Goal: Contribute content: Contribute content

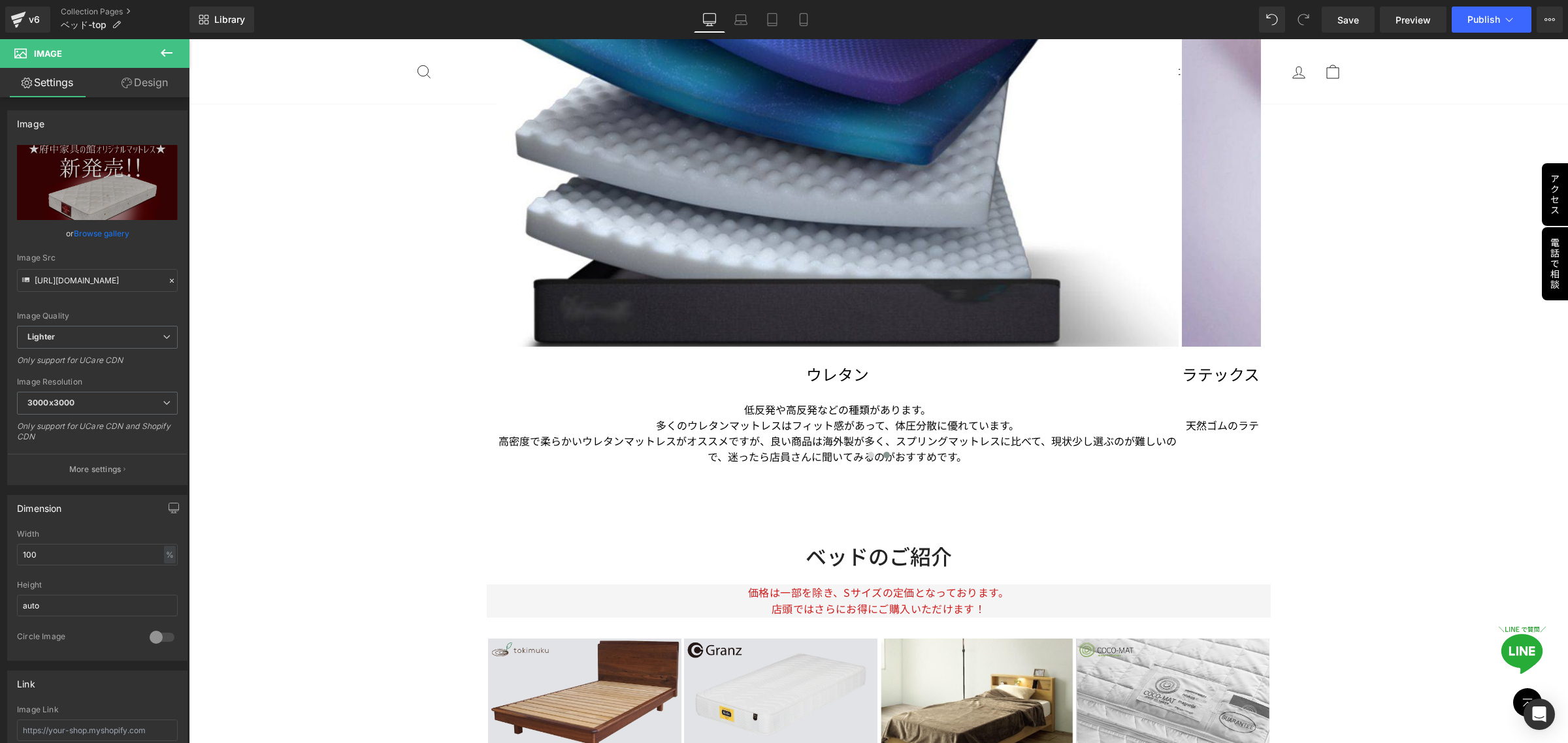
scroll to position [3756, 0]
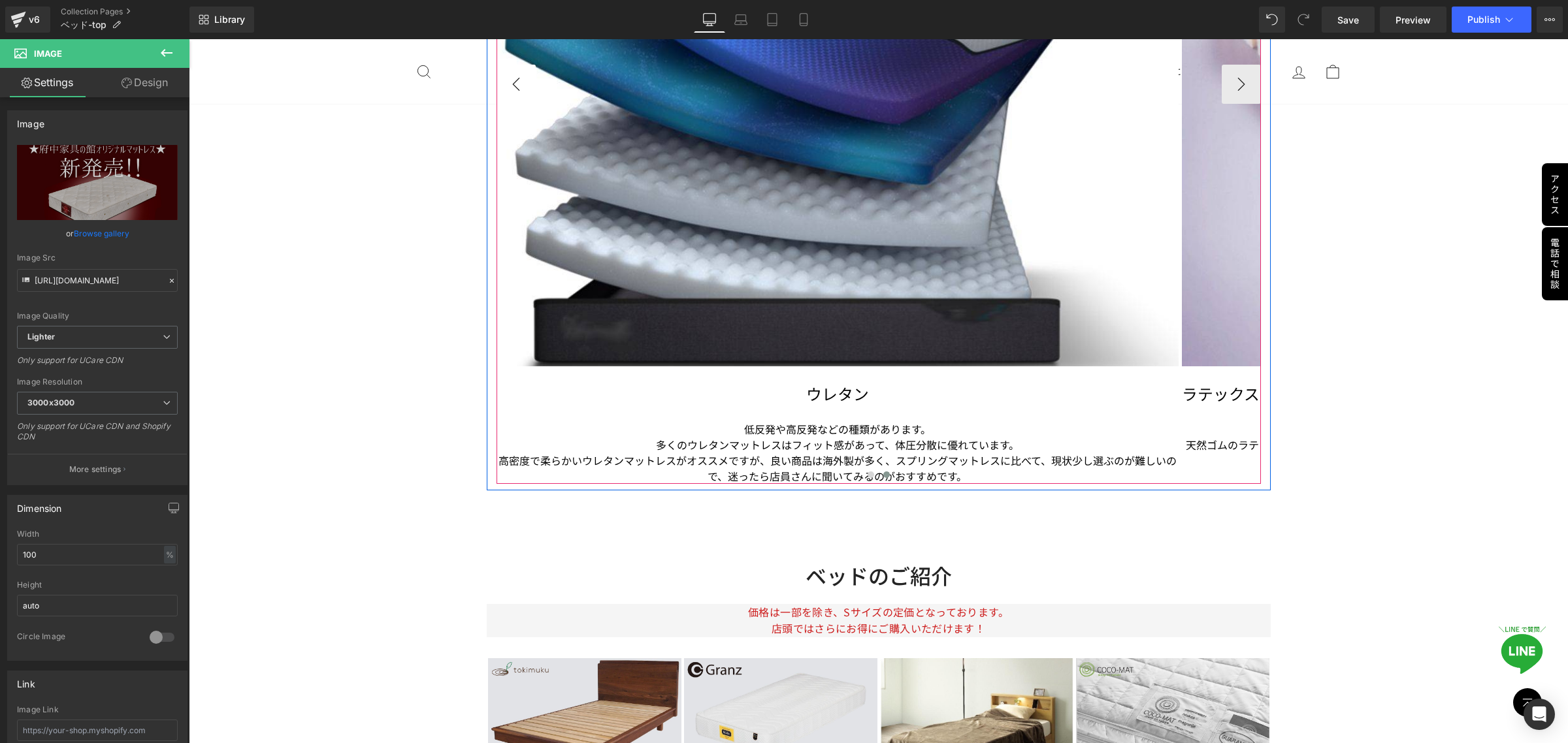
click at [515, 83] on button "‹" at bounding box center [516, 84] width 39 height 39
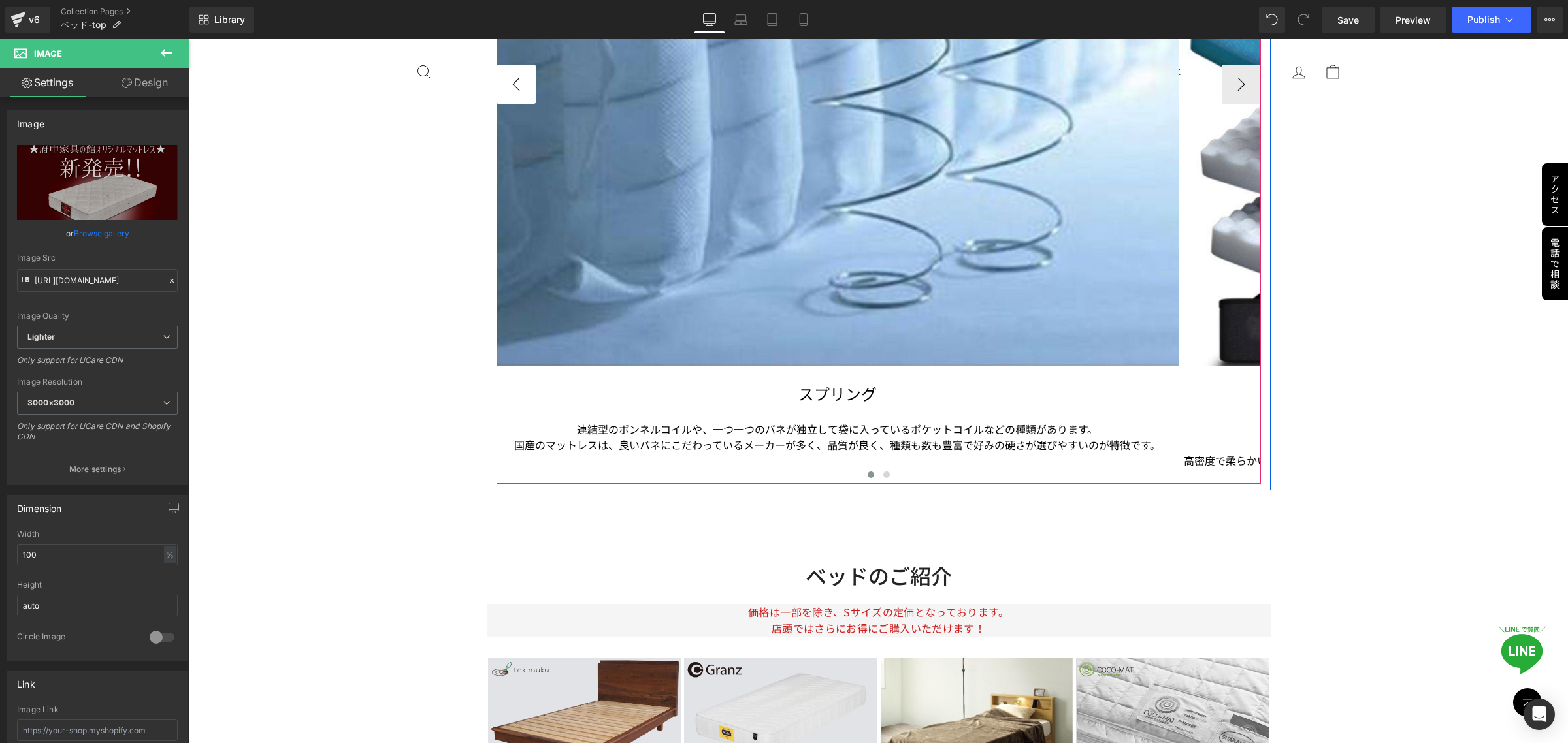
click at [515, 83] on button "‹" at bounding box center [516, 84] width 39 height 39
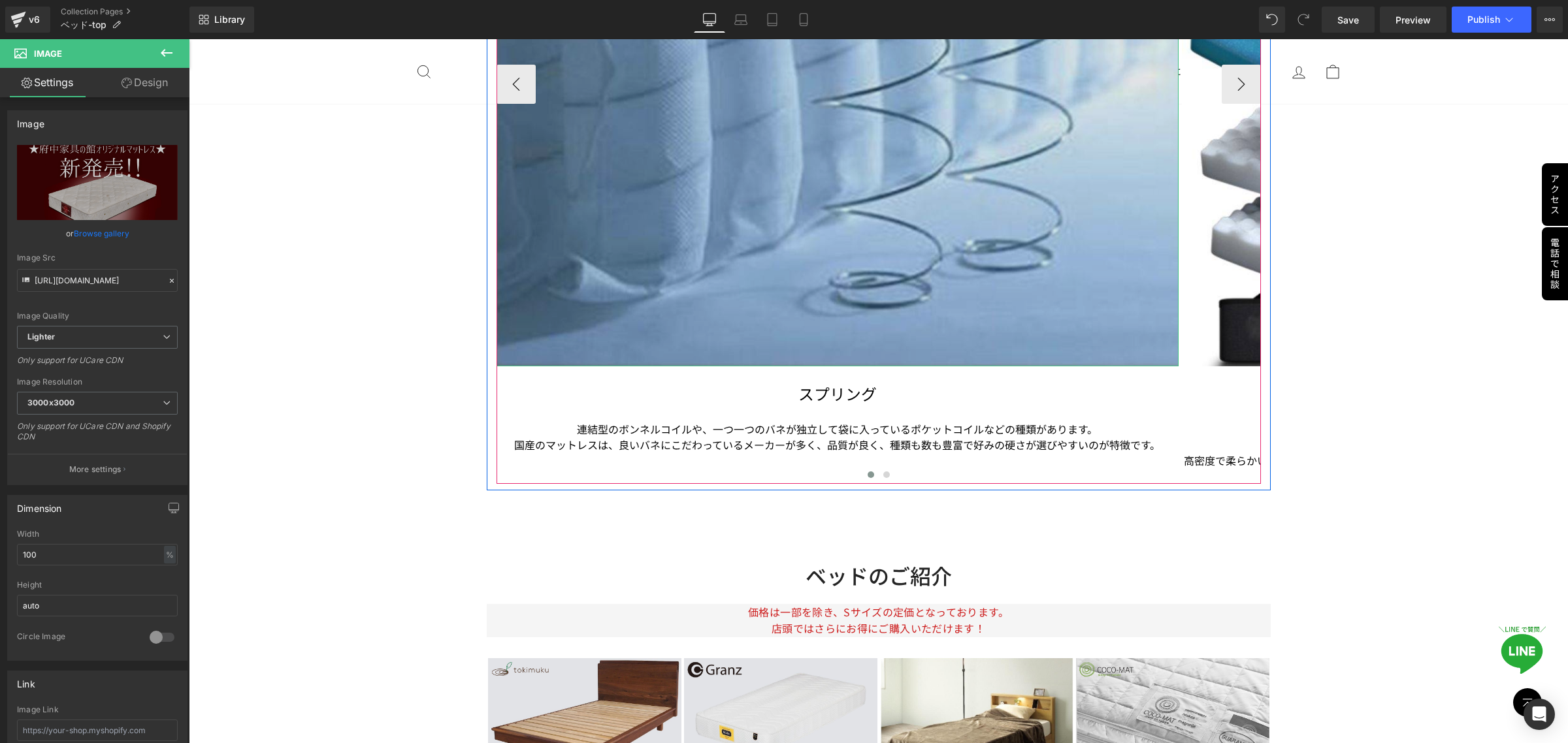
click at [789, 219] on img at bounding box center [838, 25] width 682 height 682
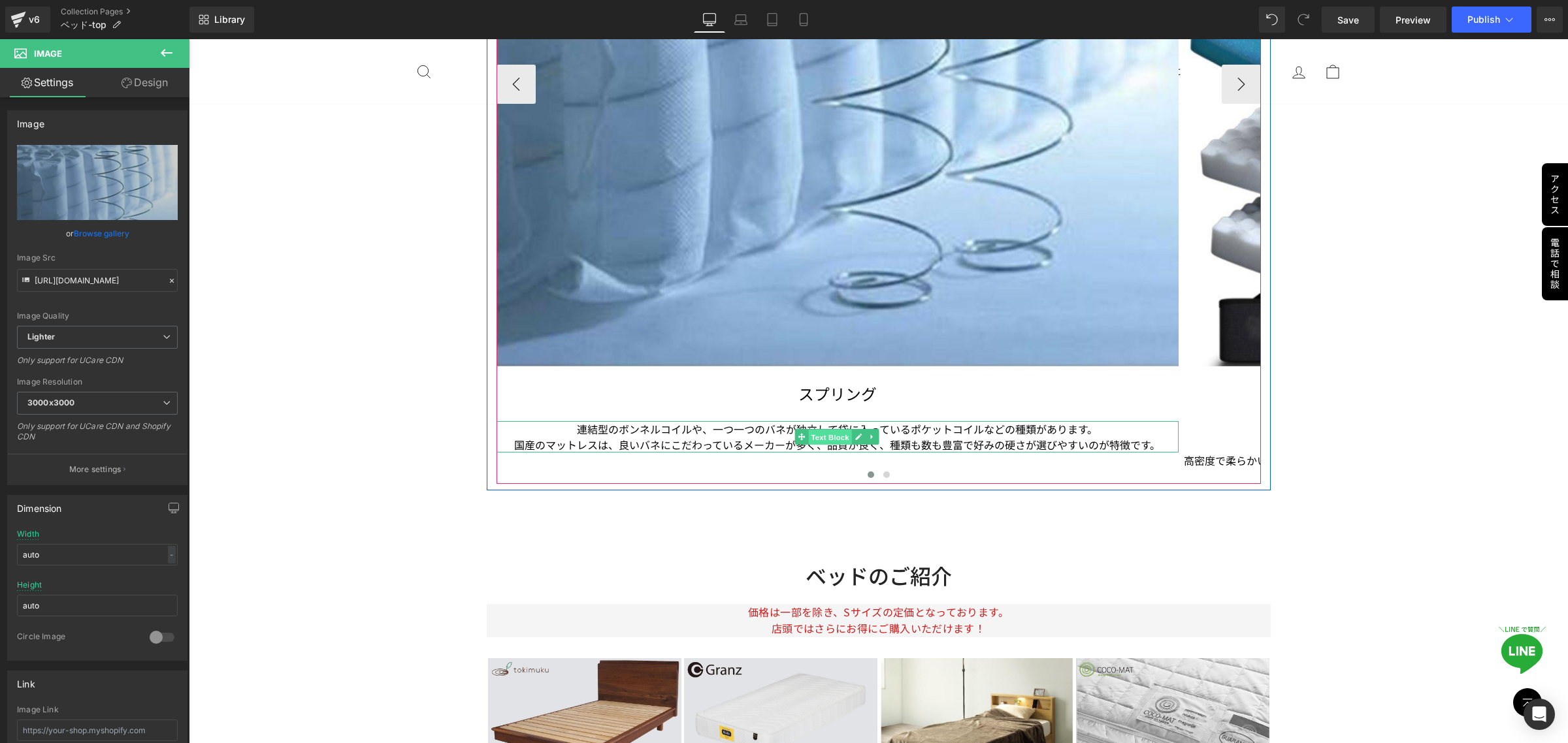
click at [832, 433] on span "Text Block" at bounding box center [830, 437] width 43 height 16
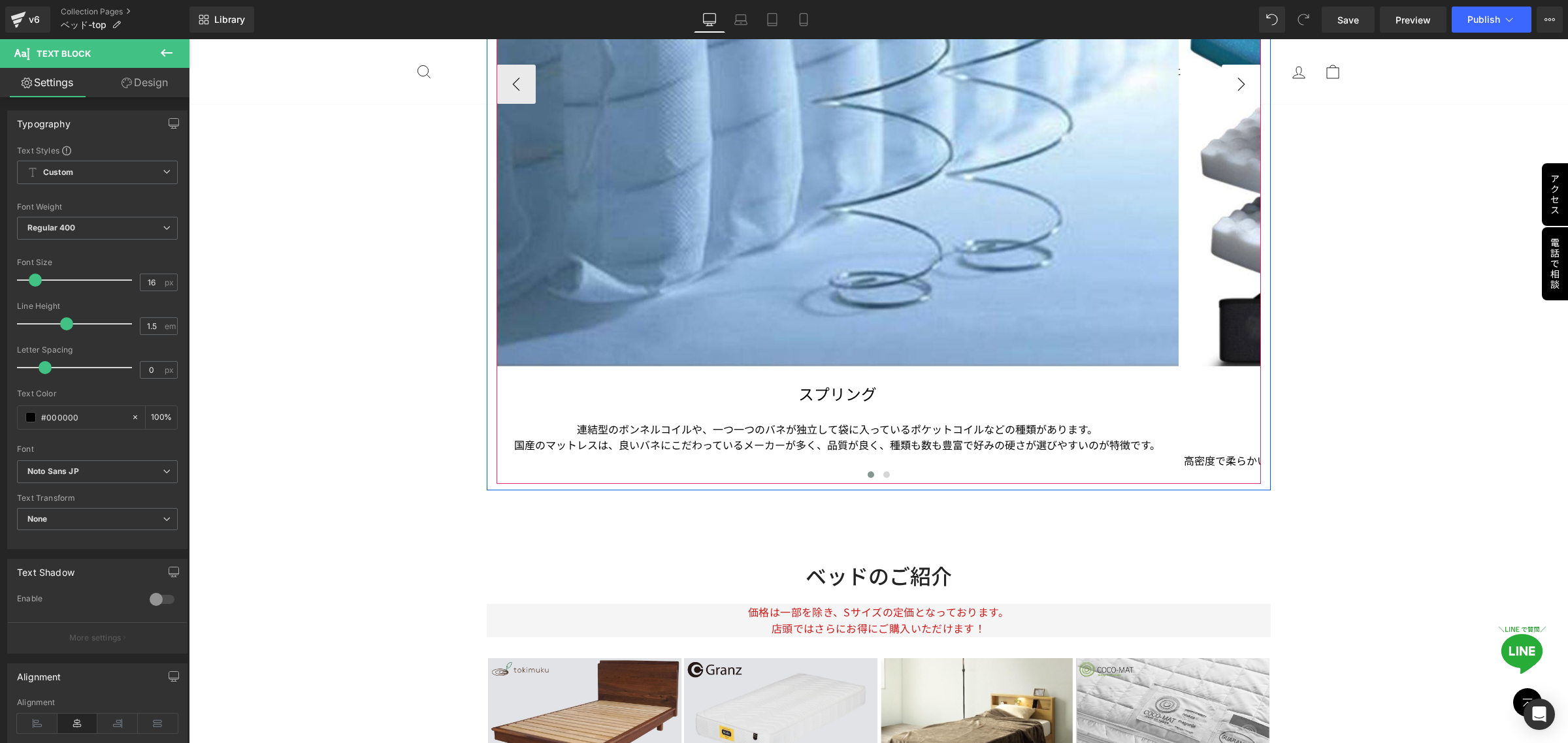
click at [1230, 93] on button "›" at bounding box center [1241, 84] width 39 height 39
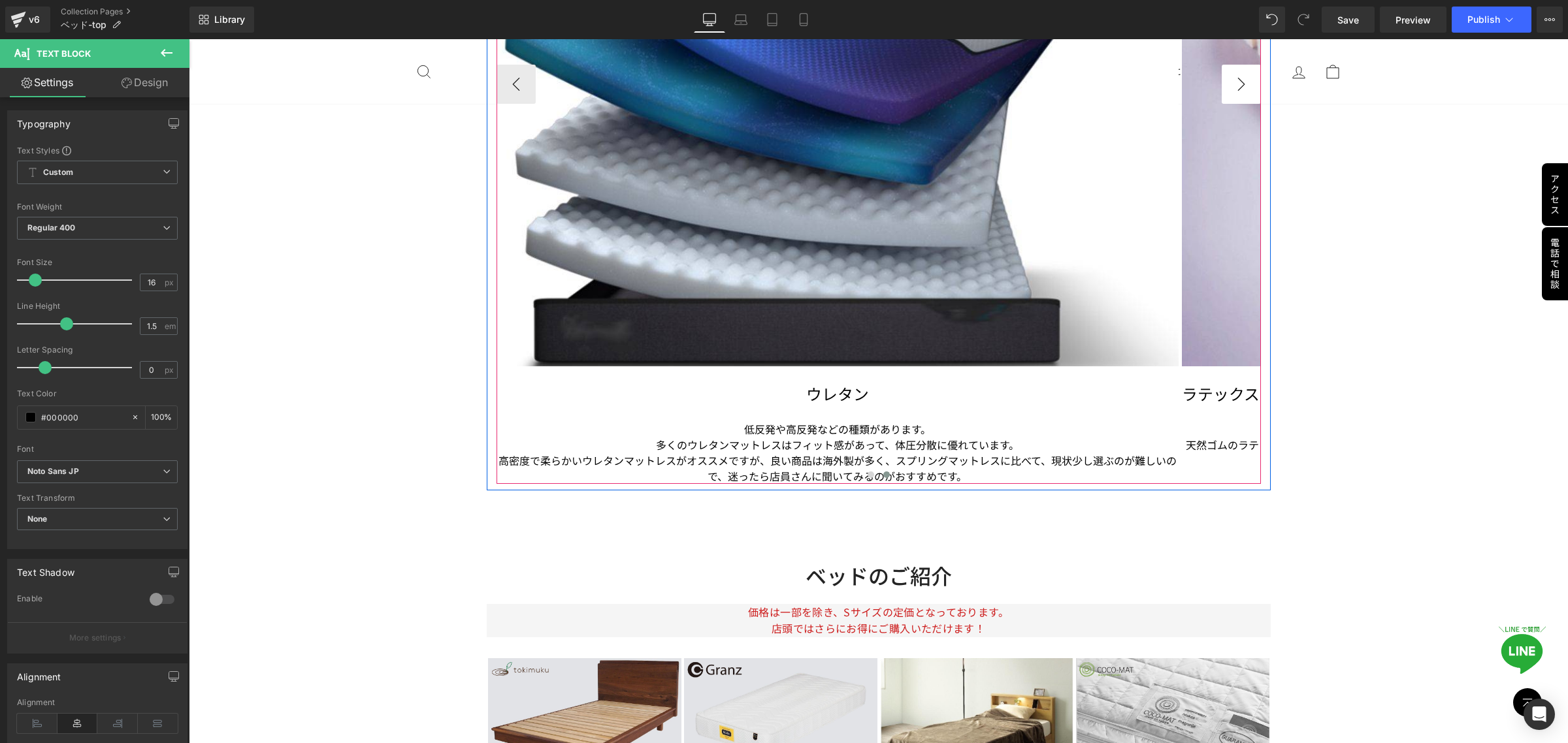
click at [1230, 93] on button "›" at bounding box center [1241, 84] width 39 height 39
click at [1236, 78] on button "›" at bounding box center [1241, 84] width 39 height 39
click at [1240, 78] on button "›" at bounding box center [1241, 84] width 39 height 39
click at [1233, 87] on button "›" at bounding box center [1241, 84] width 39 height 39
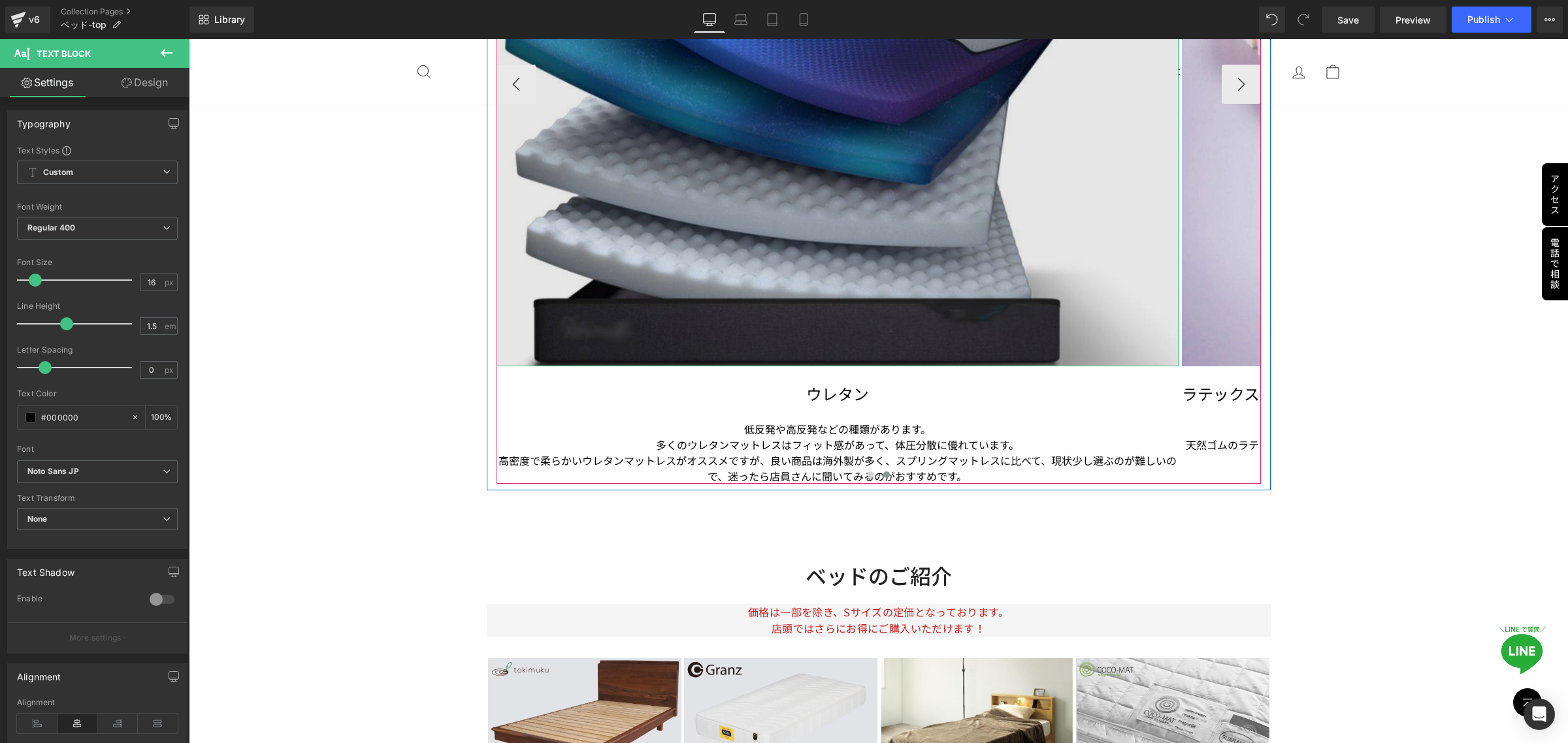
click at [1079, 345] on img at bounding box center [838, 25] width 682 height 682
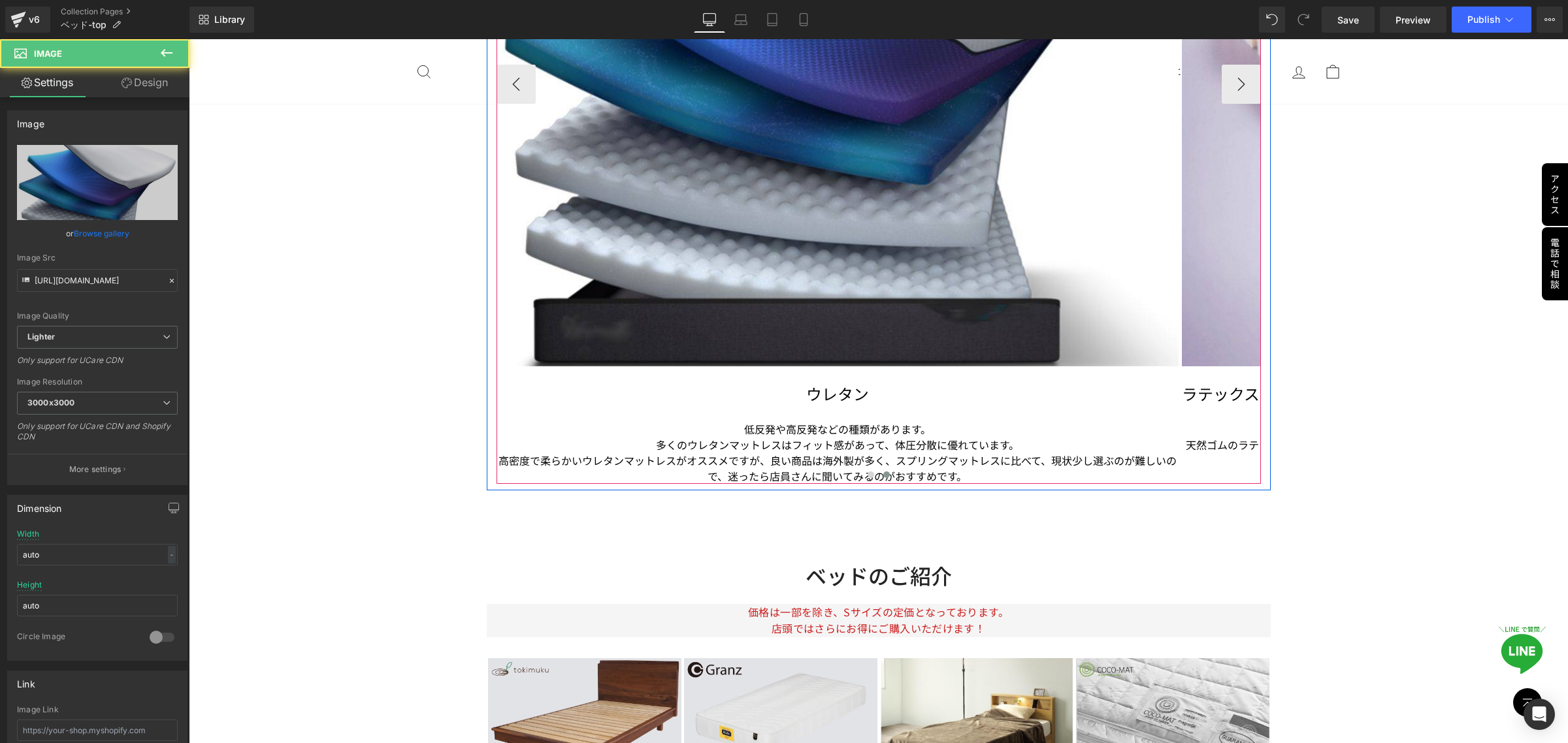
click at [1066, 422] on div "低反発や高反発などの種類があります。 多くのウレタンマットレスはフィット感があって、体圧分散に優れています。 高密度で柔らかいウレタンマットレスがオススメです…" at bounding box center [838, 453] width 682 height 62
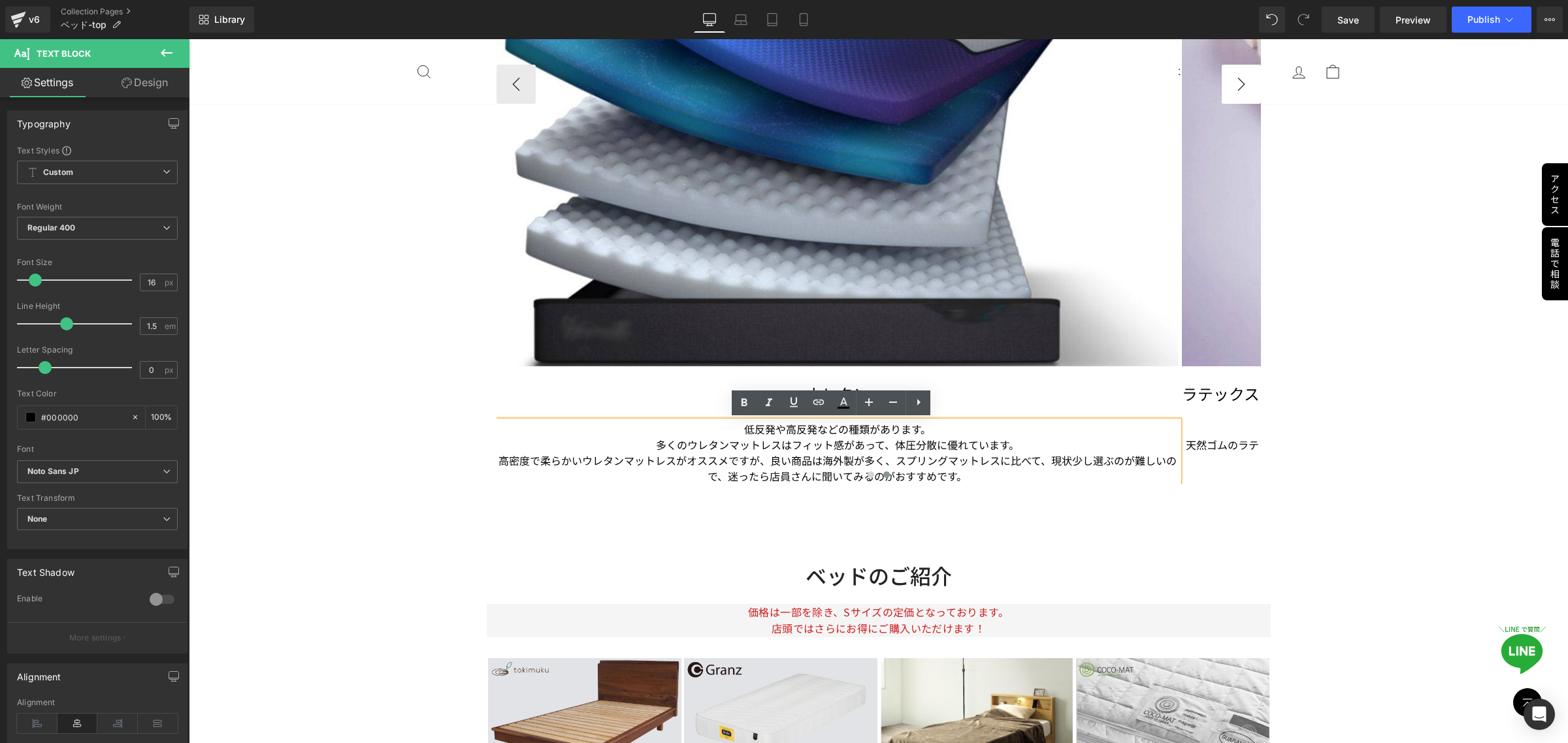
click at [1225, 91] on button "›" at bounding box center [1241, 84] width 39 height 39
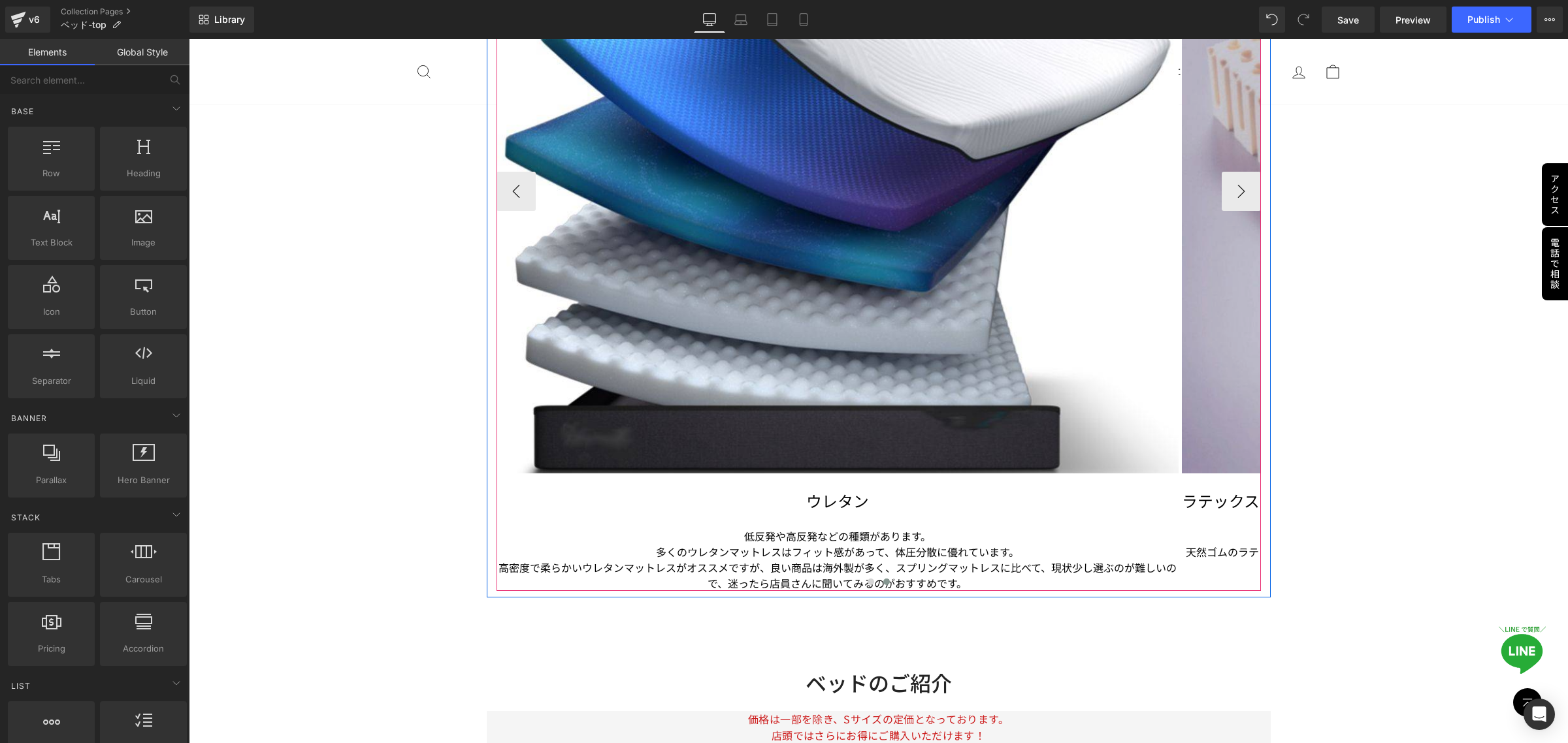
scroll to position [3430, 0]
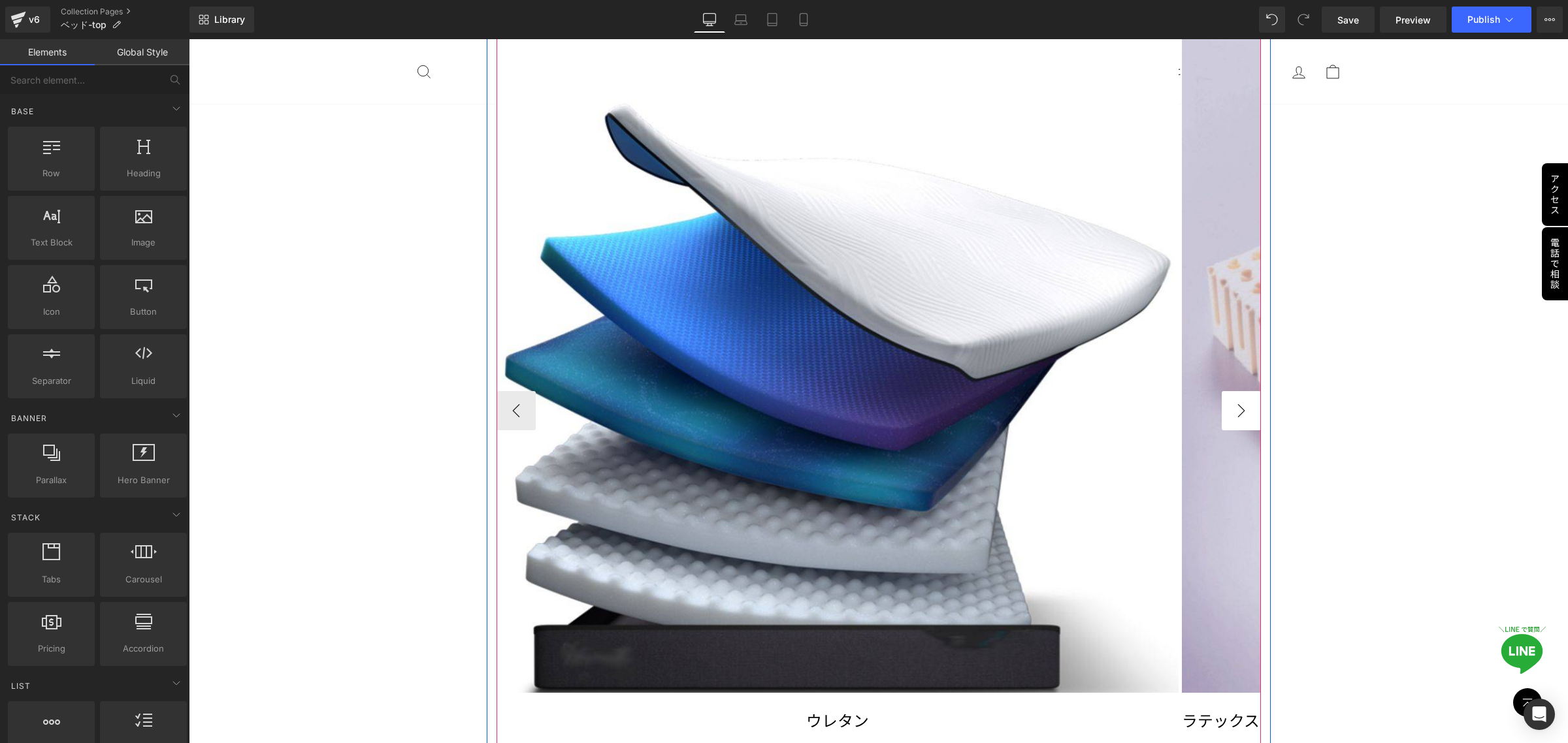
click at [1227, 412] on button "›" at bounding box center [1241, 411] width 39 height 39
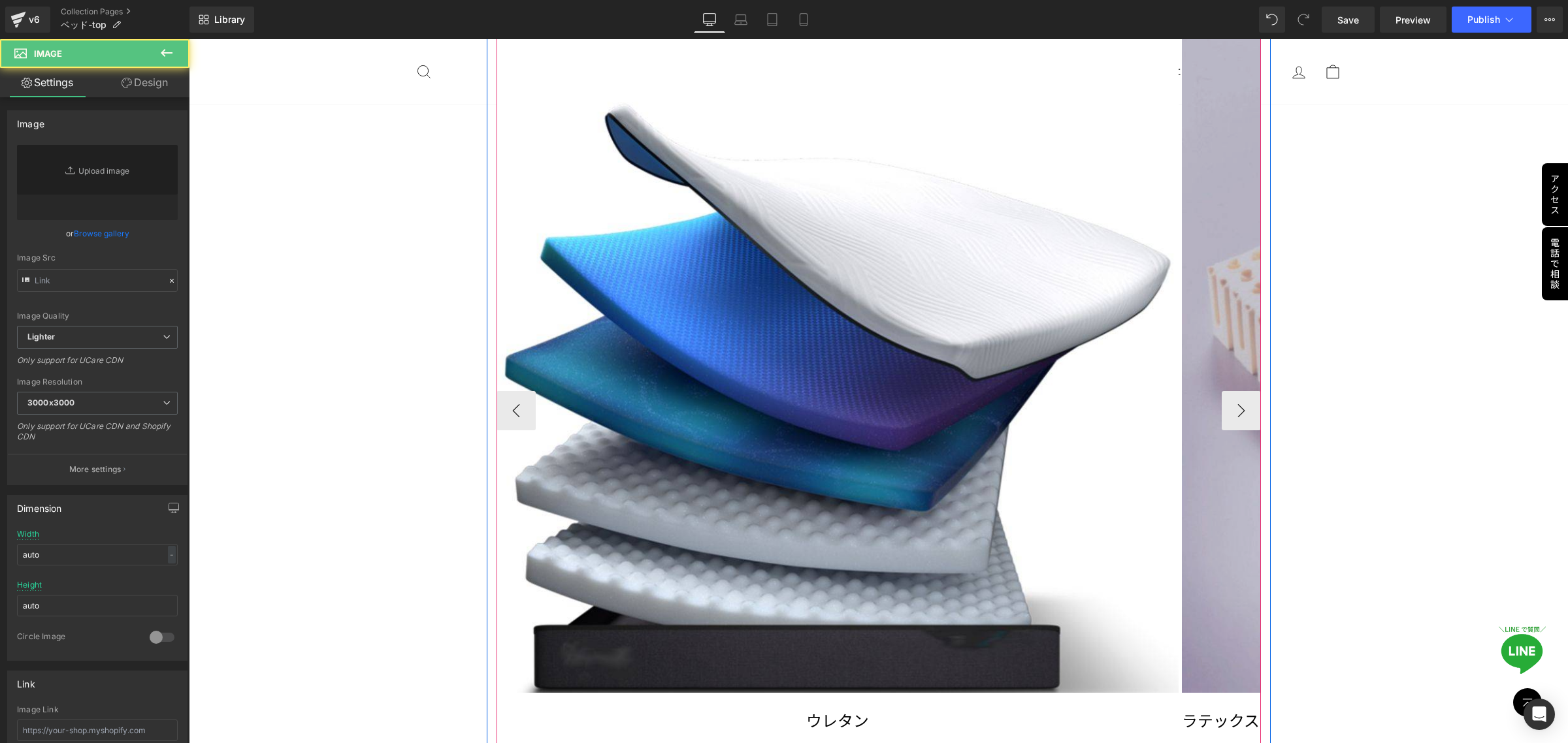
type input "[URL][DOMAIN_NAME]"
click at [1227, 320] on img at bounding box center [1523, 352] width 682 height 682
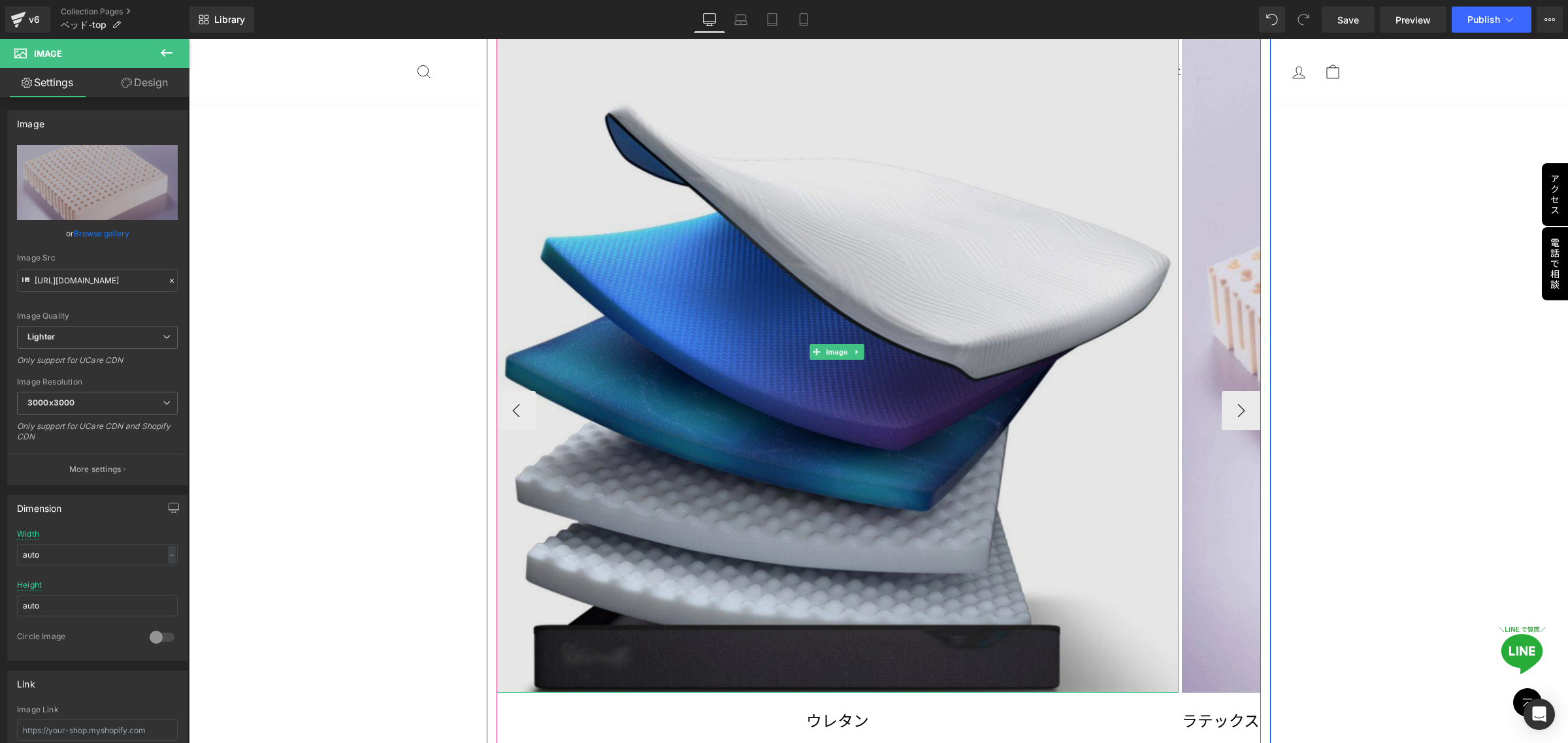
click at [1140, 288] on img at bounding box center [838, 352] width 682 height 682
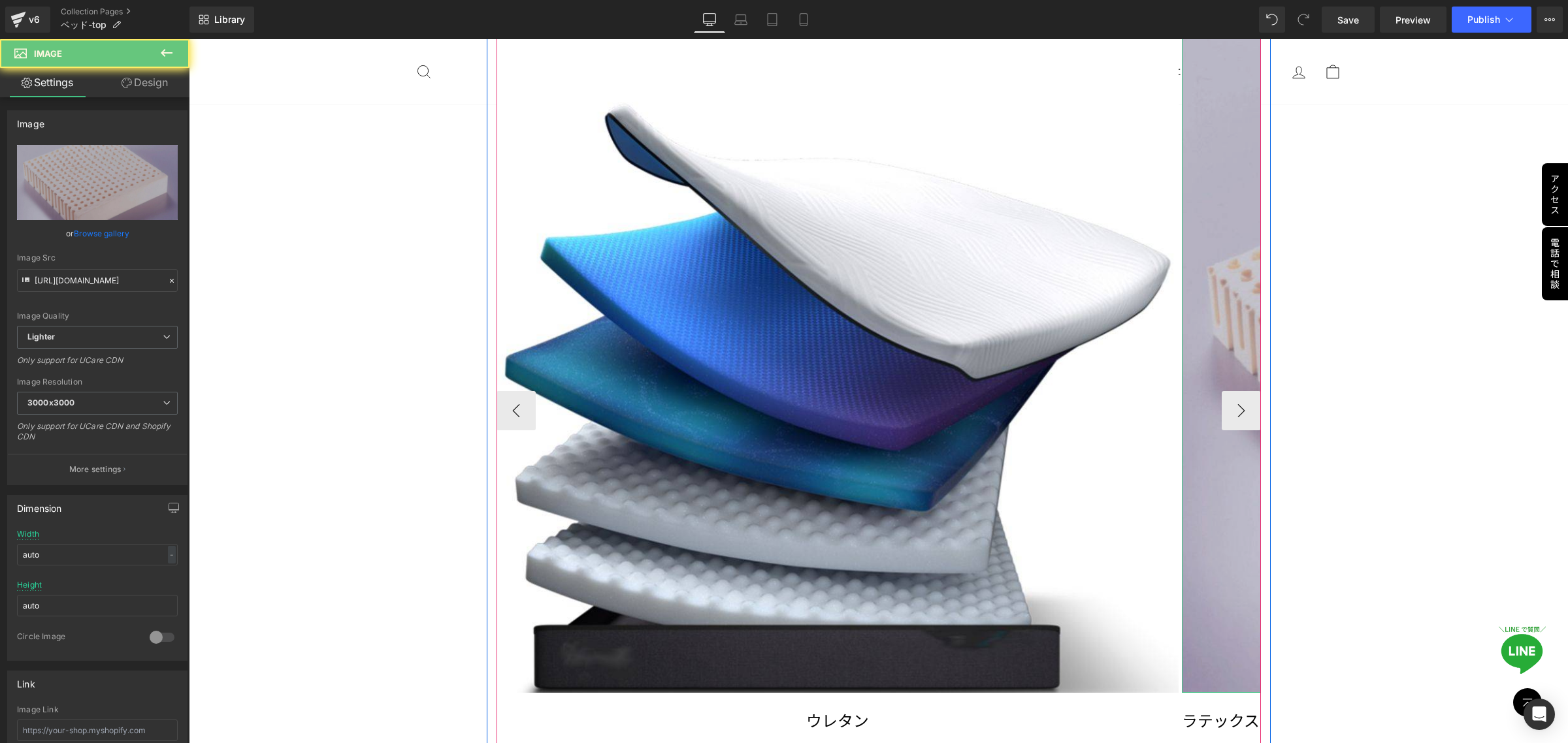
click at [1202, 279] on img at bounding box center [1523, 352] width 682 height 682
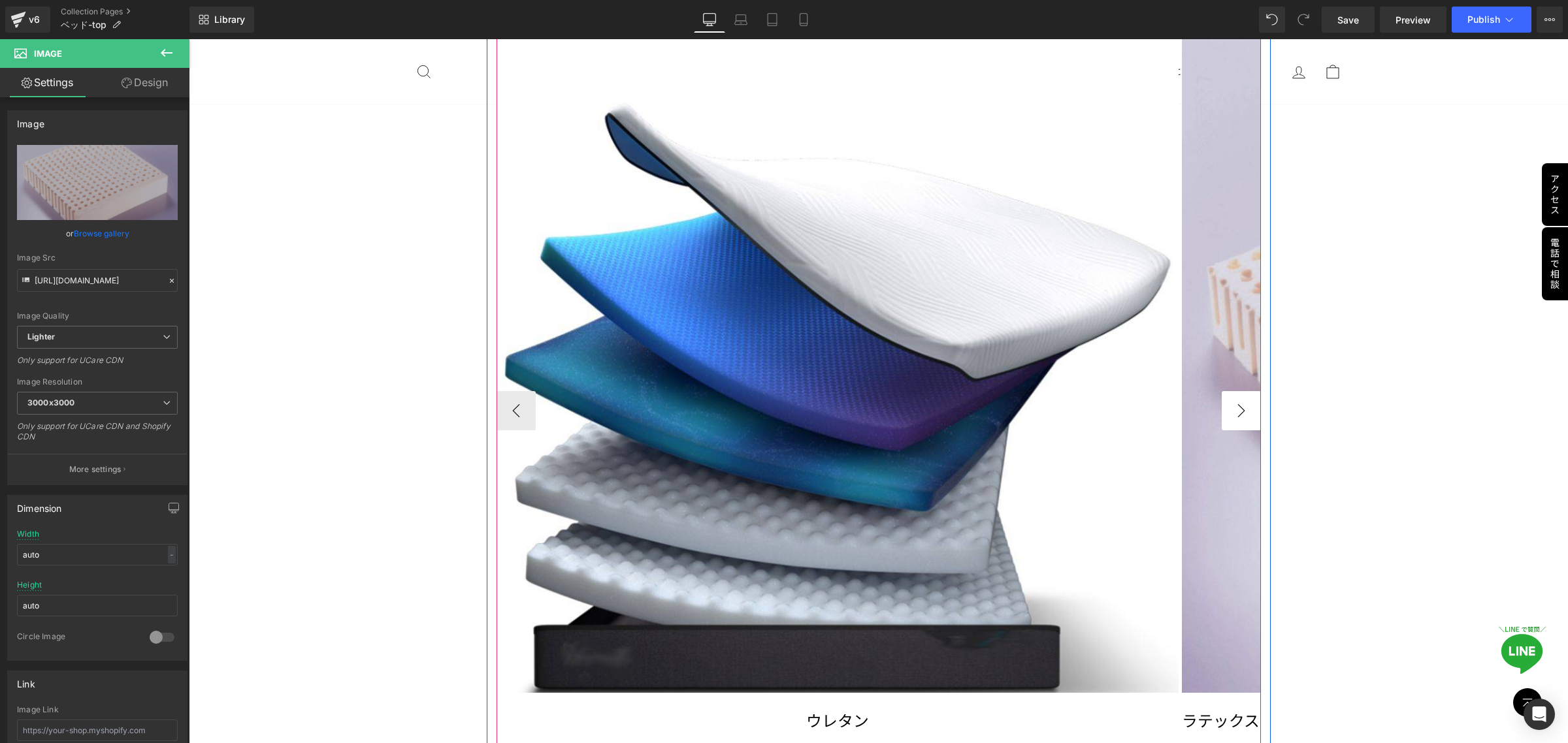
click at [1234, 402] on button "›" at bounding box center [1241, 411] width 39 height 39
click at [1234, 400] on button "›" at bounding box center [1241, 411] width 39 height 39
click at [501, 415] on button "‹" at bounding box center [516, 411] width 39 height 39
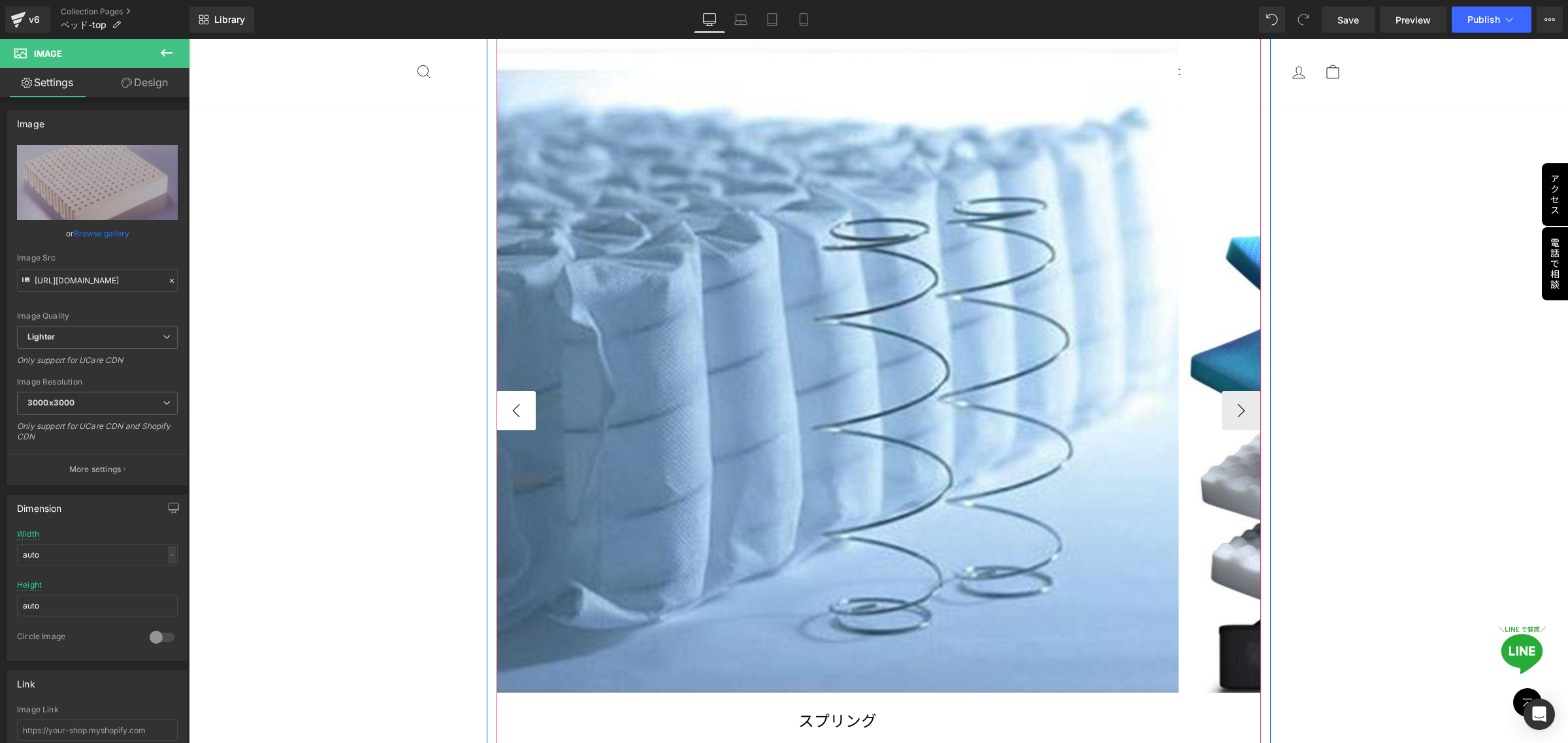
click at [515, 417] on button "‹" at bounding box center [516, 411] width 39 height 39
click at [515, 416] on button "‹" at bounding box center [516, 411] width 39 height 39
click at [1230, 414] on button "›" at bounding box center [1241, 411] width 39 height 39
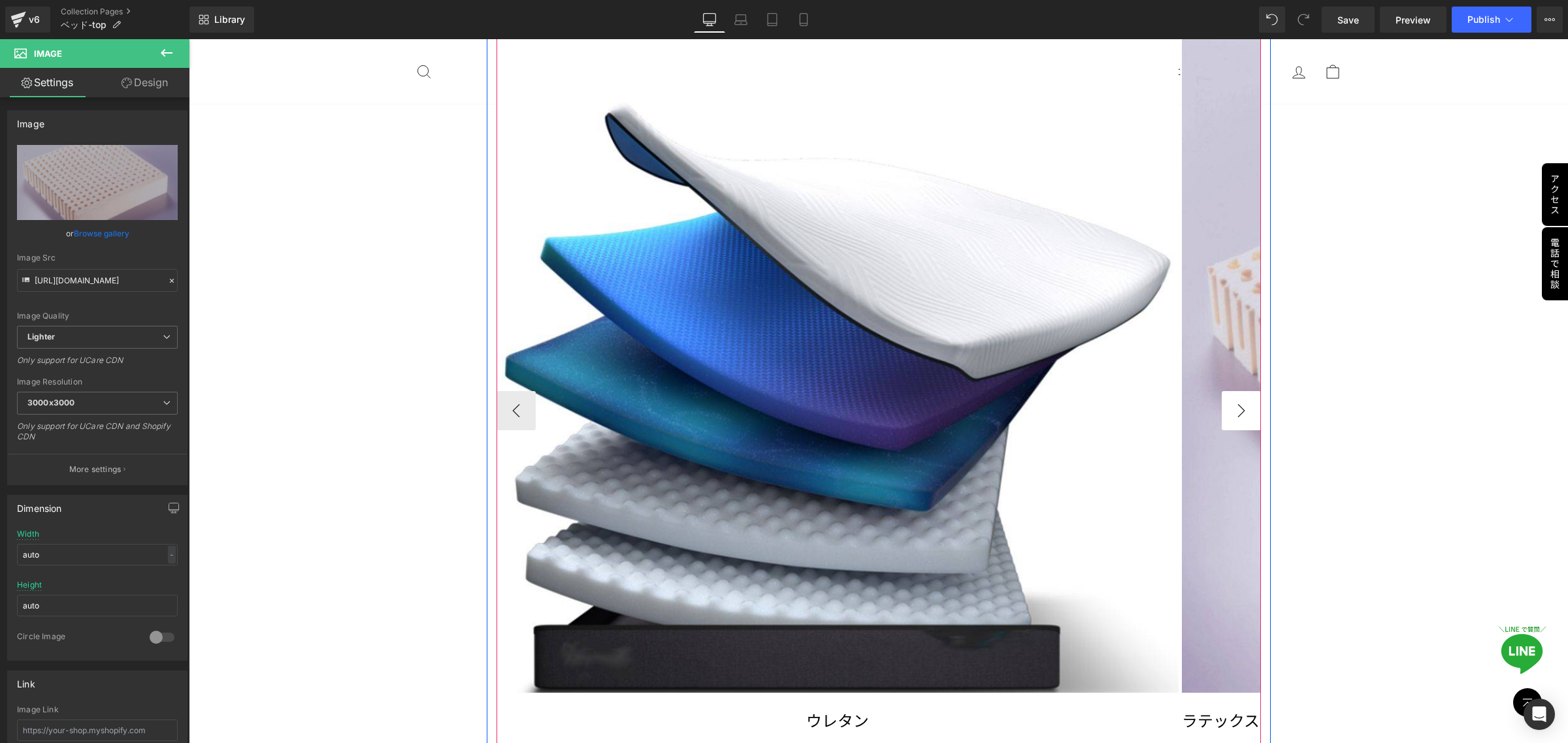
click at [1230, 414] on button "›" at bounding box center [1241, 411] width 39 height 39
click at [1234, 412] on button "›" at bounding box center [1241, 411] width 39 height 39
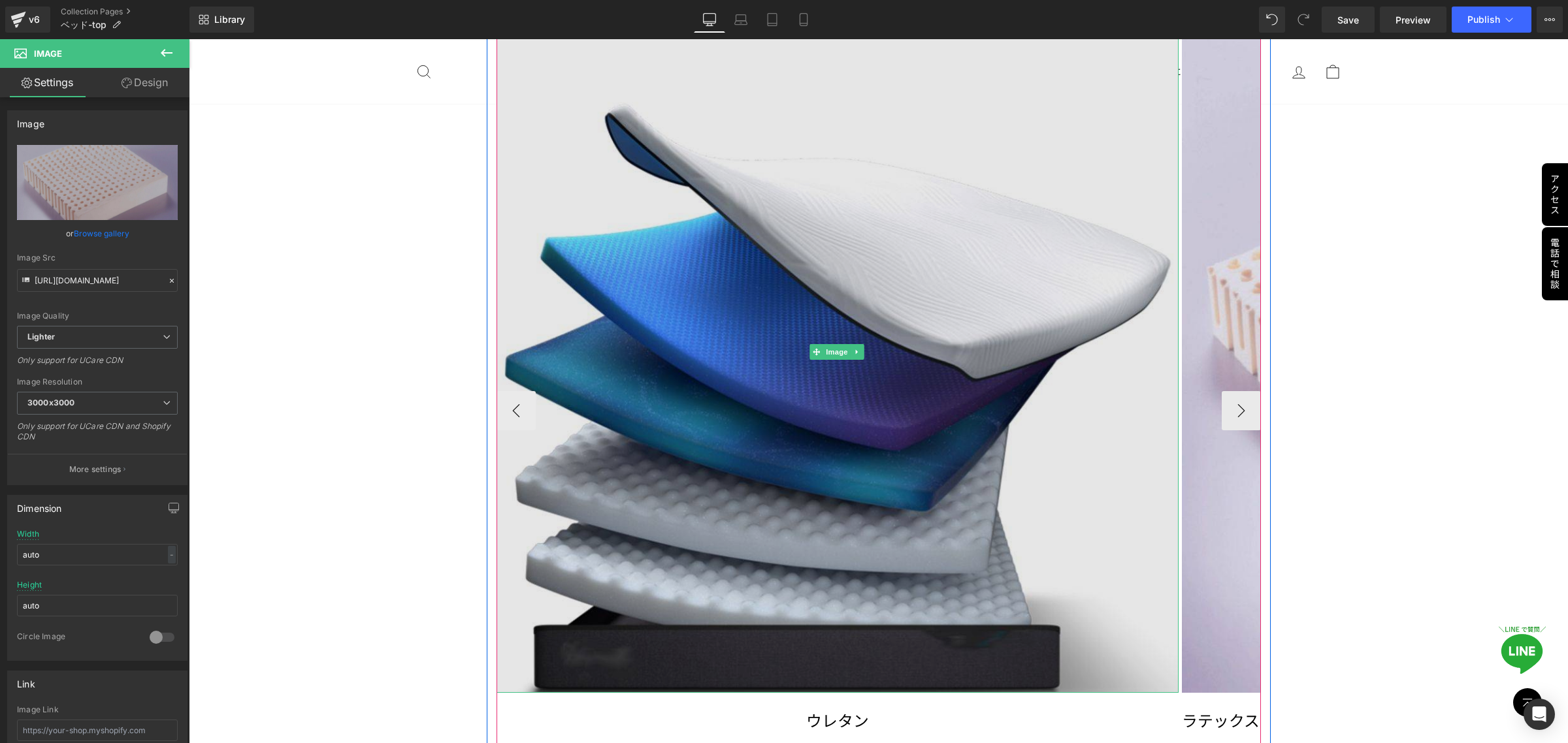
scroll to position [3756, 0]
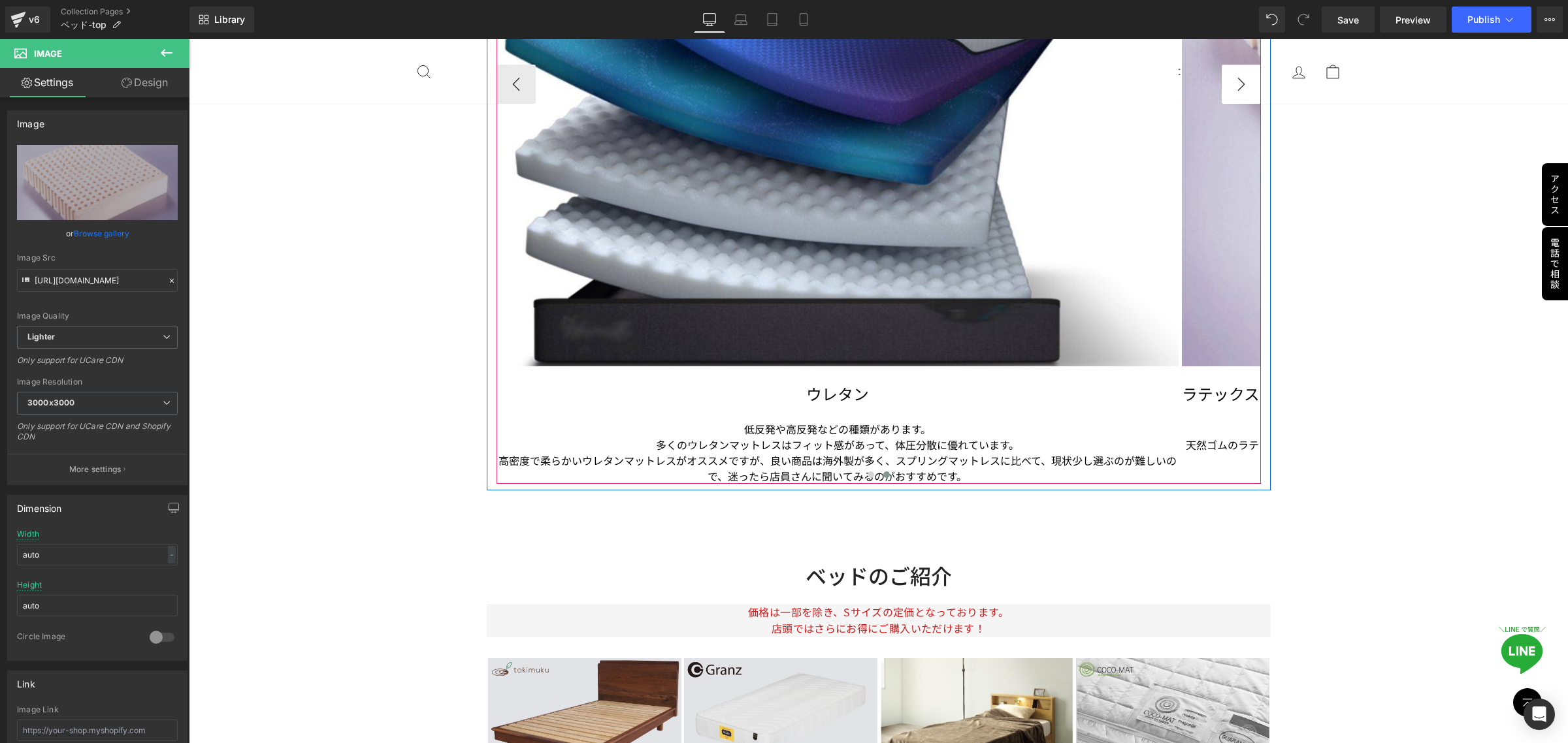
click at [1236, 87] on button "›" at bounding box center [1241, 84] width 39 height 39
click at [1194, 448] on p "天然ゴムのラテックスは沈んだ体積に比例して反発力が増し、柔らかさと弾力を兼ね備えています。また、100％天然ラテックスは強力な自然の殺菌作用を持ち、燃やしても…" at bounding box center [1523, 453] width 682 height 31
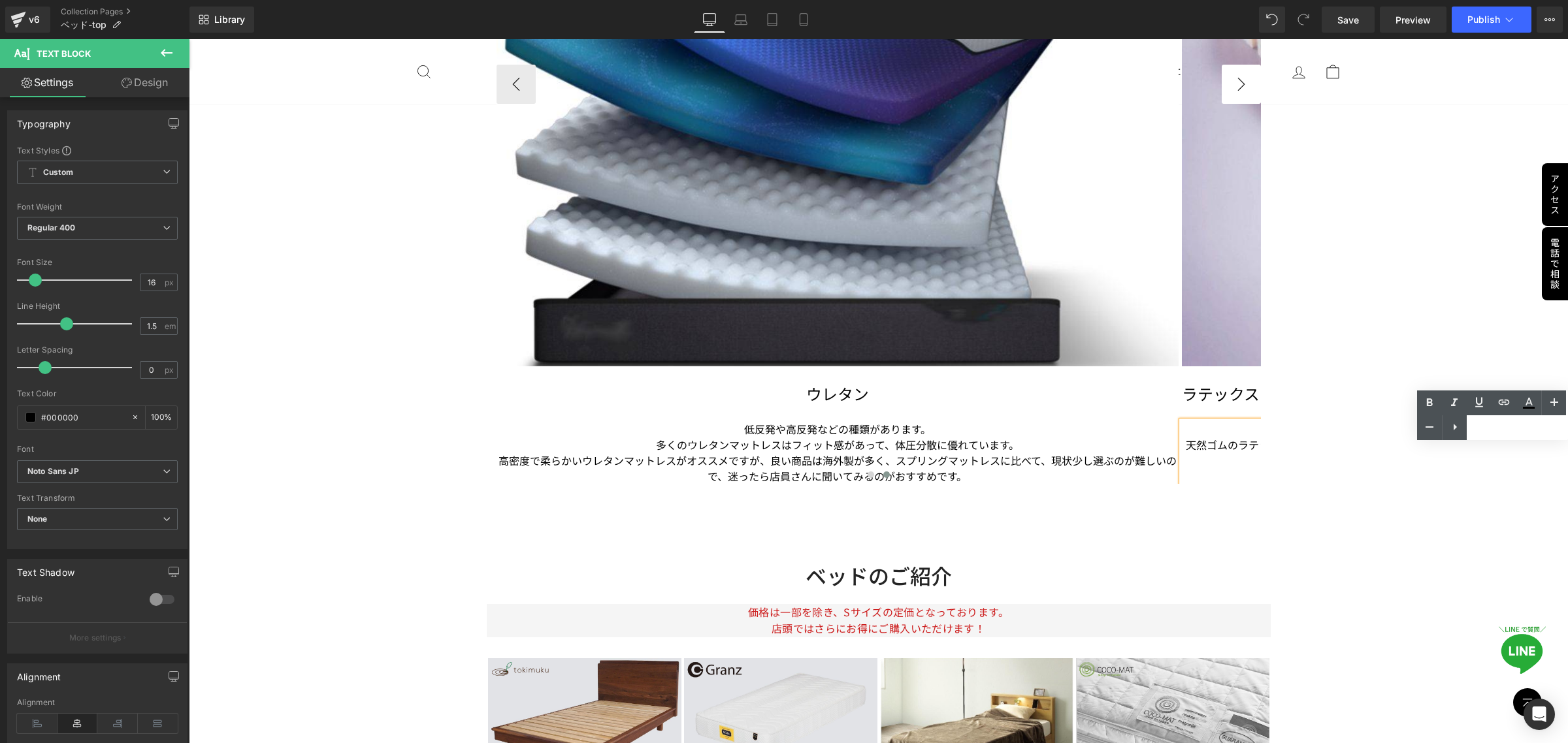
click at [1227, 82] on button "›" at bounding box center [1241, 84] width 39 height 39
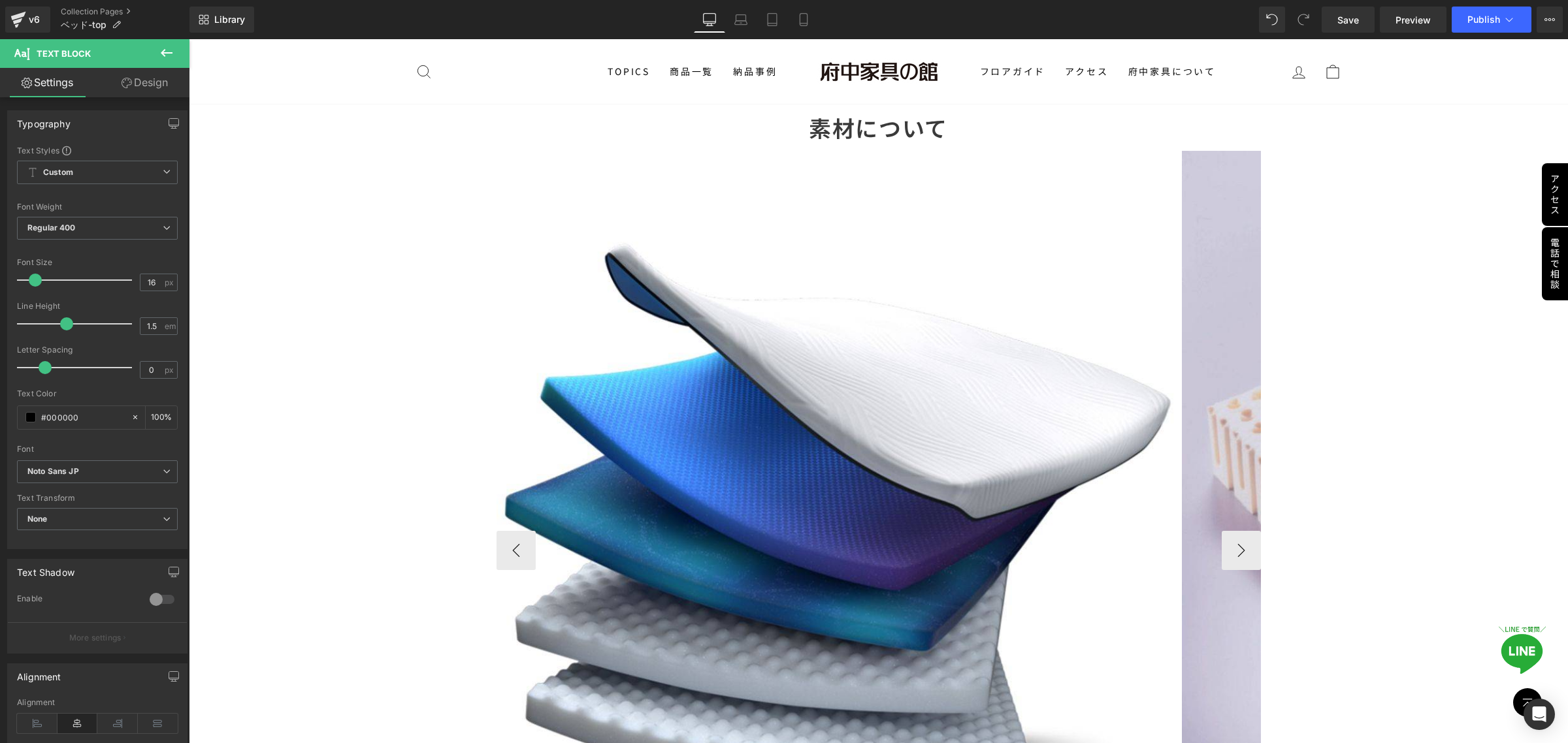
scroll to position [3184, 0]
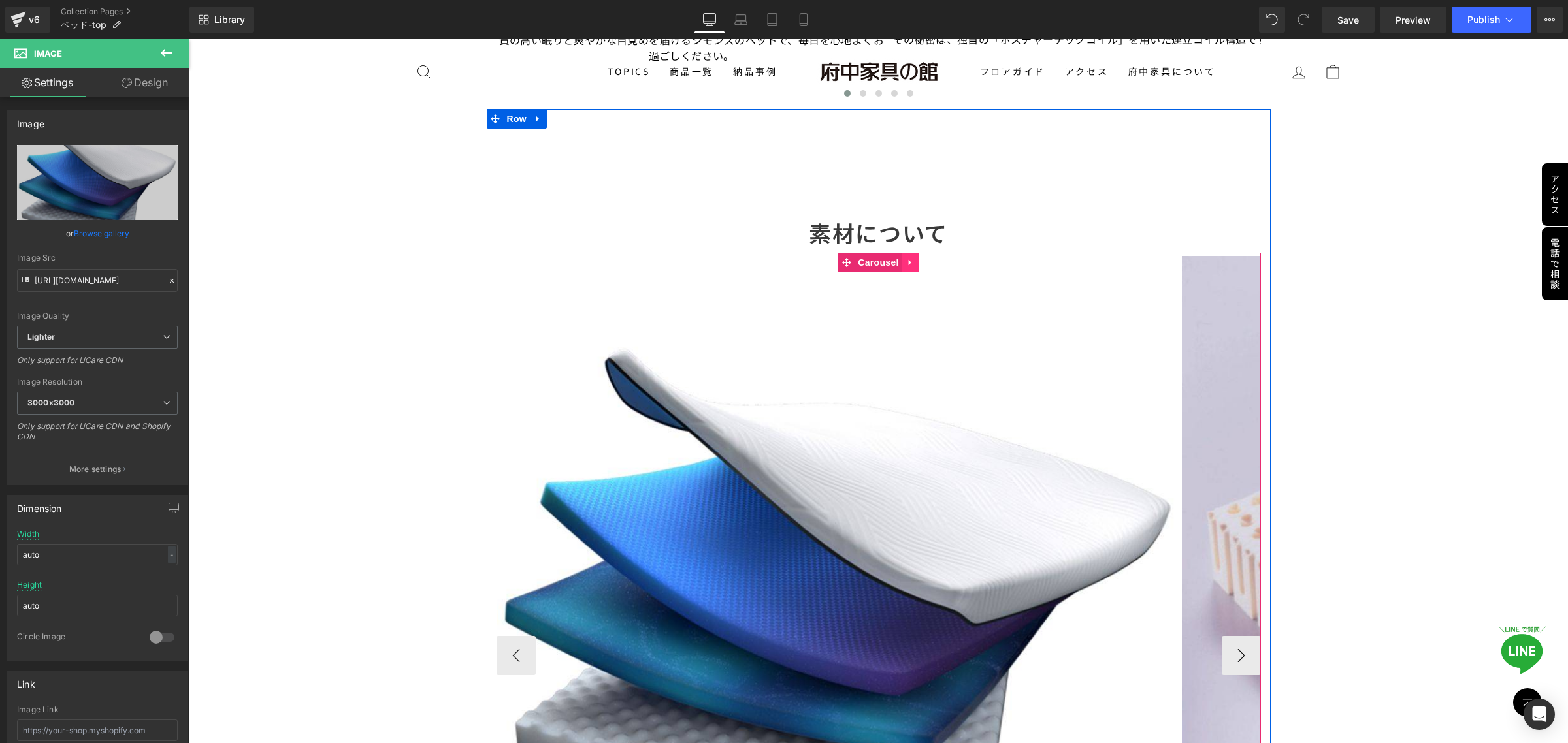
click at [907, 263] on icon at bounding box center [910, 262] width 9 height 10
click at [854, 259] on span "Carousel" at bounding box center [877, 263] width 47 height 19
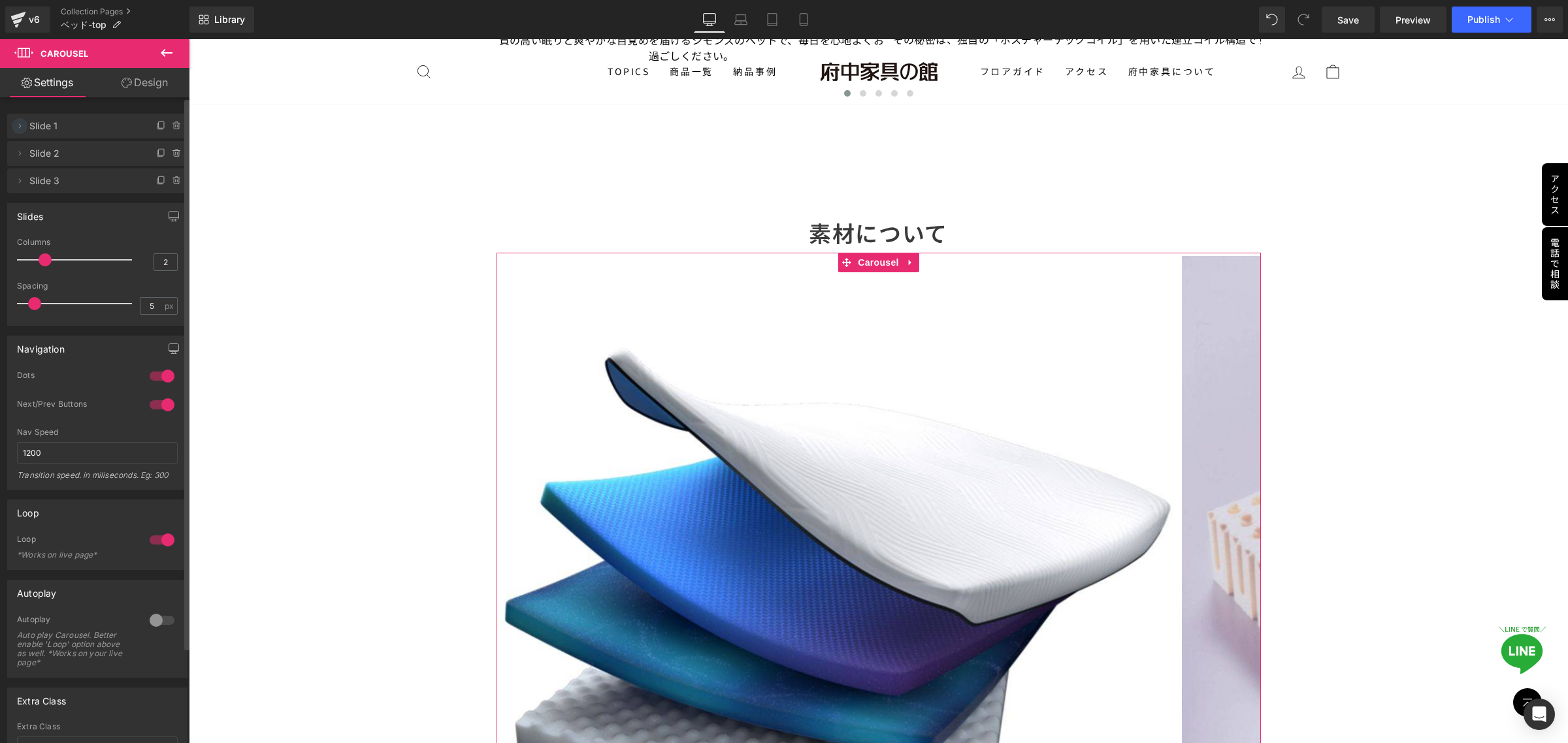
click at [24, 128] on span at bounding box center [19, 126] width 16 height 16
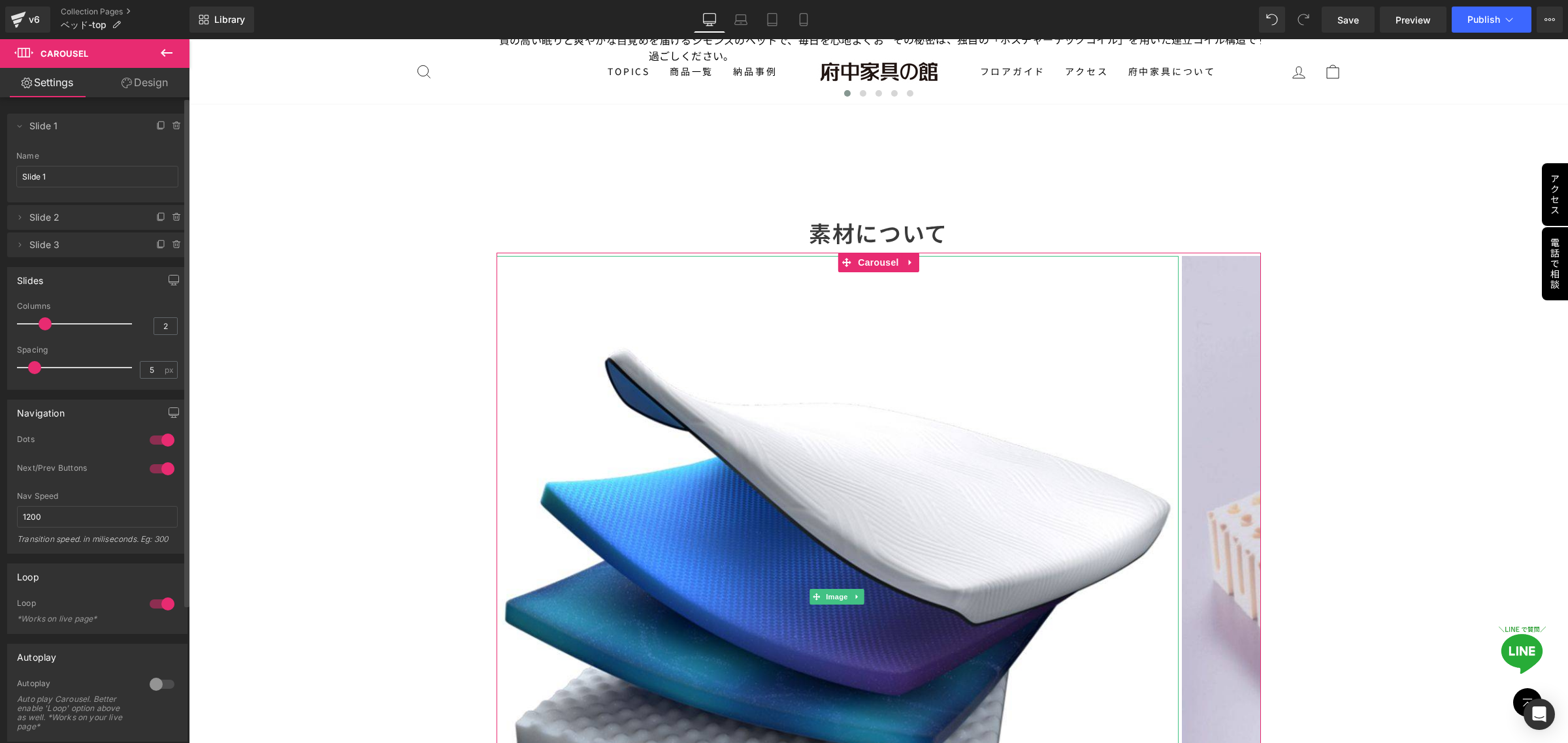
click at [29, 219] on span "Slide 2" at bounding box center [84, 217] width 110 height 24
click at [114, 219] on span "Slide 2" at bounding box center [84, 217] width 110 height 24
click at [91, 248] on span "Slide 3" at bounding box center [84, 244] width 110 height 24
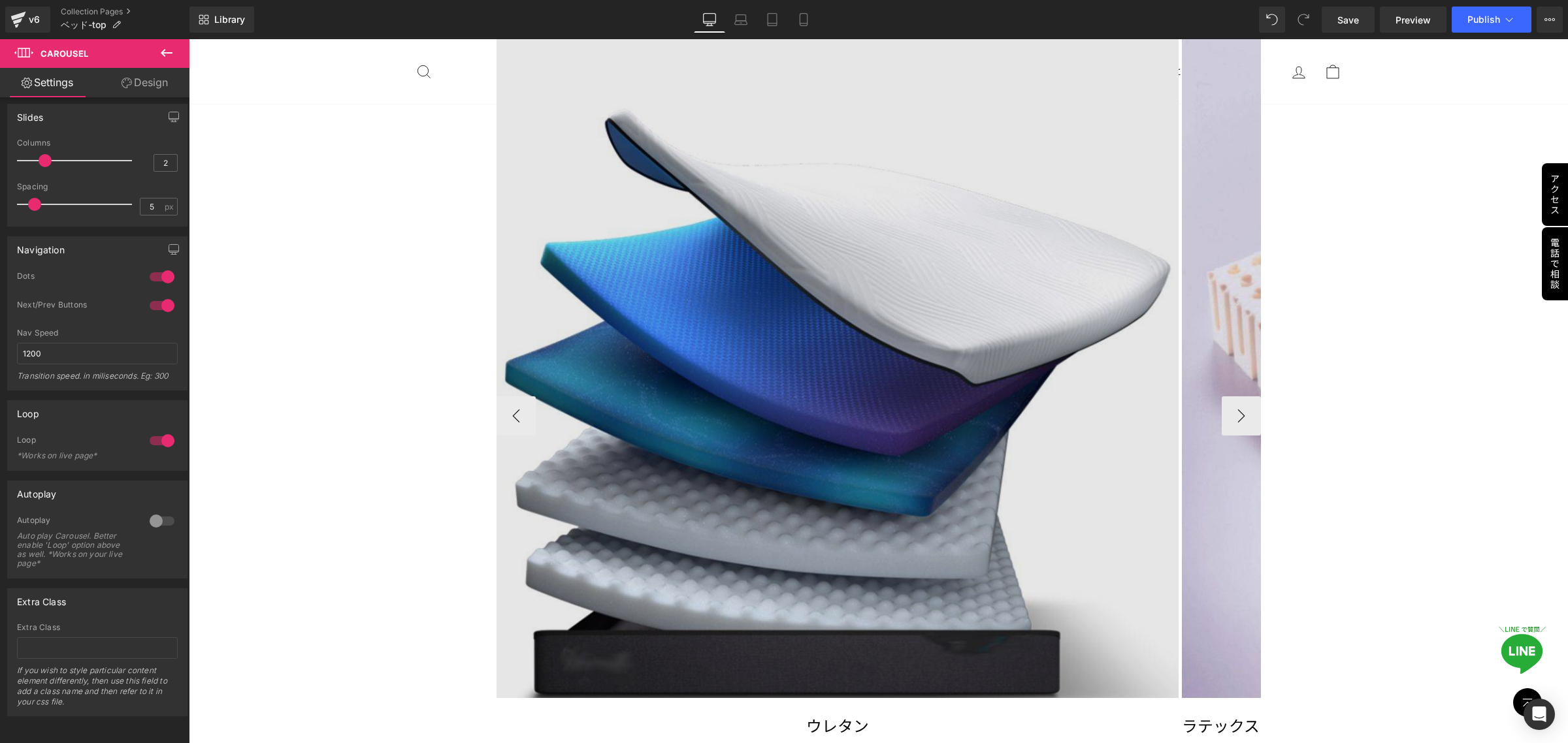
scroll to position [3430, 0]
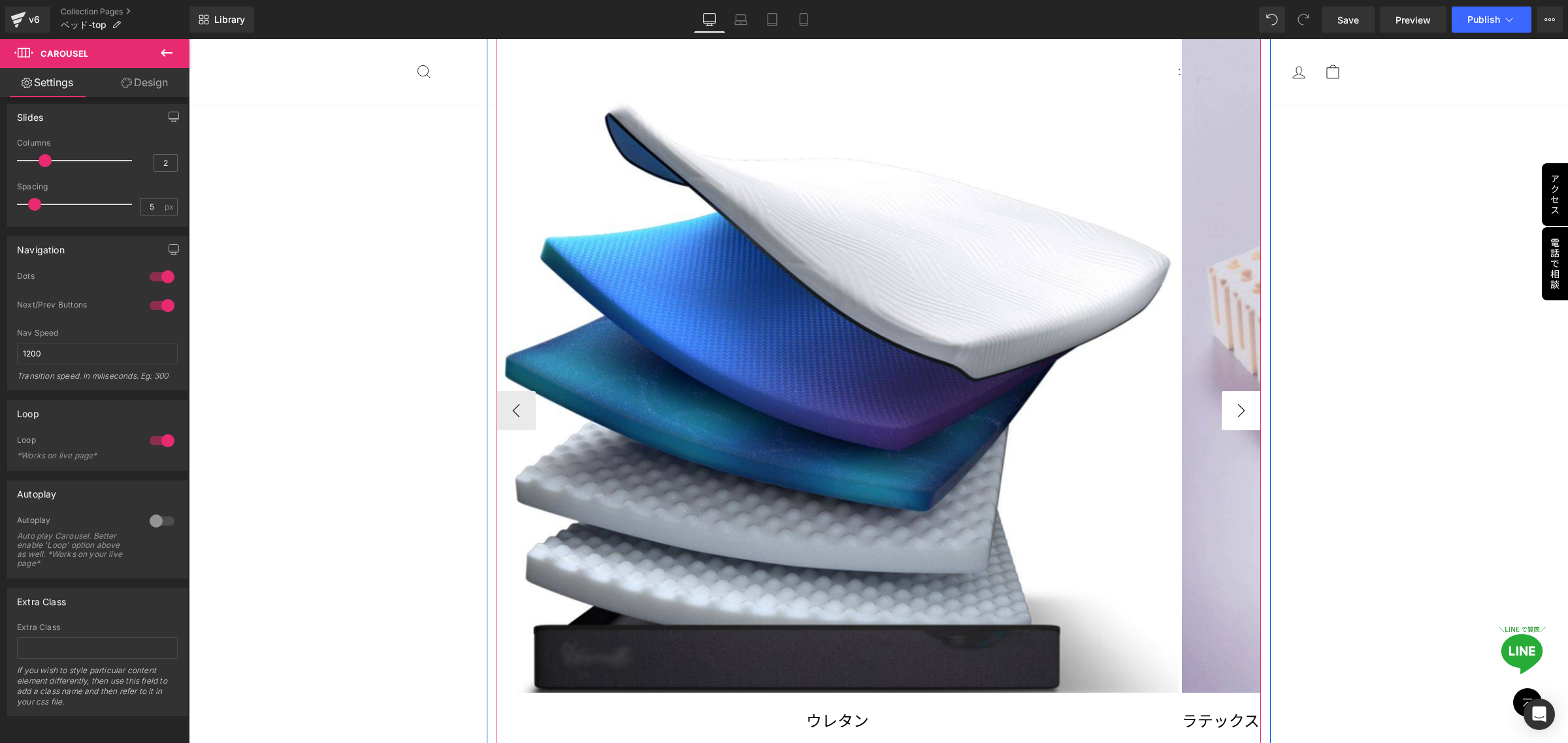
click at [1246, 417] on button "›" at bounding box center [1241, 411] width 39 height 39
click at [1234, 408] on button "›" at bounding box center [1241, 411] width 39 height 39
drag, startPoint x: 1234, startPoint y: 408, endPoint x: 1190, endPoint y: 448, distance: 59.5
click at [1234, 408] on button "›" at bounding box center [1241, 411] width 39 height 39
click at [142, 82] on link "Design" at bounding box center [144, 83] width 94 height 29
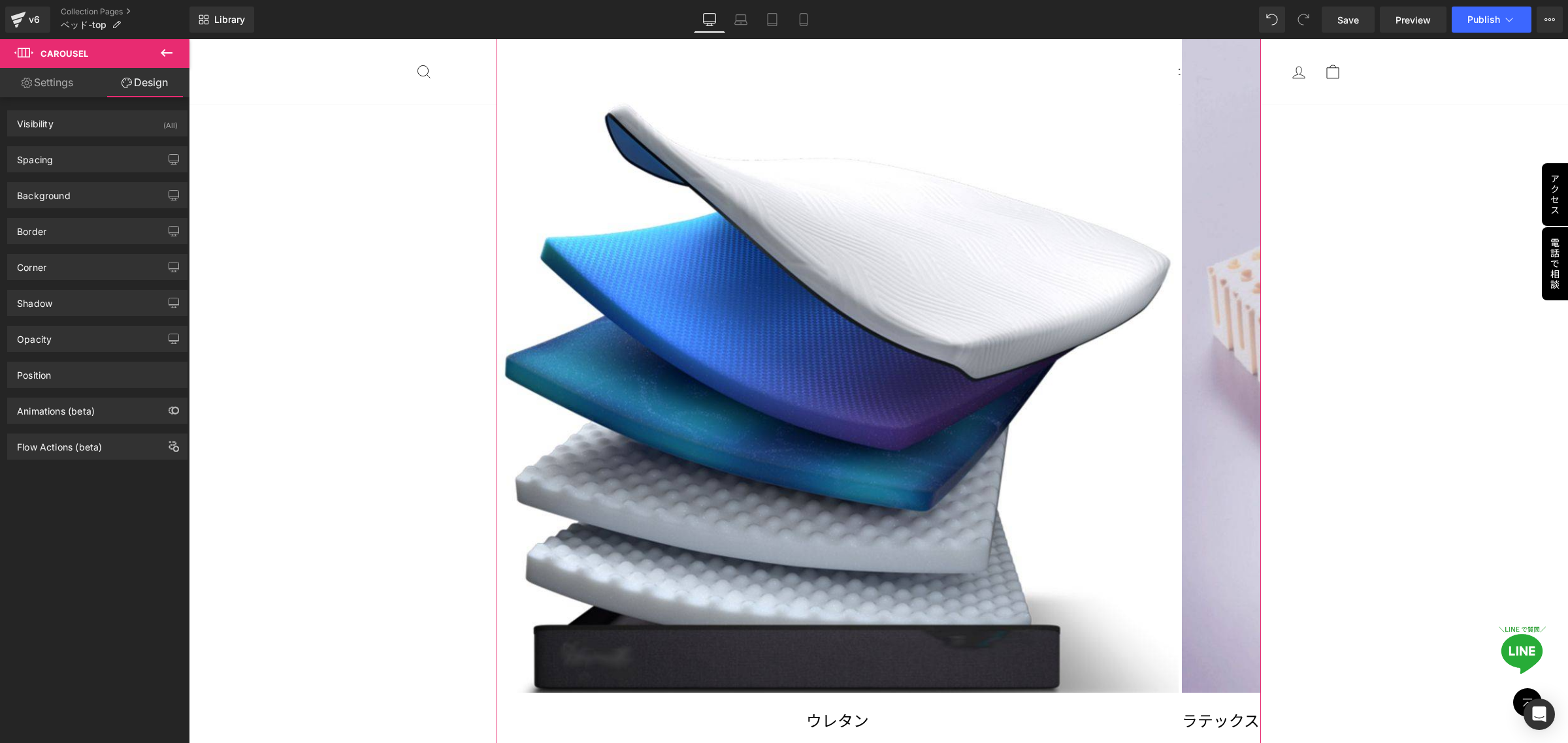
click at [46, 90] on link "Settings" at bounding box center [47, 83] width 94 height 29
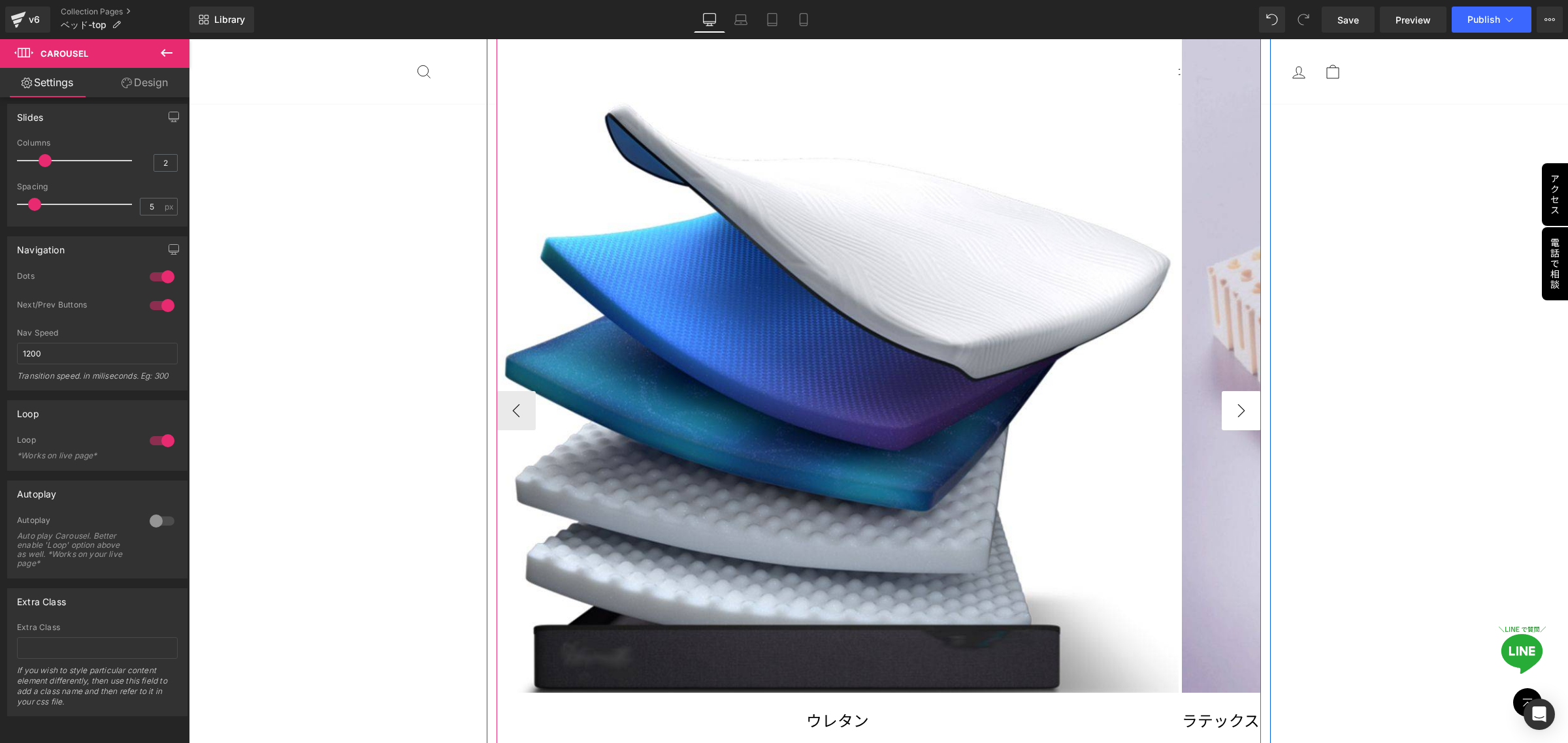
click at [1239, 410] on button "›" at bounding box center [1241, 411] width 39 height 39
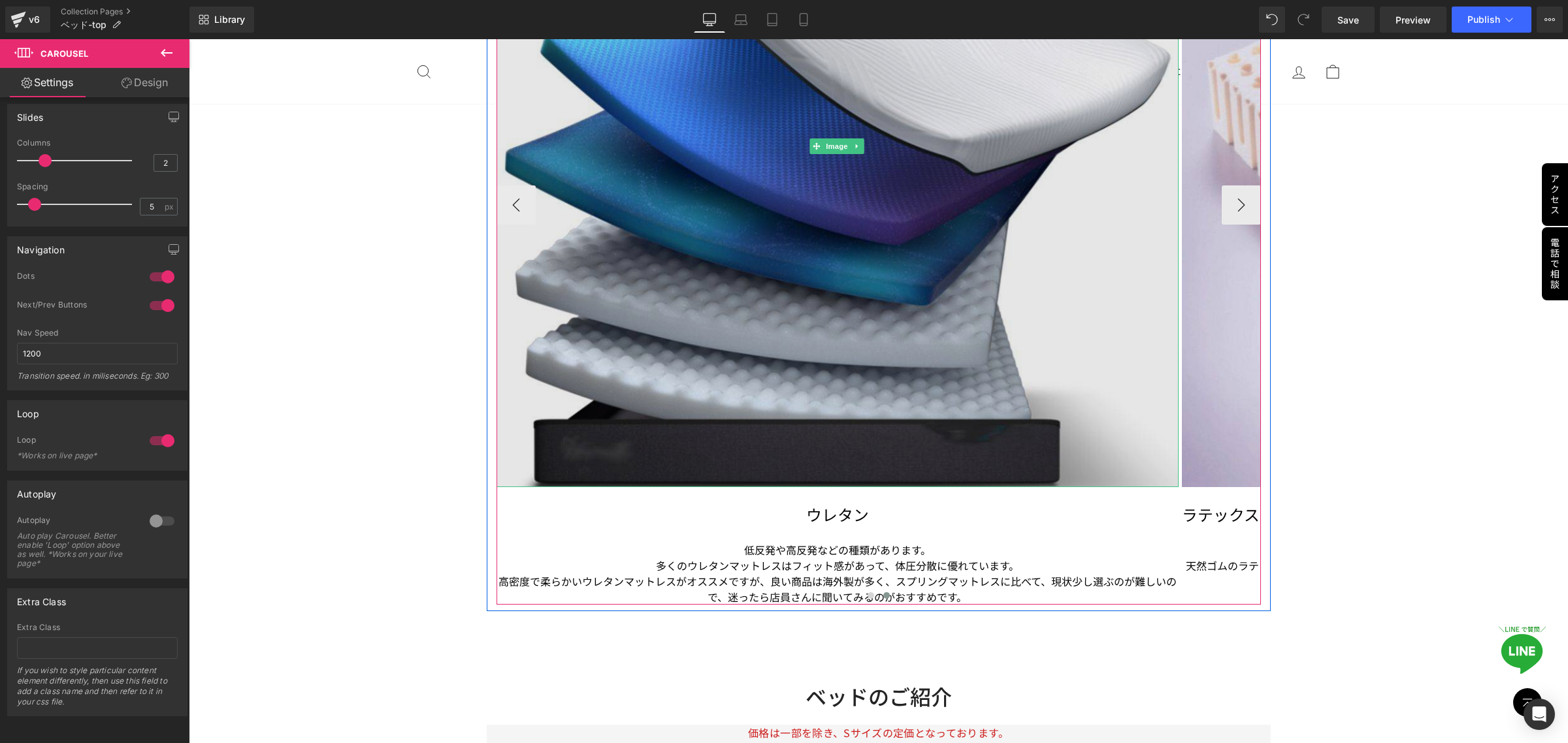
scroll to position [3674, 0]
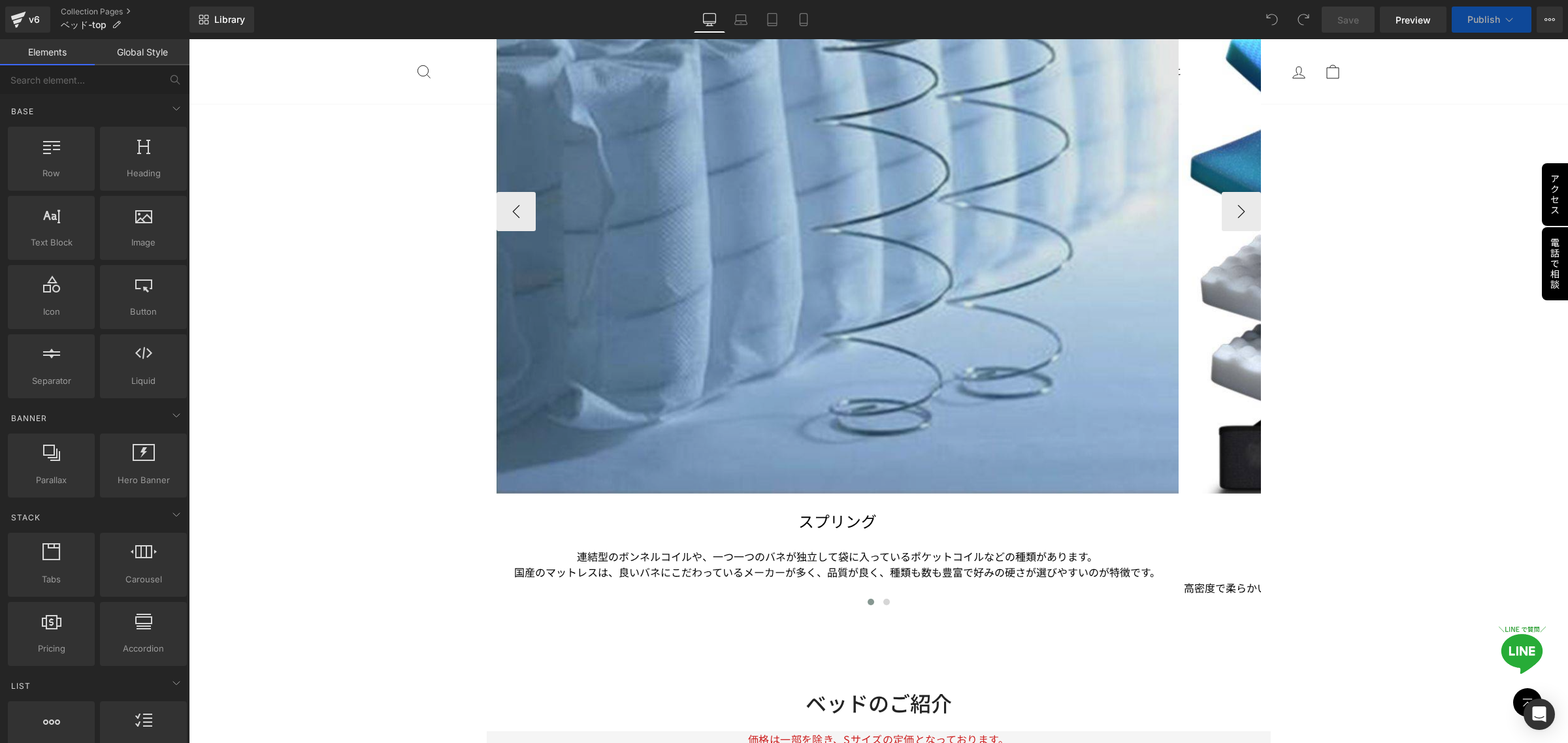
scroll to position [3674, 0]
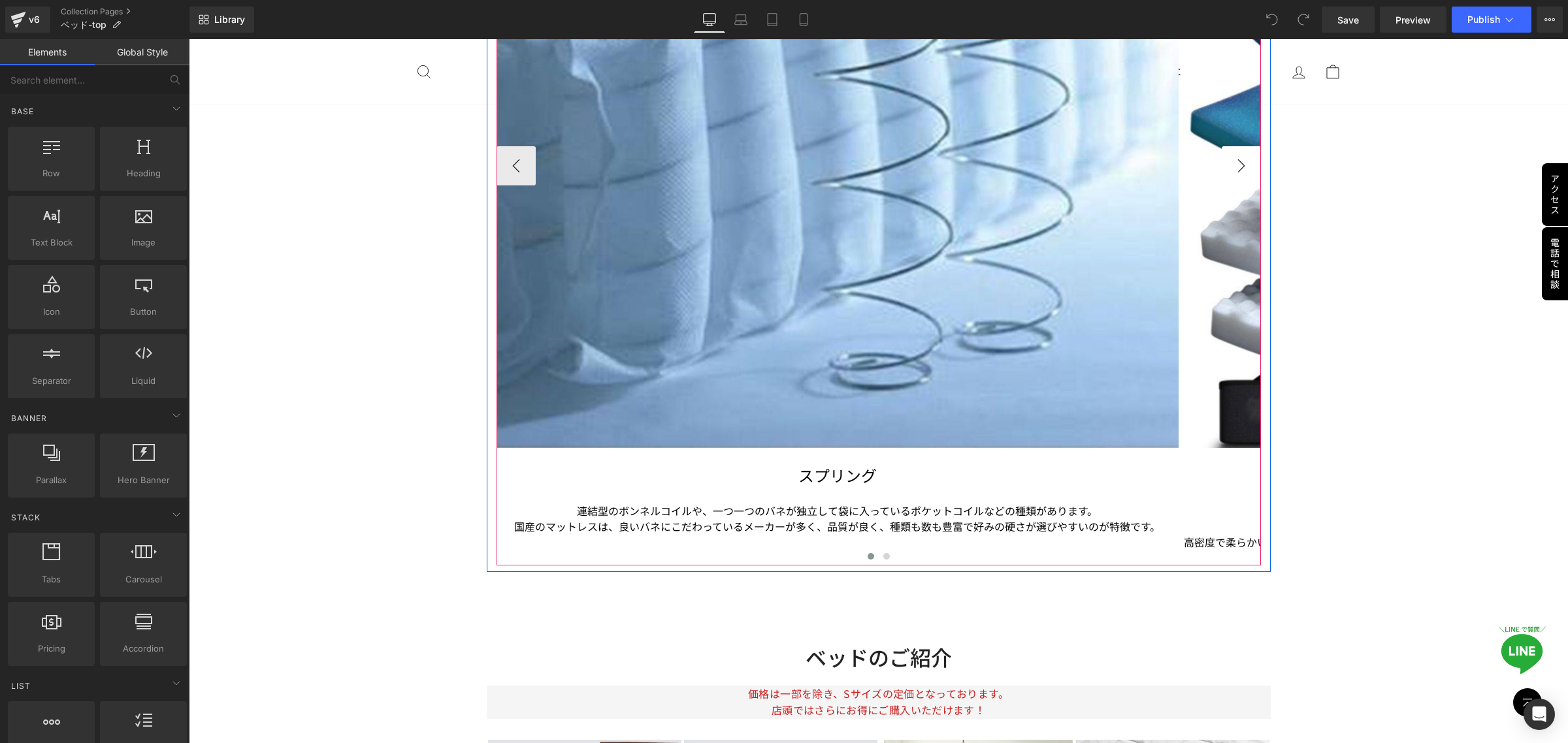
click at [1226, 164] on button "›" at bounding box center [1241, 166] width 39 height 39
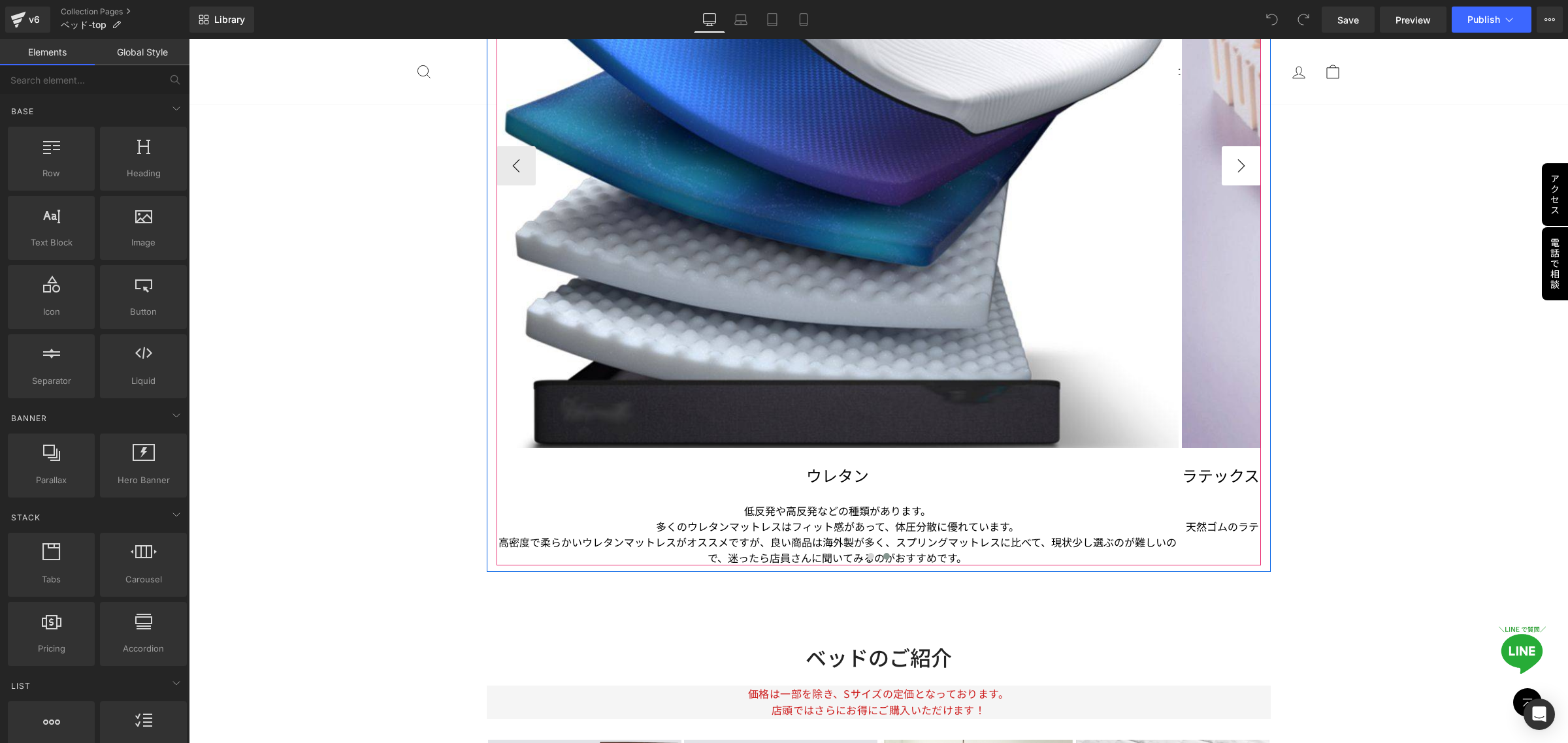
click at [1226, 164] on button "›" at bounding box center [1241, 166] width 39 height 39
click at [1234, 164] on button "›" at bounding box center [1241, 166] width 39 height 39
click at [508, 170] on button "‹" at bounding box center [516, 166] width 39 height 39
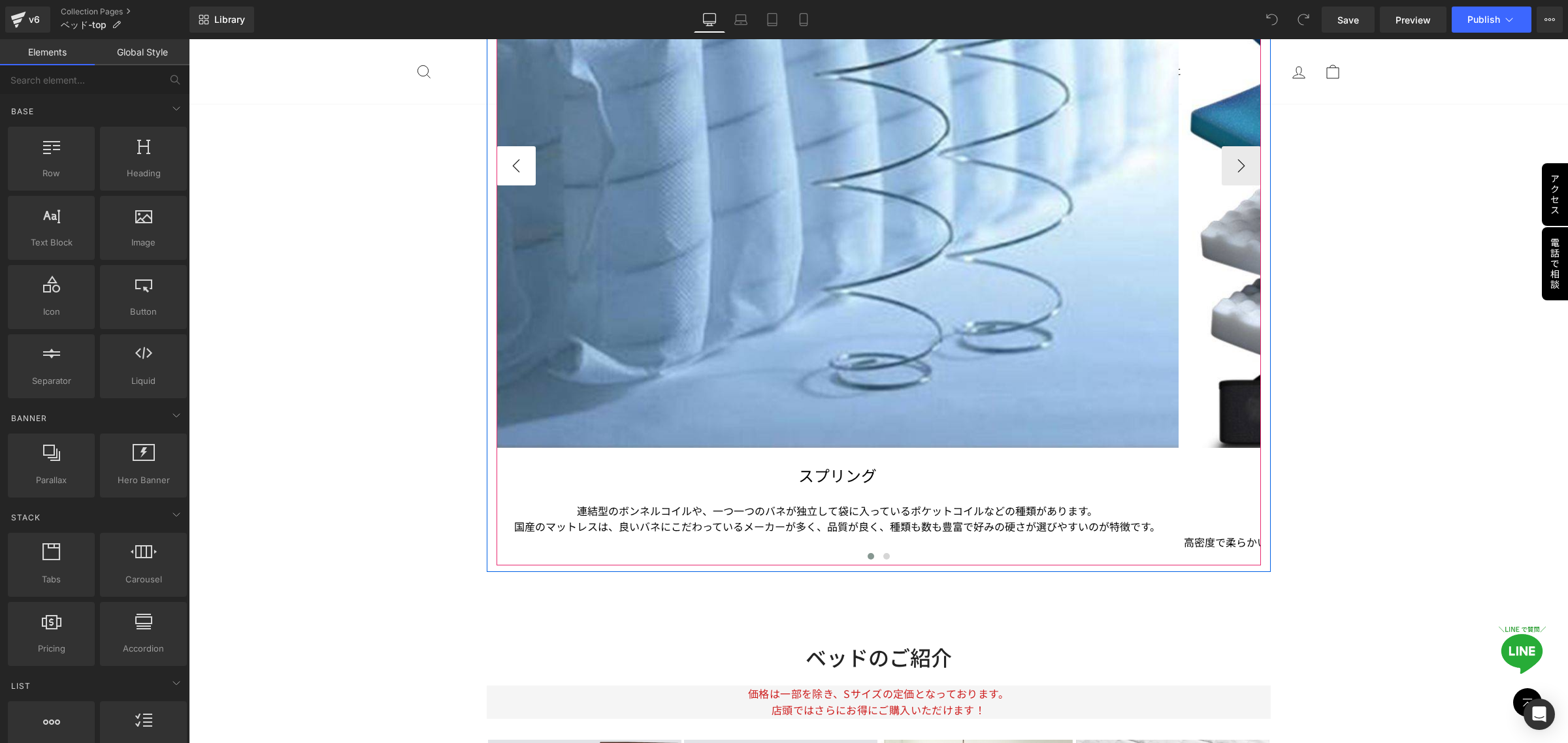
click at [508, 170] on button "‹" at bounding box center [516, 166] width 39 height 39
click at [1226, 171] on button "›" at bounding box center [1241, 166] width 39 height 39
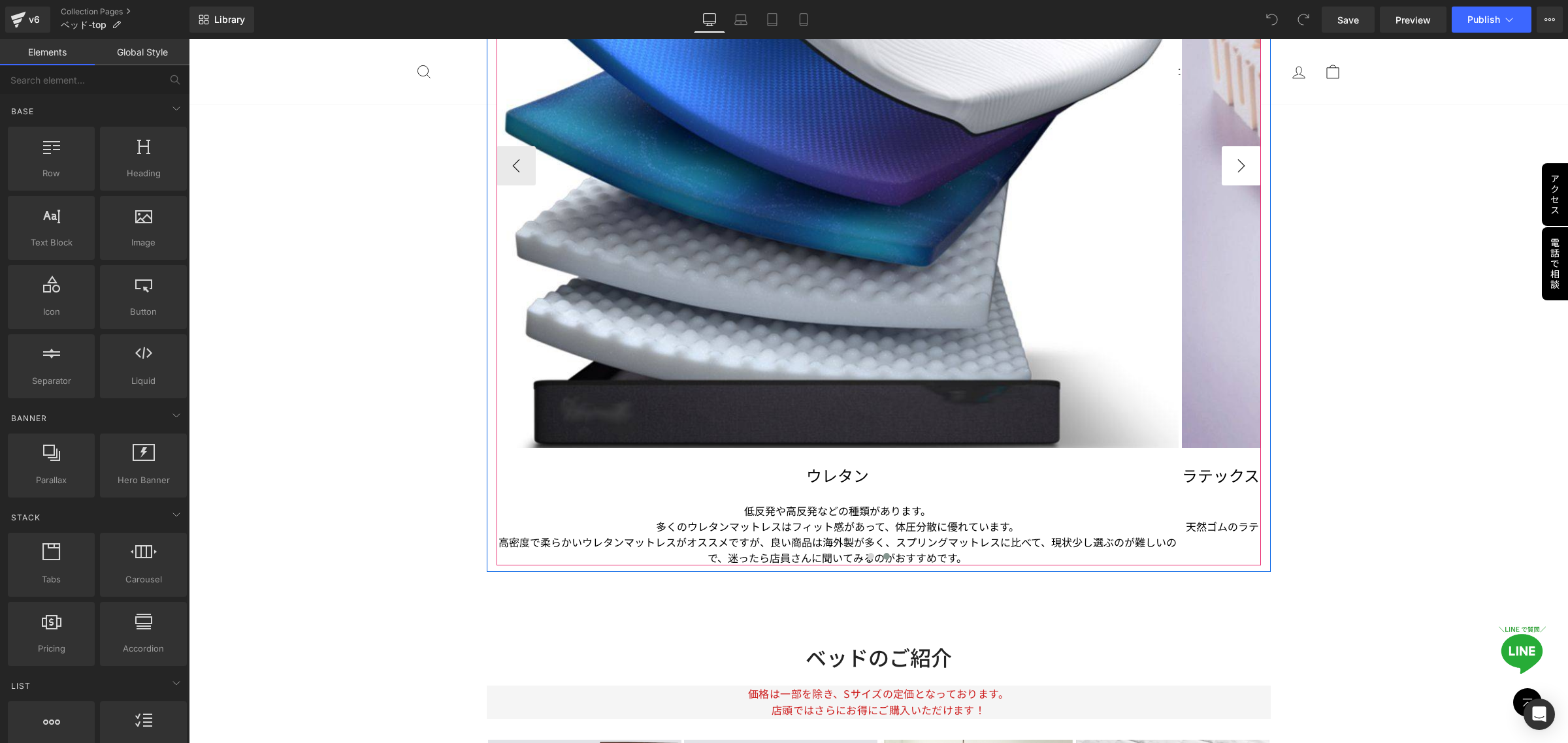
click at [1226, 171] on button "›" at bounding box center [1241, 166] width 39 height 39
click at [1227, 169] on button "›" at bounding box center [1241, 166] width 39 height 39
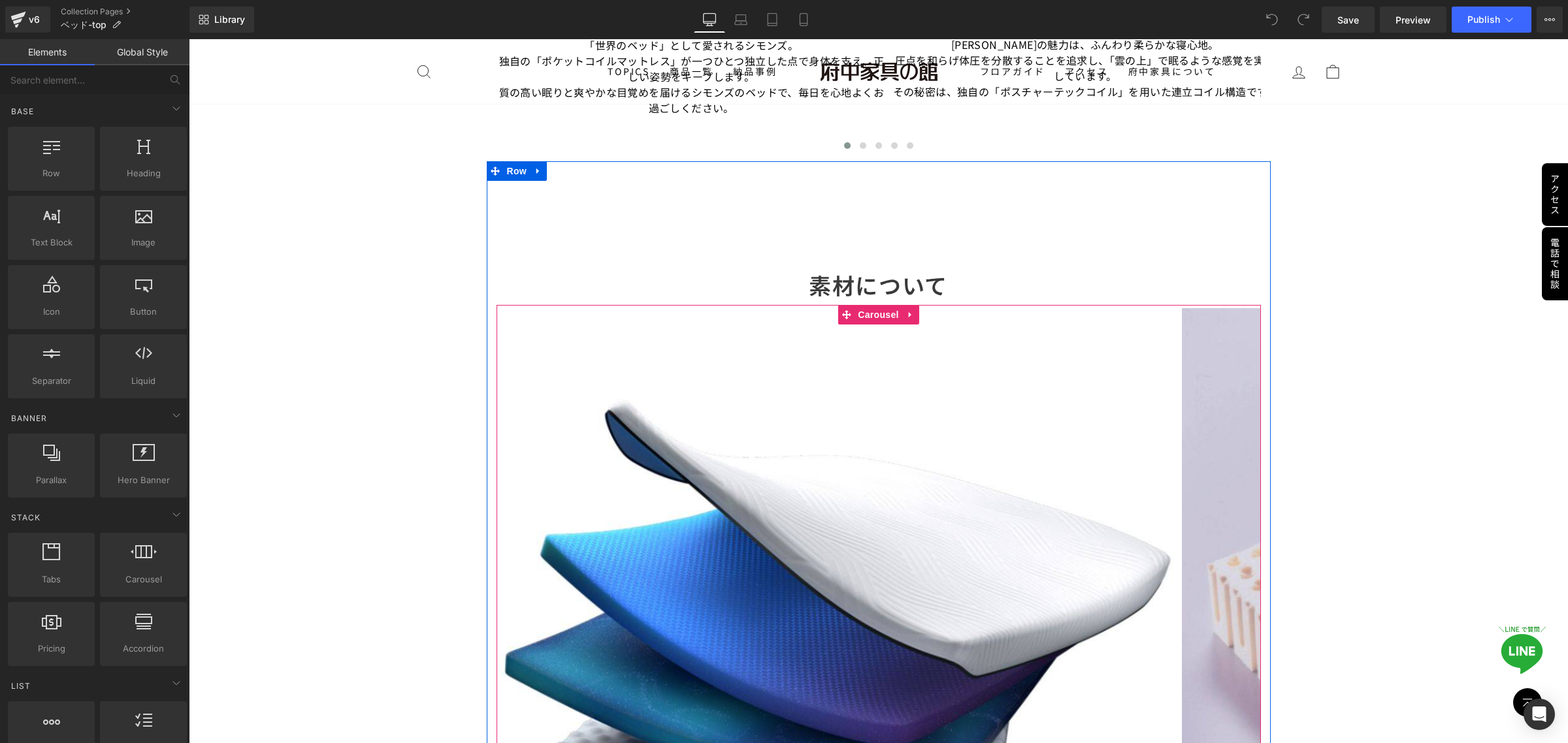
scroll to position [3102, 0]
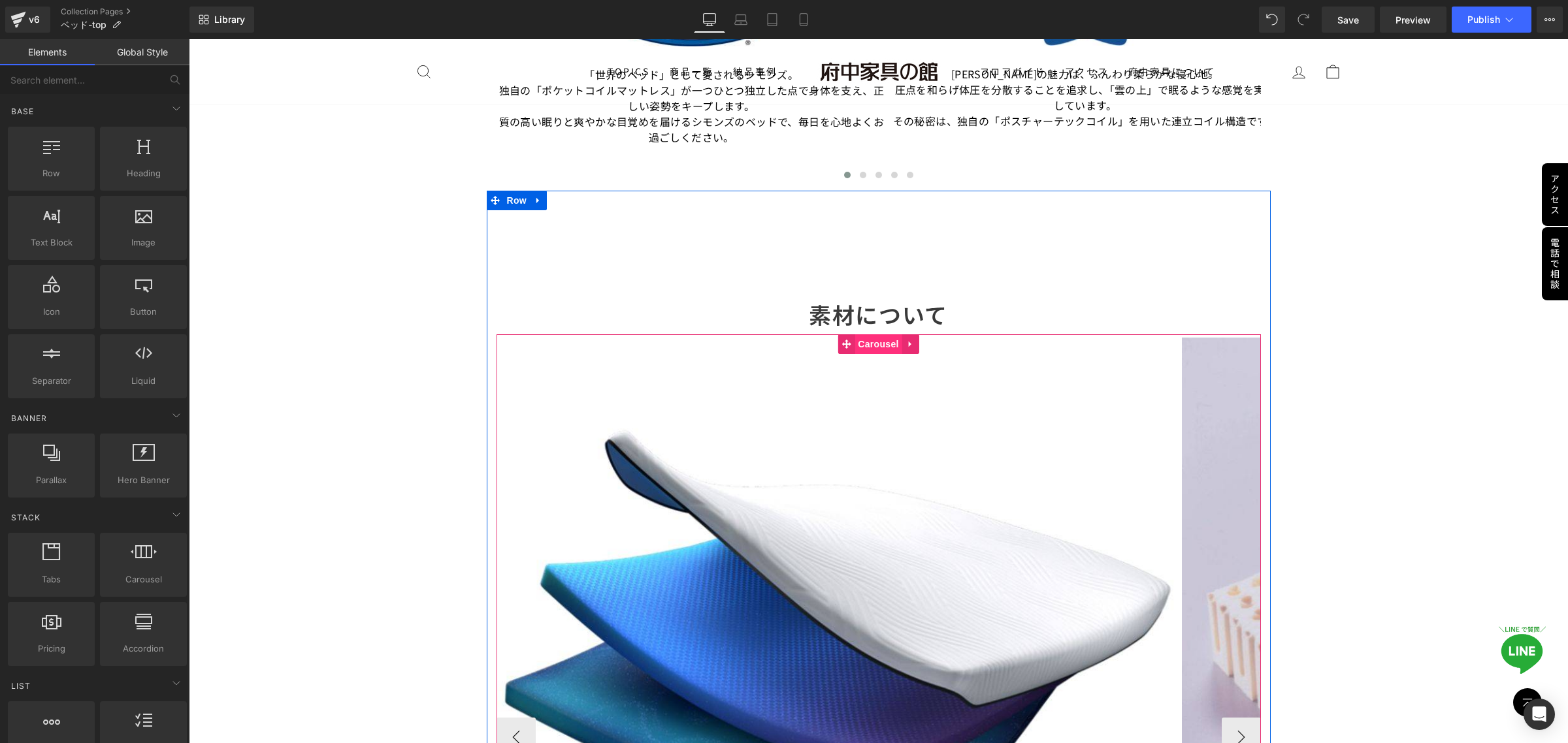
click at [865, 348] on span "Carousel" at bounding box center [877, 344] width 47 height 19
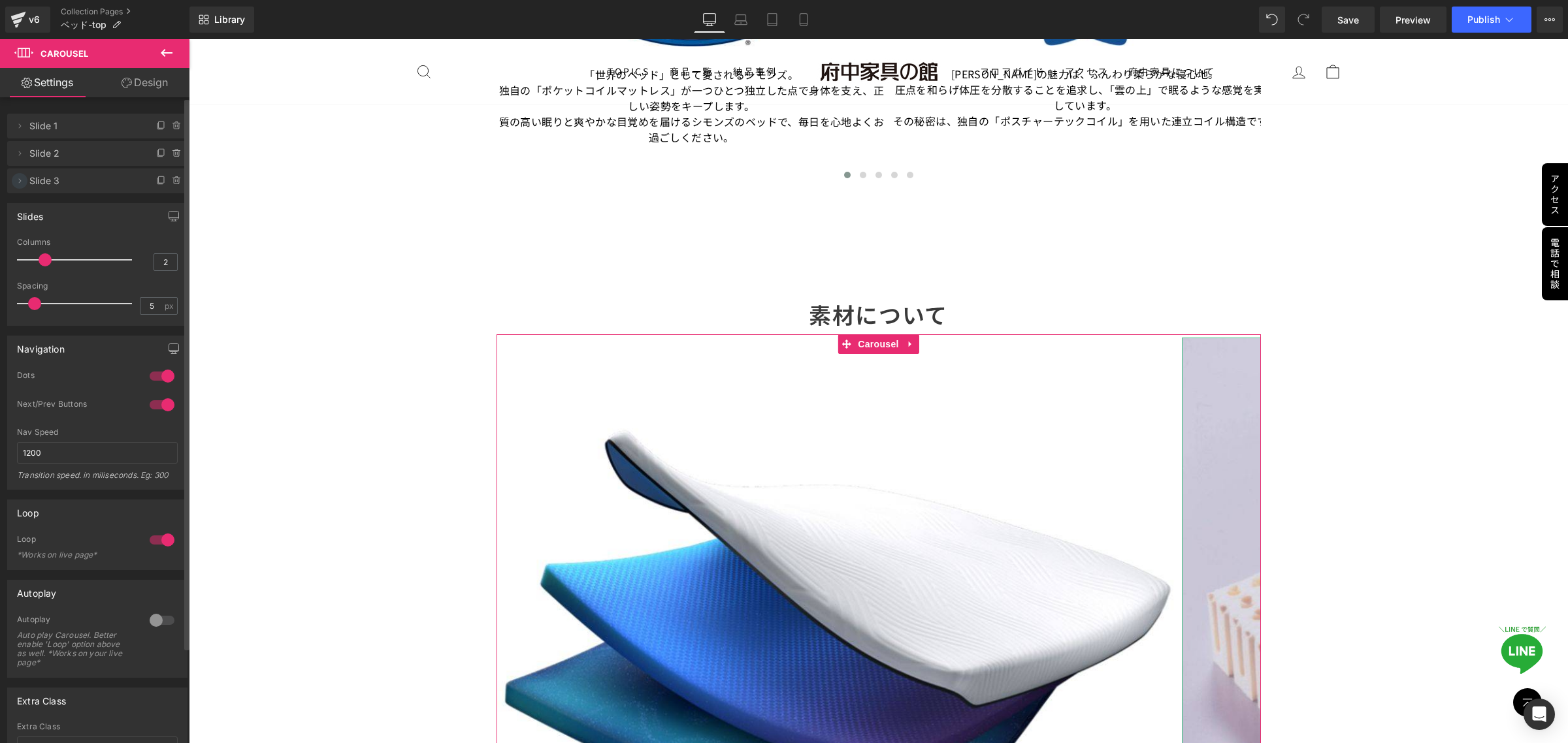
click at [18, 181] on icon at bounding box center [19, 180] width 11 height 11
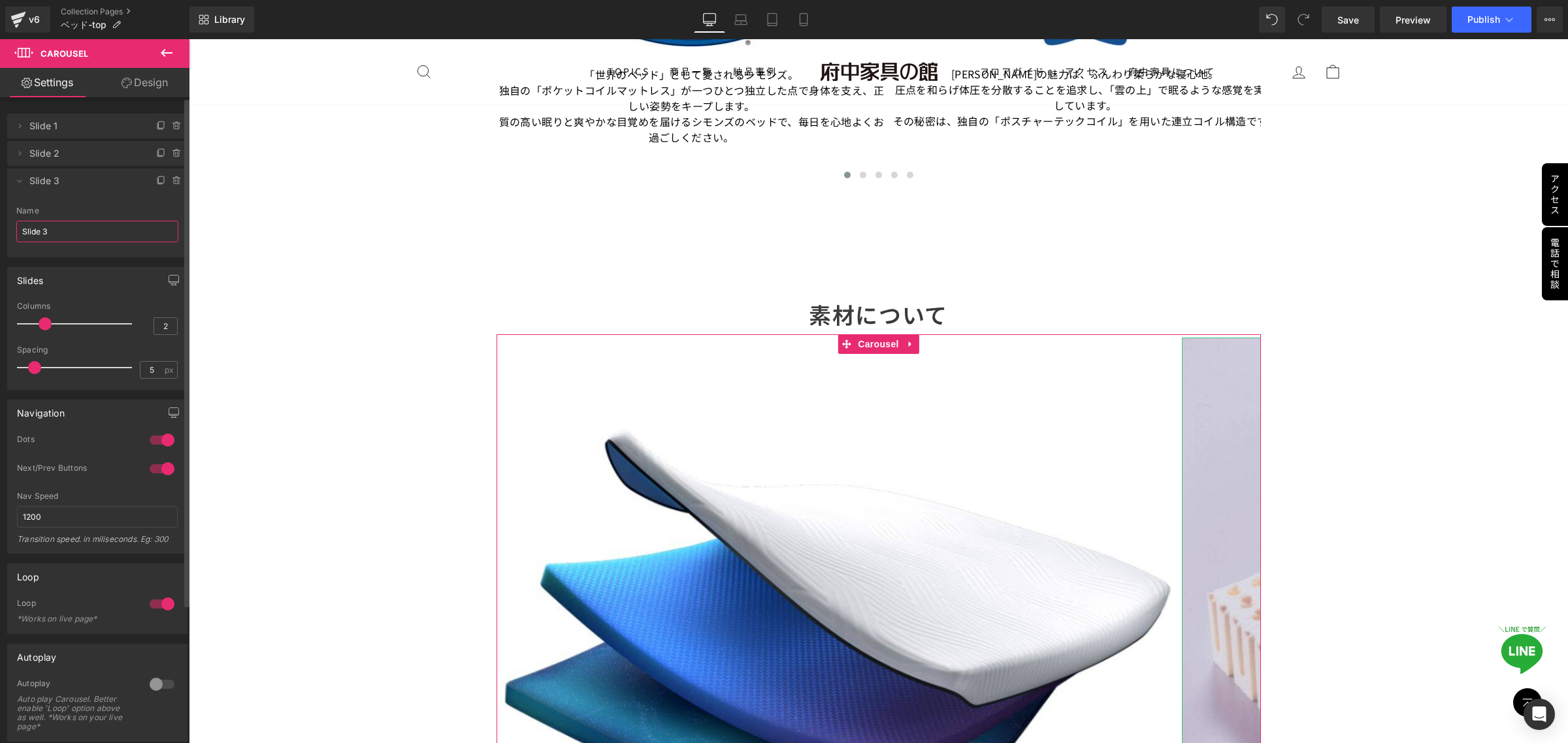
click at [63, 229] on input "Slide 3" at bounding box center [97, 232] width 162 height 21
click at [62, 185] on span "Slide 3" at bounding box center [84, 180] width 110 height 24
click at [122, 171] on span "Slide 3" at bounding box center [84, 180] width 110 height 24
click at [35, 170] on span "Slide 3" at bounding box center [84, 180] width 110 height 24
click at [41, 154] on span "Slide 2" at bounding box center [84, 153] width 110 height 24
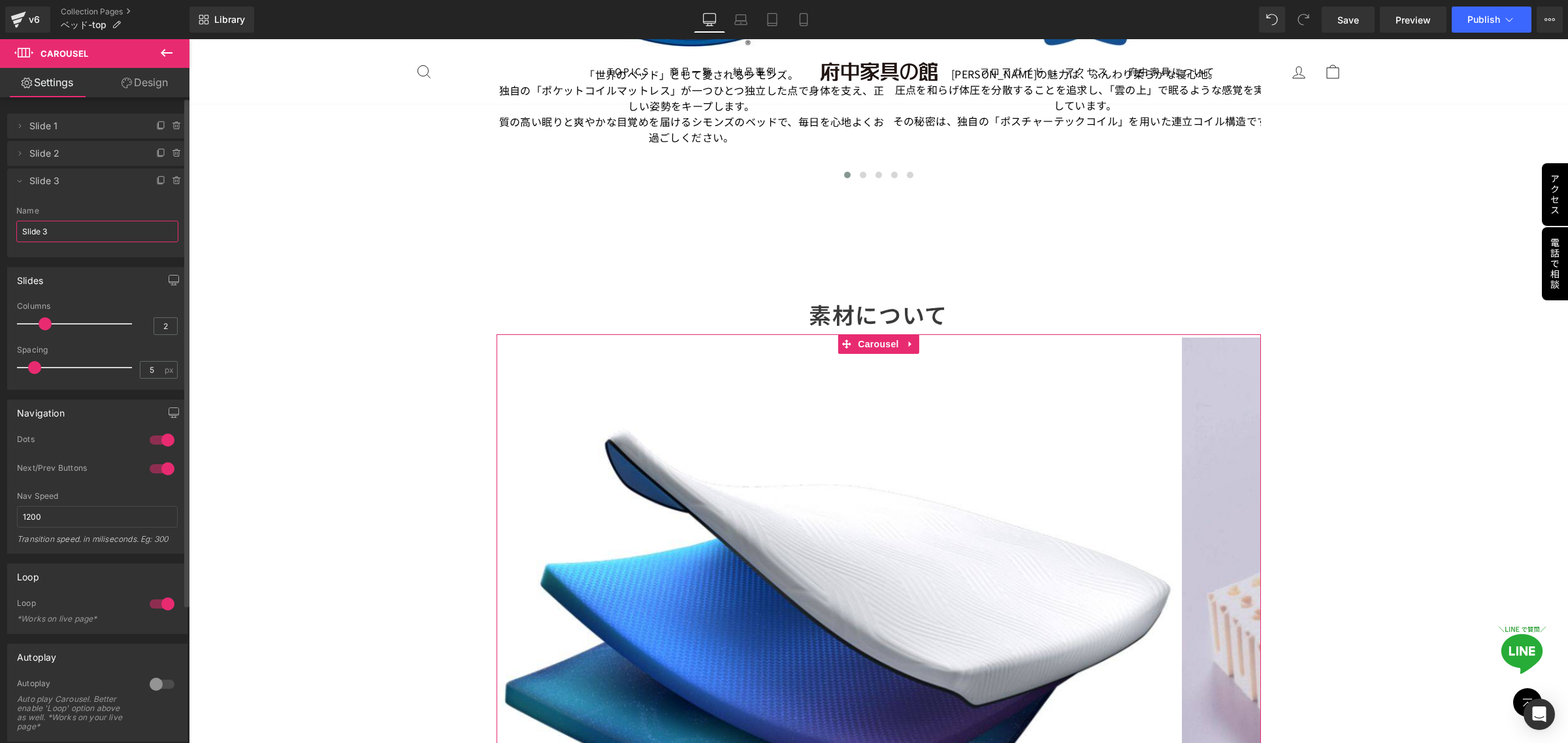
click at [92, 126] on span "Slide 1" at bounding box center [84, 126] width 110 height 24
click at [72, 184] on span "Slide 3" at bounding box center [84, 180] width 110 height 24
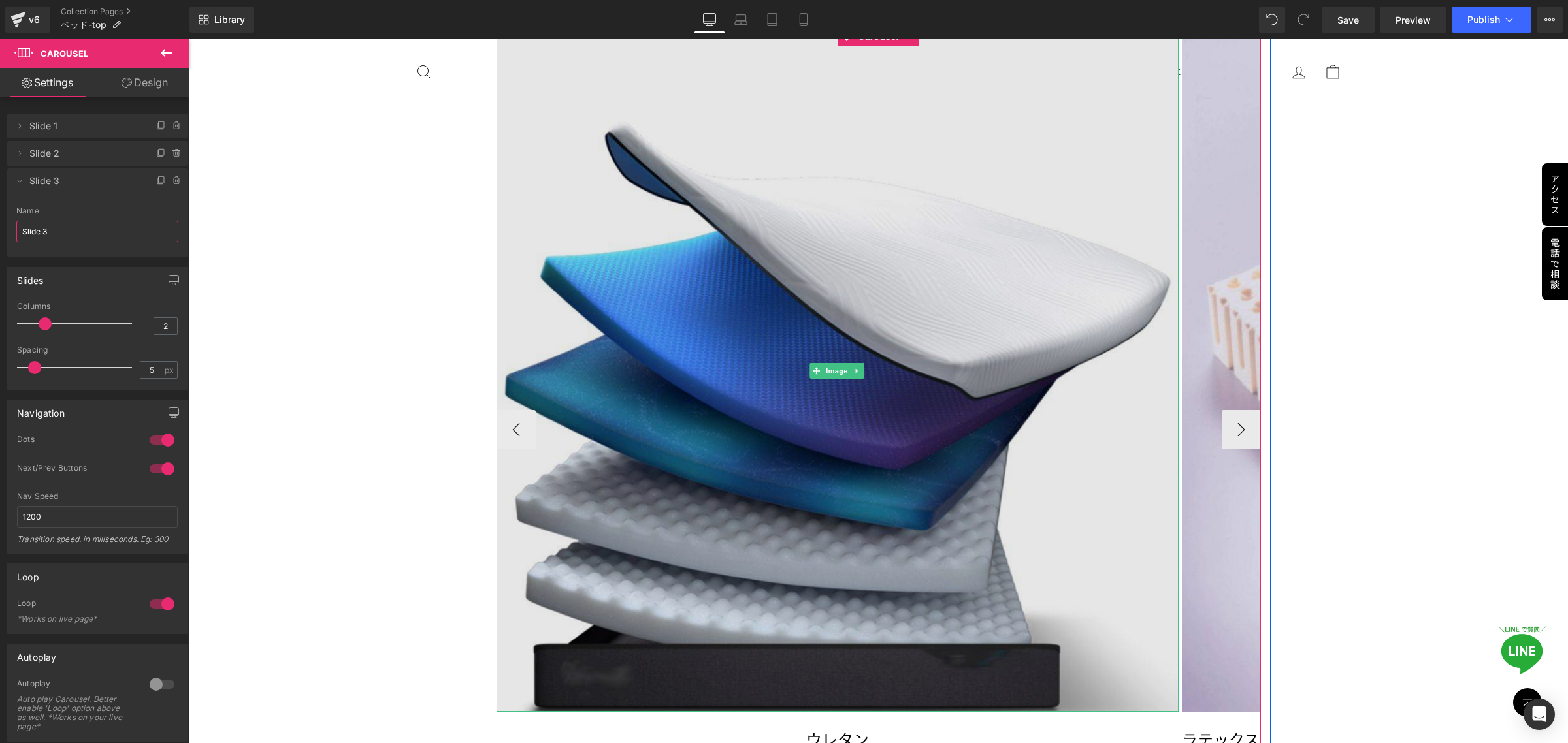
scroll to position [3430, 0]
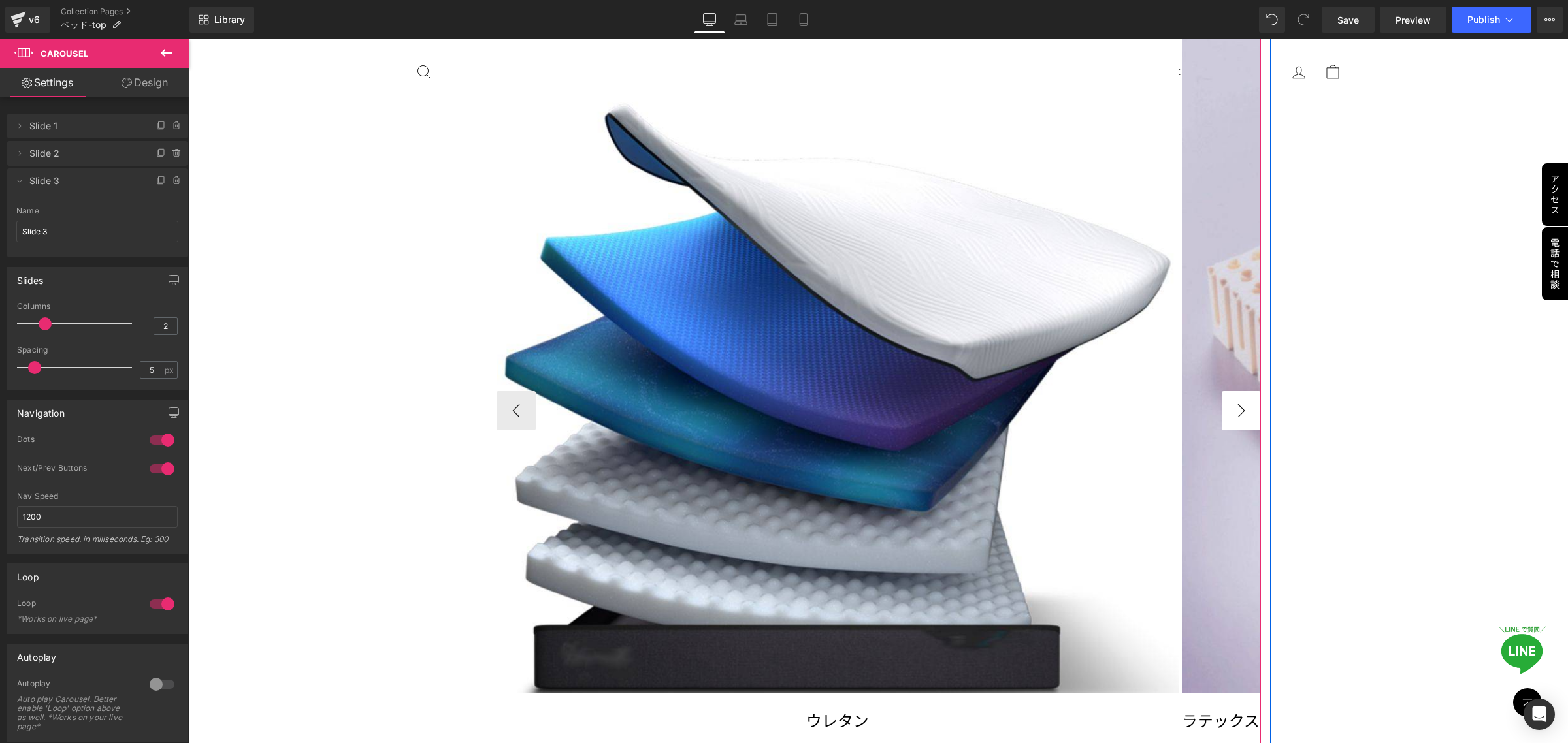
click at [1234, 409] on button "›" at bounding box center [1241, 411] width 39 height 39
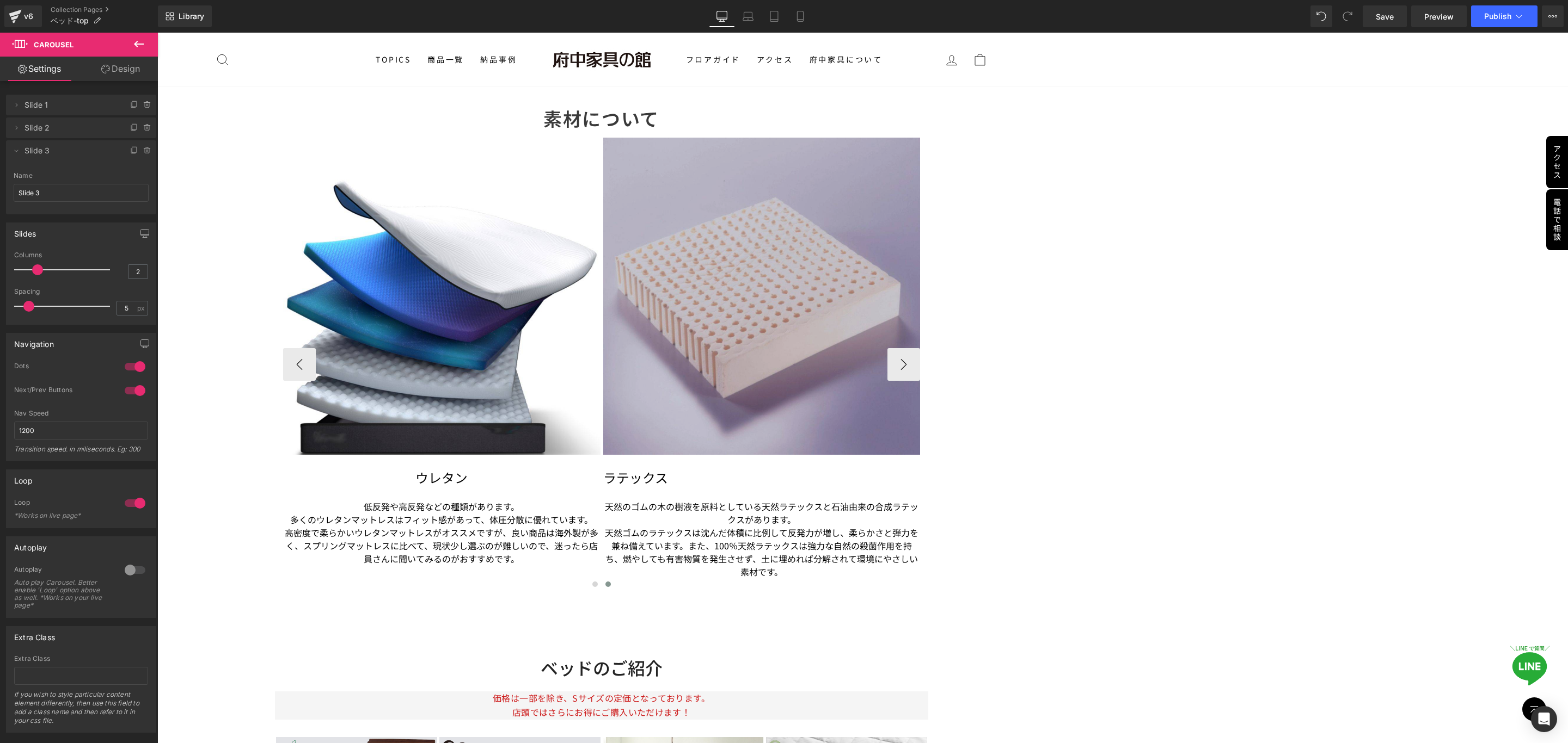
scroll to position [2702, 0]
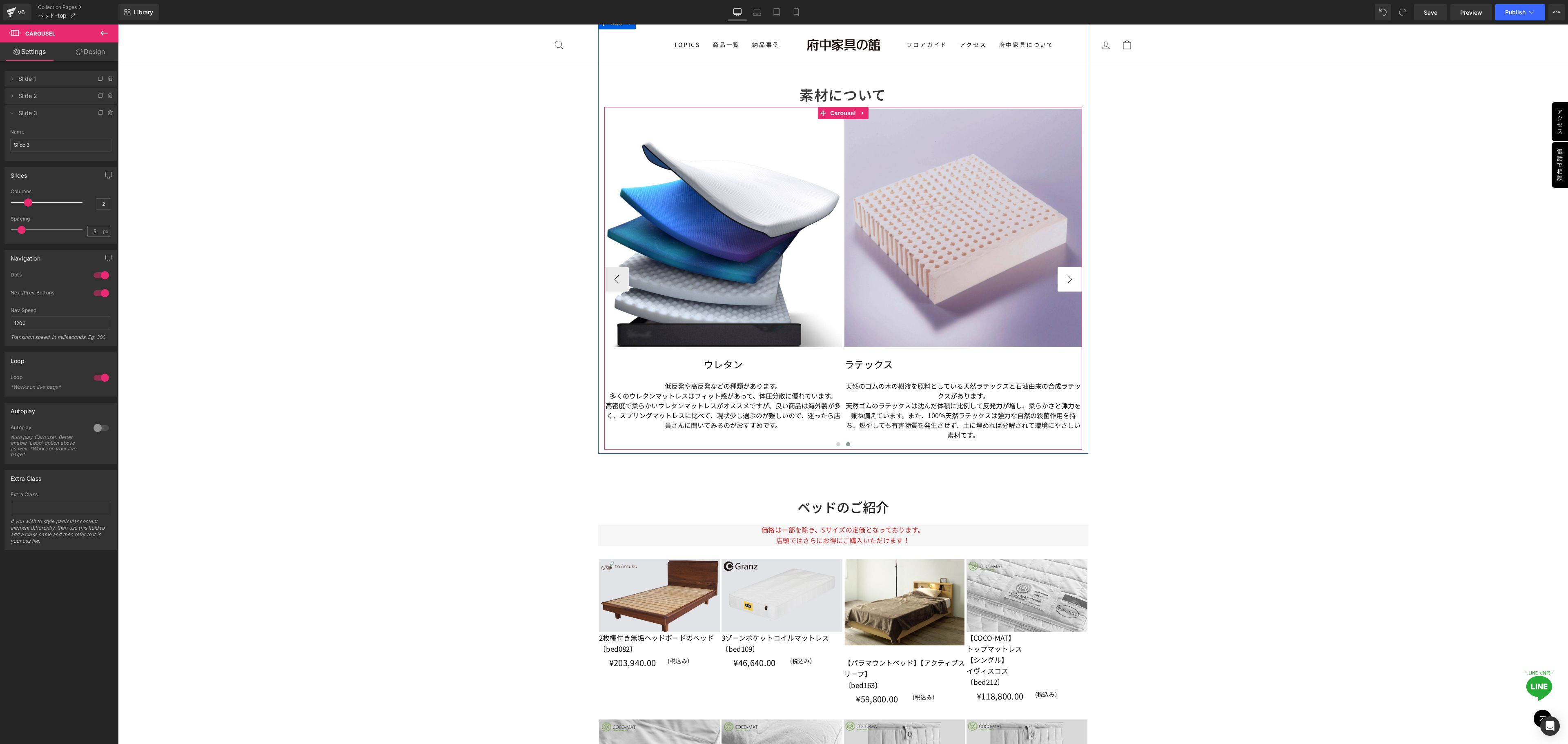
click at [979, 284] on button "›" at bounding box center [1069, 279] width 24 height 24
click at [979, 281] on button "›" at bounding box center [1069, 279] width 24 height 24
click at [604, 282] on button "‹" at bounding box center [617, 279] width 24 height 24
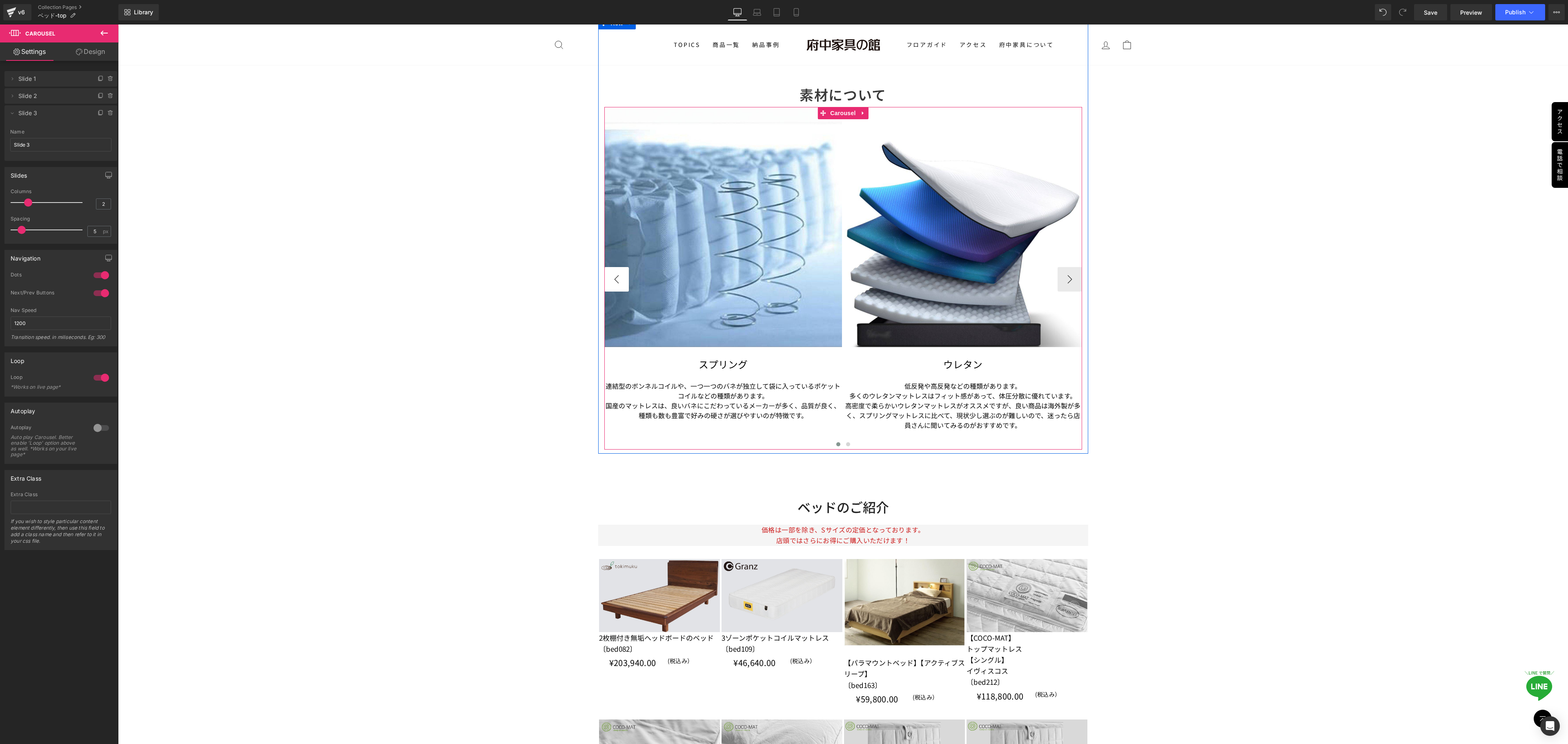
click at [604, 282] on button "‹" at bounding box center [617, 279] width 24 height 24
click at [979, 273] on button "›" at bounding box center [1069, 279] width 24 height 24
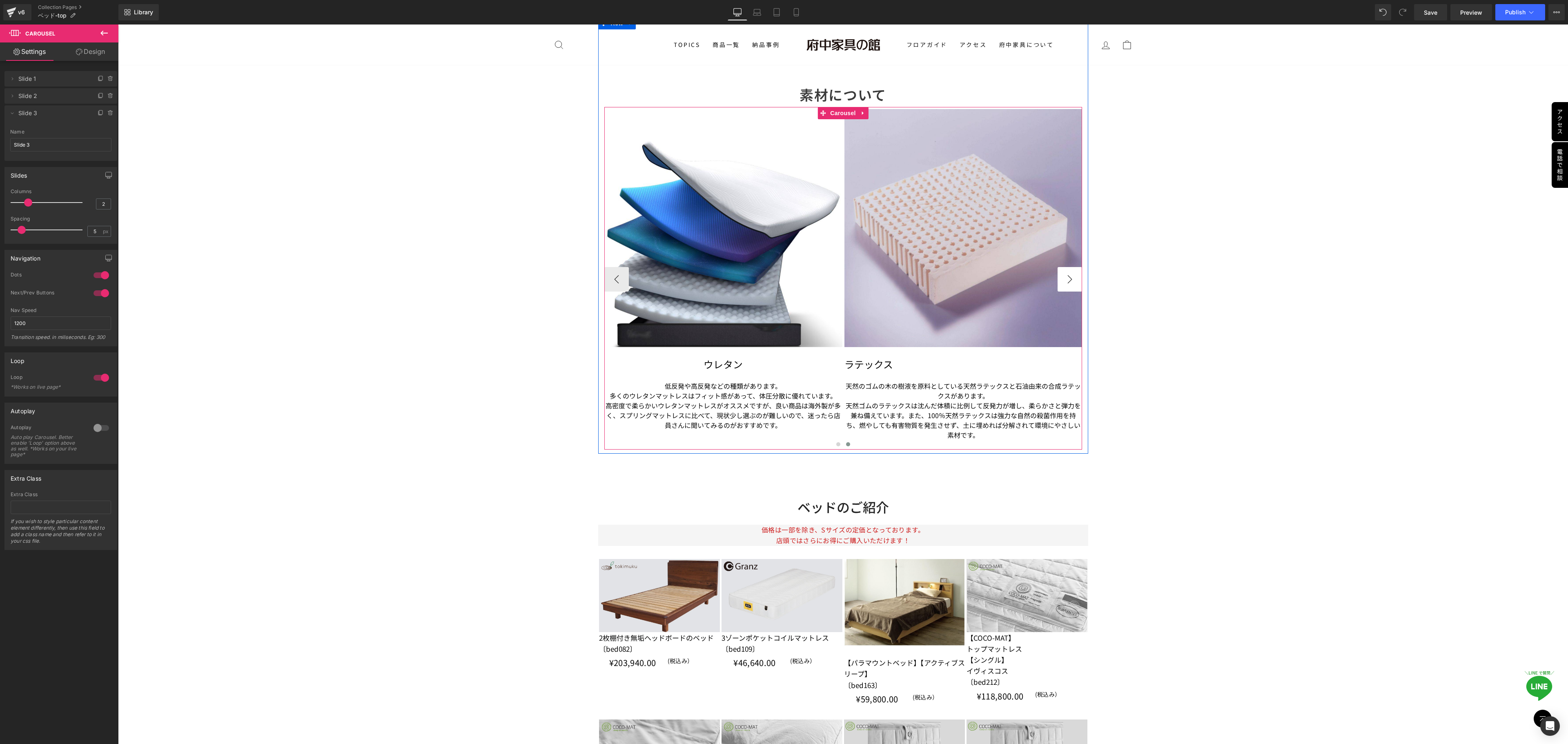
click at [979, 273] on button "›" at bounding box center [1069, 279] width 24 height 24
click at [712, 407] on span "Text Block" at bounding box center [719, 405] width 27 height 10
click at [772, 423] on p "高密度で柔らかいウレタンマットレスがオススメですが、良い商品は海外製が多く、スプリングマットレスに比べて、現状少し選ぶのが難しいので、迷ったら店員さんに聞いて…" at bounding box center [723, 415] width 238 height 29
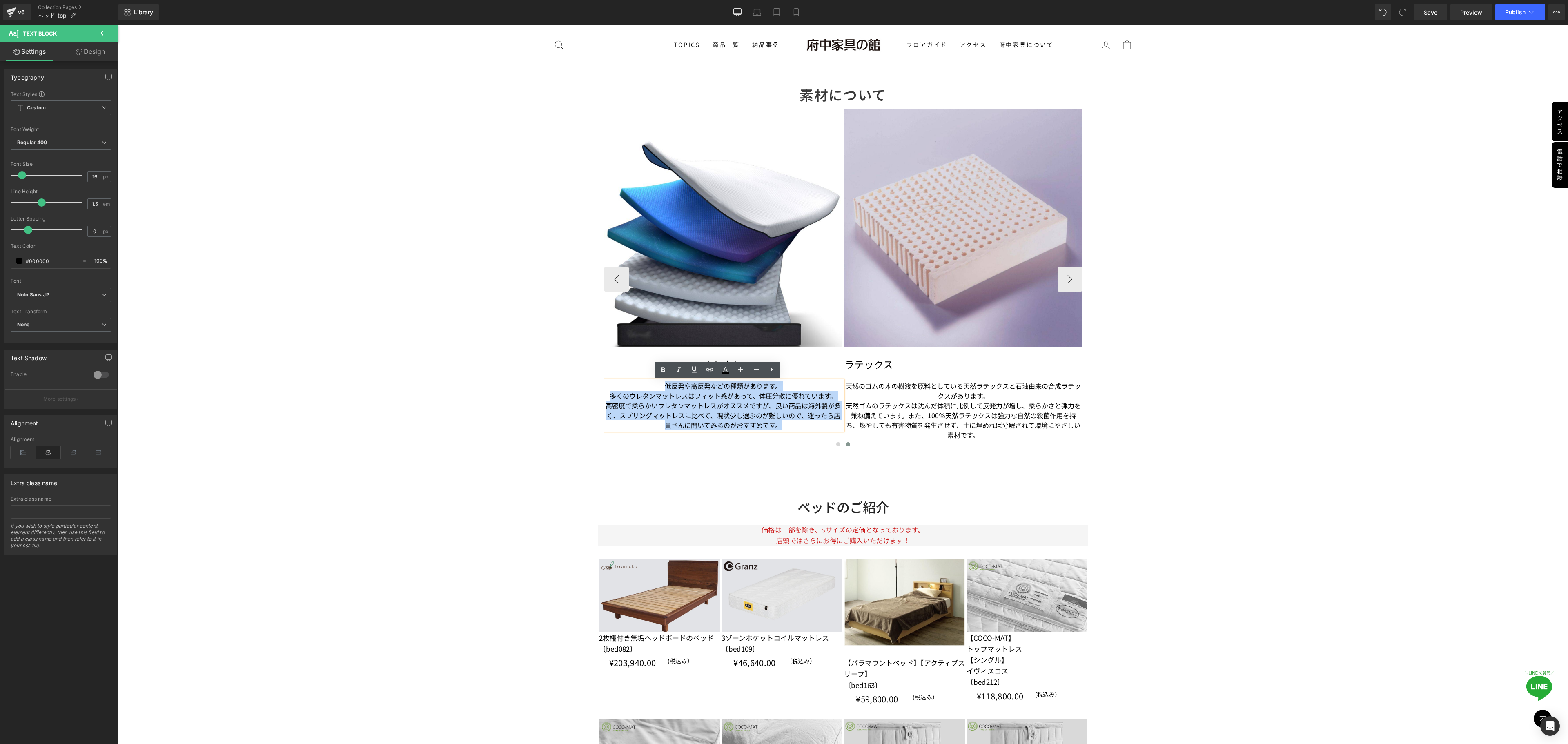
drag, startPoint x: 772, startPoint y: 423, endPoint x: 610, endPoint y: 387, distance: 166.0
click at [610, 387] on div "低反発や高反発などの種類があります。 多くのウレタンマットレスはフィット感があって、体圧分散に優れています。 高密度で柔らかいウレタンマットレスがオススメです…" at bounding box center [723, 405] width 238 height 49
copy div "低反発や高反発などの種類があります。 多くのウレタンマットレスはフィット感があって、体圧分散に優れています。 高密度で柔らかいウレタンマットレスがオススメです…"
click at [748, 409] on p "高密度で柔らかいウレタンマットレスがオススメですが、良い商品は海外製が多く、スプリングマットレスに比べて、現状少し選ぶのが難しいので、迷ったら店員さんに聞いて…" at bounding box center [723, 415] width 238 height 29
drag, startPoint x: 779, startPoint y: 424, endPoint x: 643, endPoint y: 384, distance: 141.8
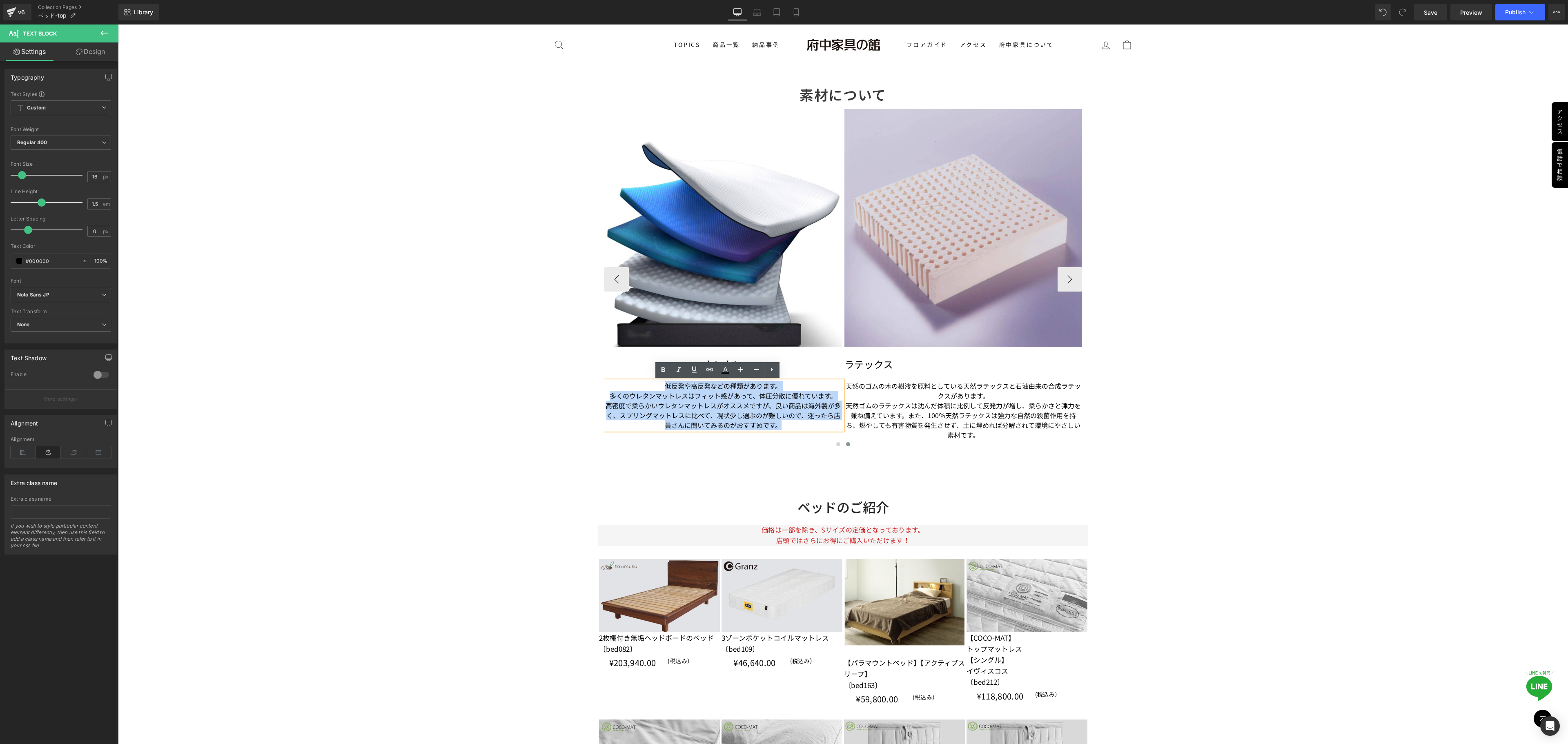
click at [643, 384] on div "低反発や高反発などの種類があります。 多くのウレタンマットレスはフィット感があって、体圧分散に優れています。 高密度で柔らかいウレタンマットレスがオススメです…" at bounding box center [723, 405] width 238 height 49
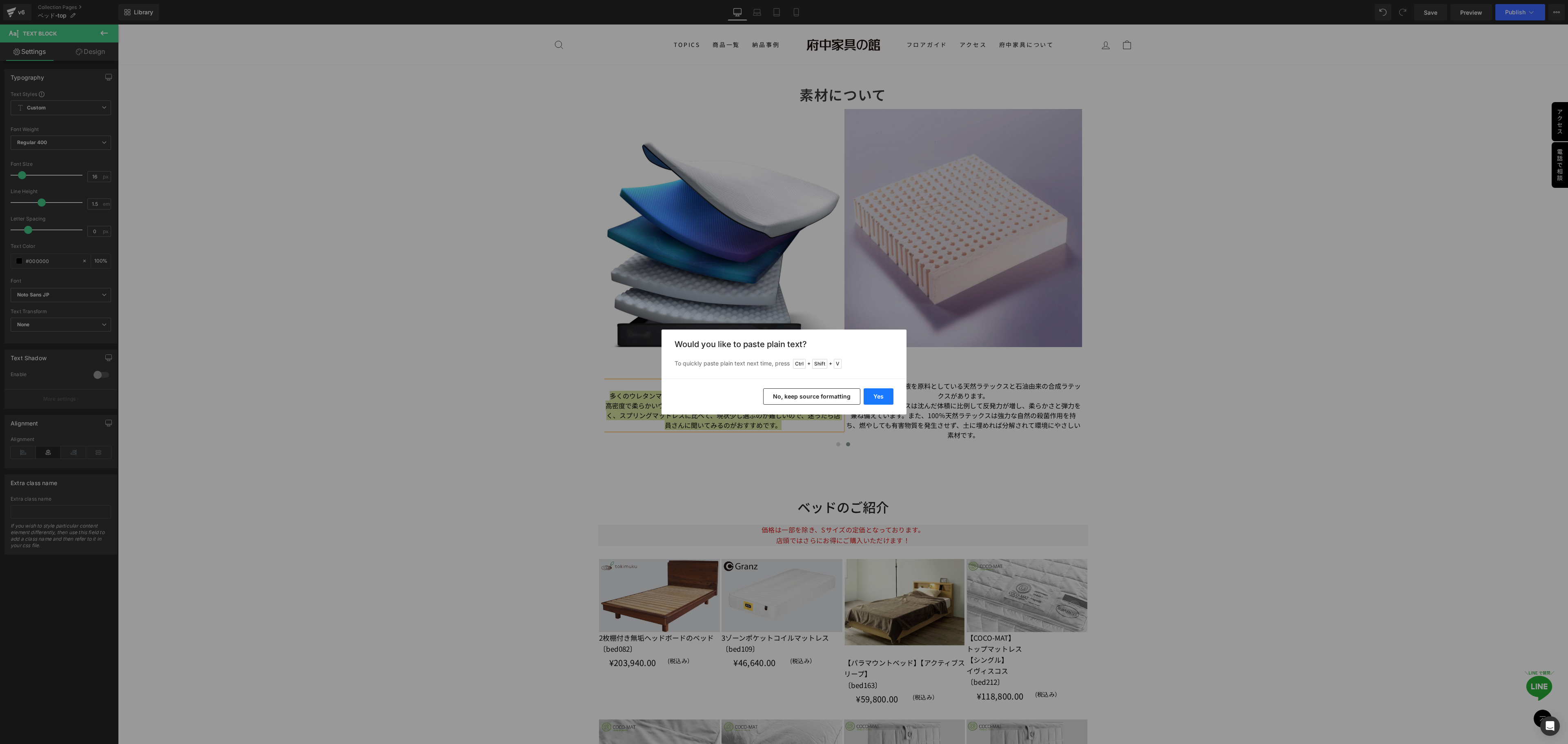
click at [878, 397] on button "Yes" at bounding box center [878, 396] width 30 height 16
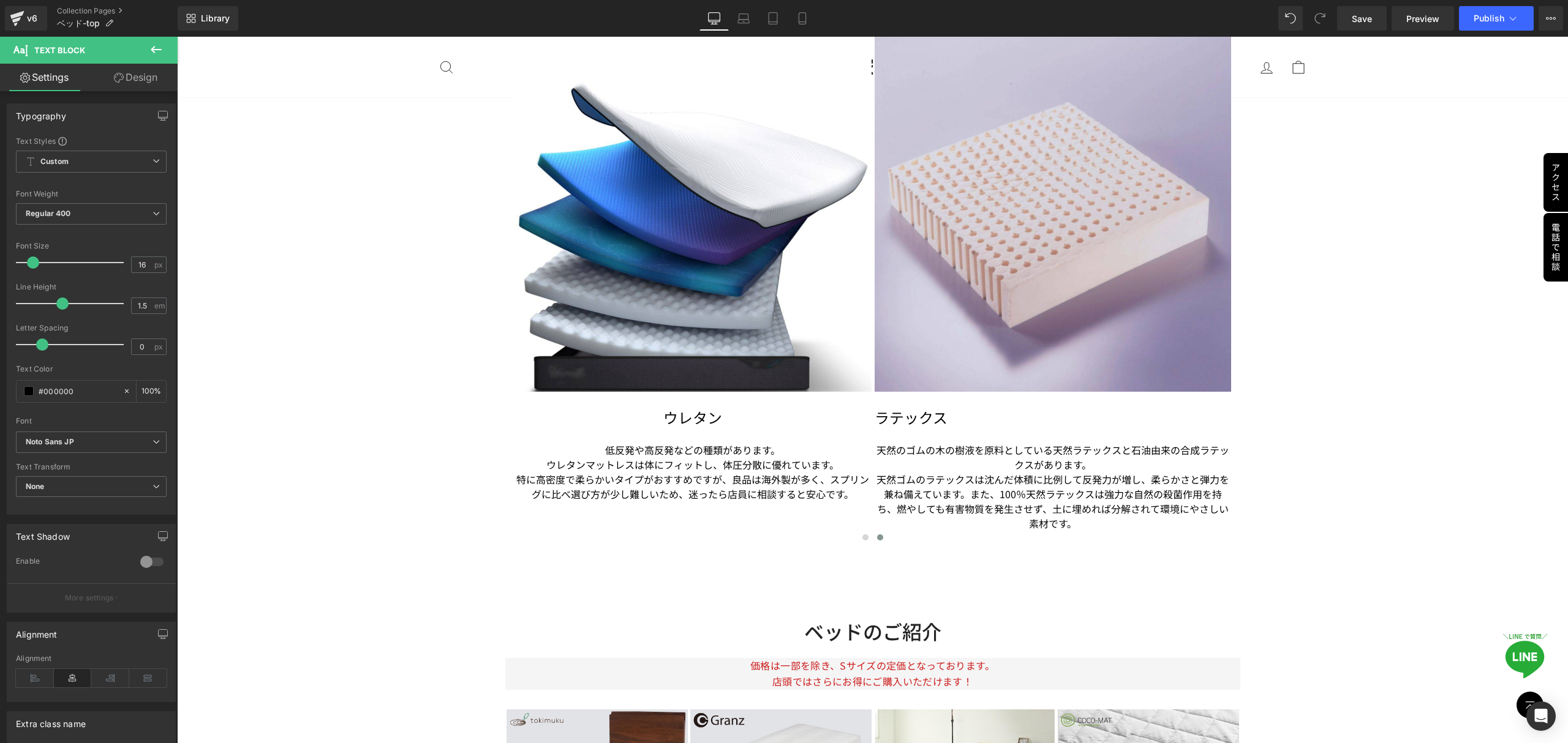
scroll to position [3194, 0]
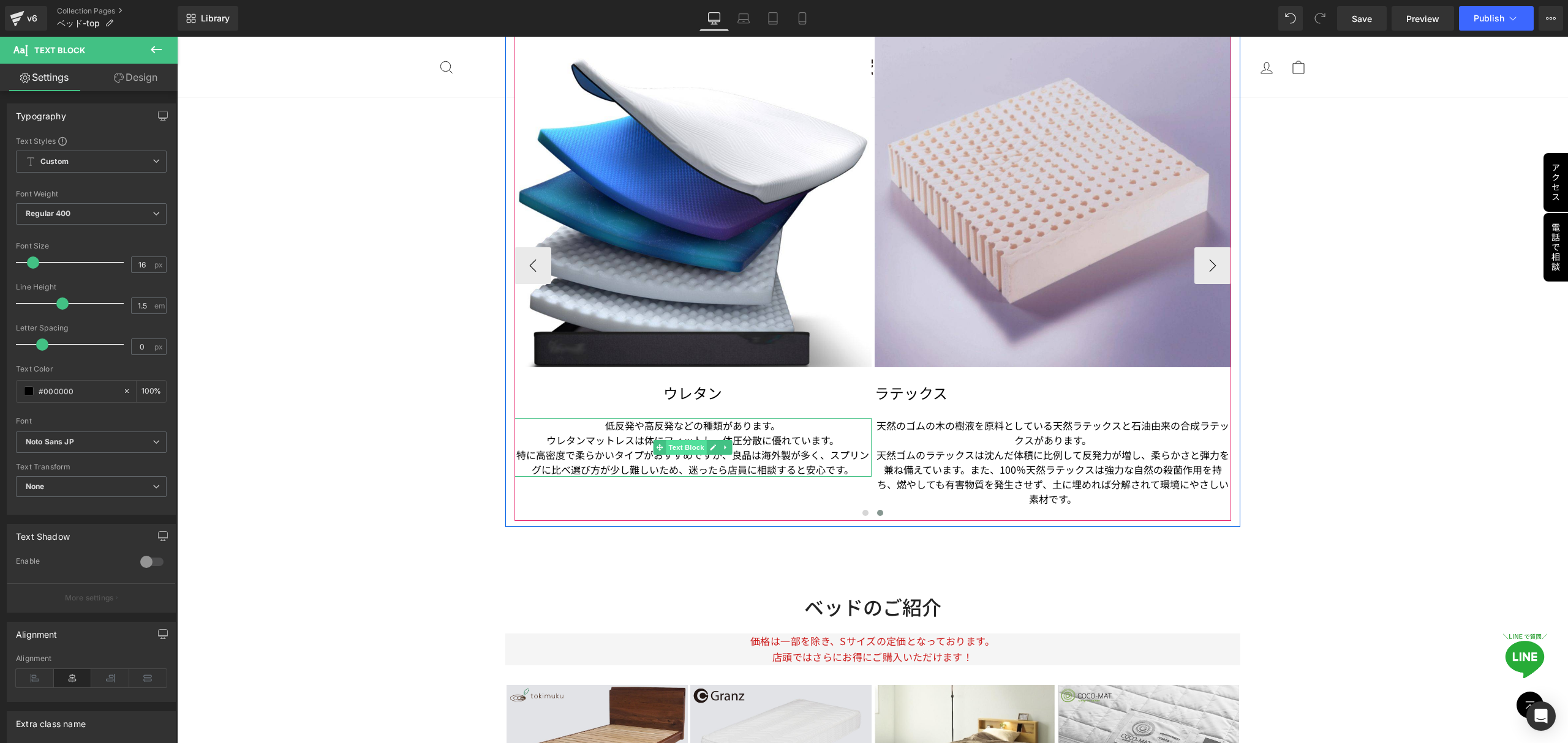
click at [679, 451] on span "Text Block" at bounding box center [687, 447] width 40 height 15
click at [743, 471] on p "特に高密度で柔らかいタイプがおすすめですが、良品は海外製が多く、スプリングに比べ選び方が少し難しいため、迷ったら店員に相談すると安心です。" at bounding box center [693, 462] width 357 height 29
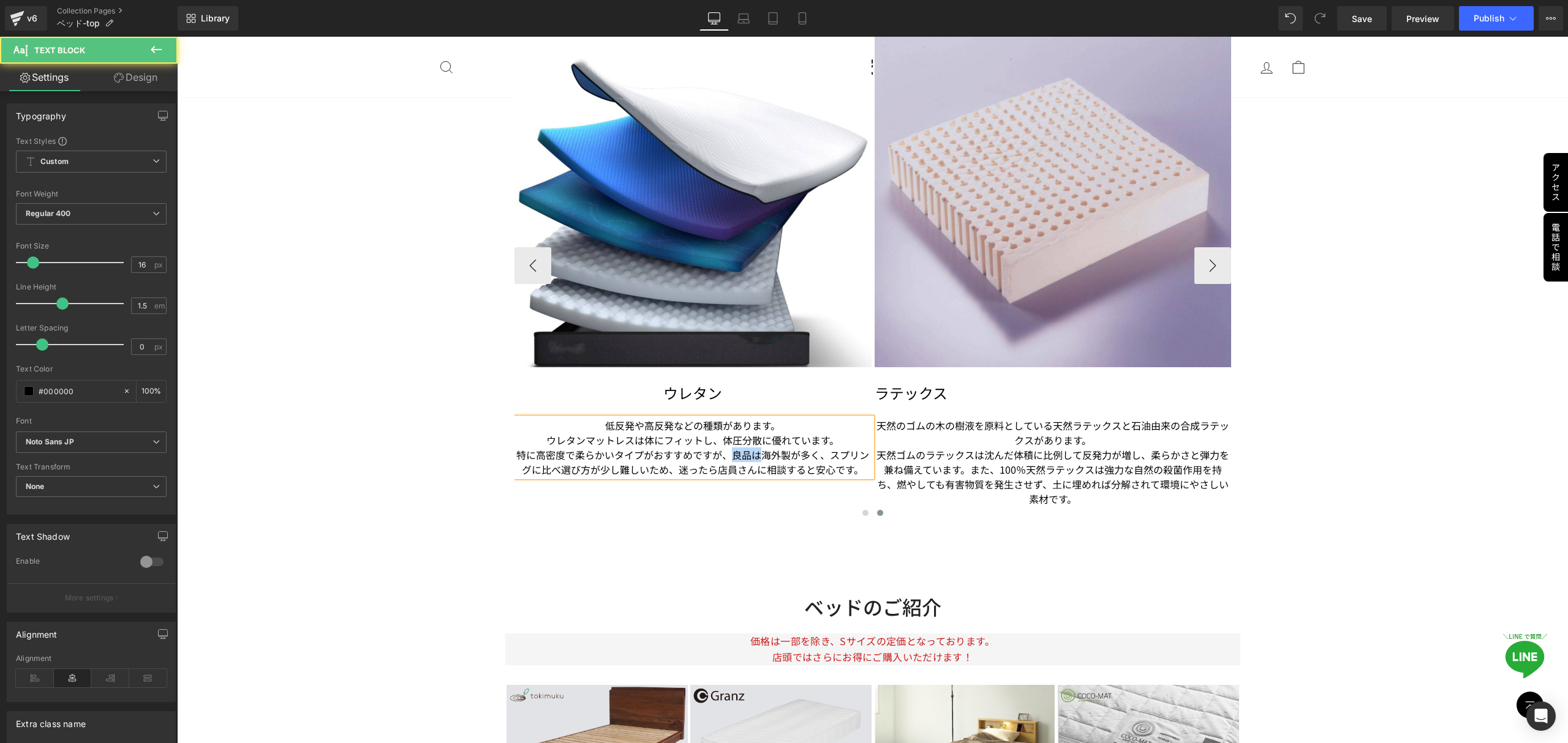
drag, startPoint x: 723, startPoint y: 455, endPoint x: 752, endPoint y: 455, distance: 29.0
click at [752, 455] on p "特に高密度で柔らかいタイプがおすすめですが、良品は海外製が多く、スプリングに比べ選び方が少し難しいため、迷ったら店員さんに相談すると安心です。" at bounding box center [693, 462] width 357 height 29
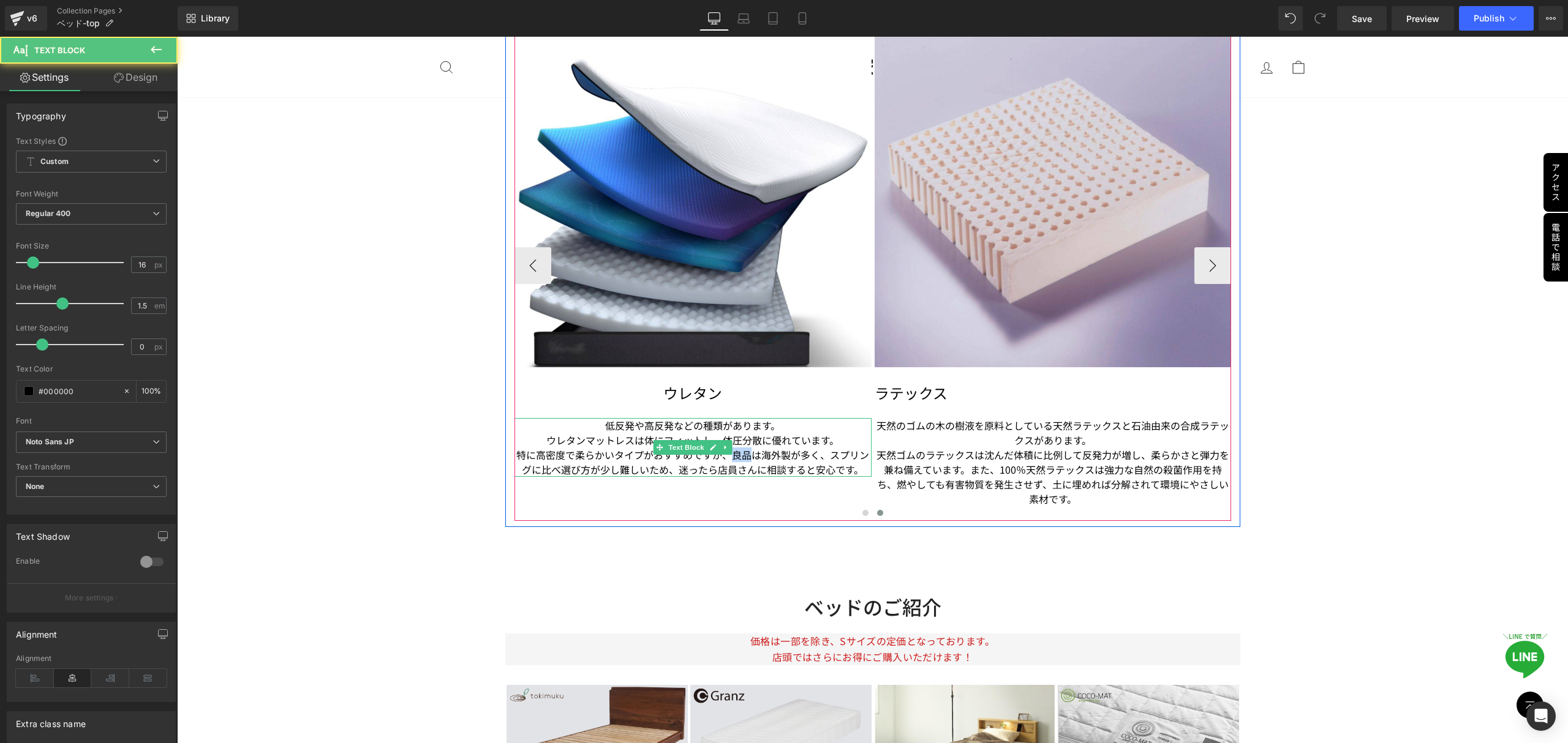
drag, startPoint x: 725, startPoint y: 456, endPoint x: 745, endPoint y: 456, distance: 20.0
click at [745, 456] on p "特に高密度で柔らかいタイプがおすすめですが、良品は海外製が多く、スプリングに比べ選び方が少し難しいため、迷ったら店員さんに相談すると安心です。" at bounding box center [693, 462] width 357 height 29
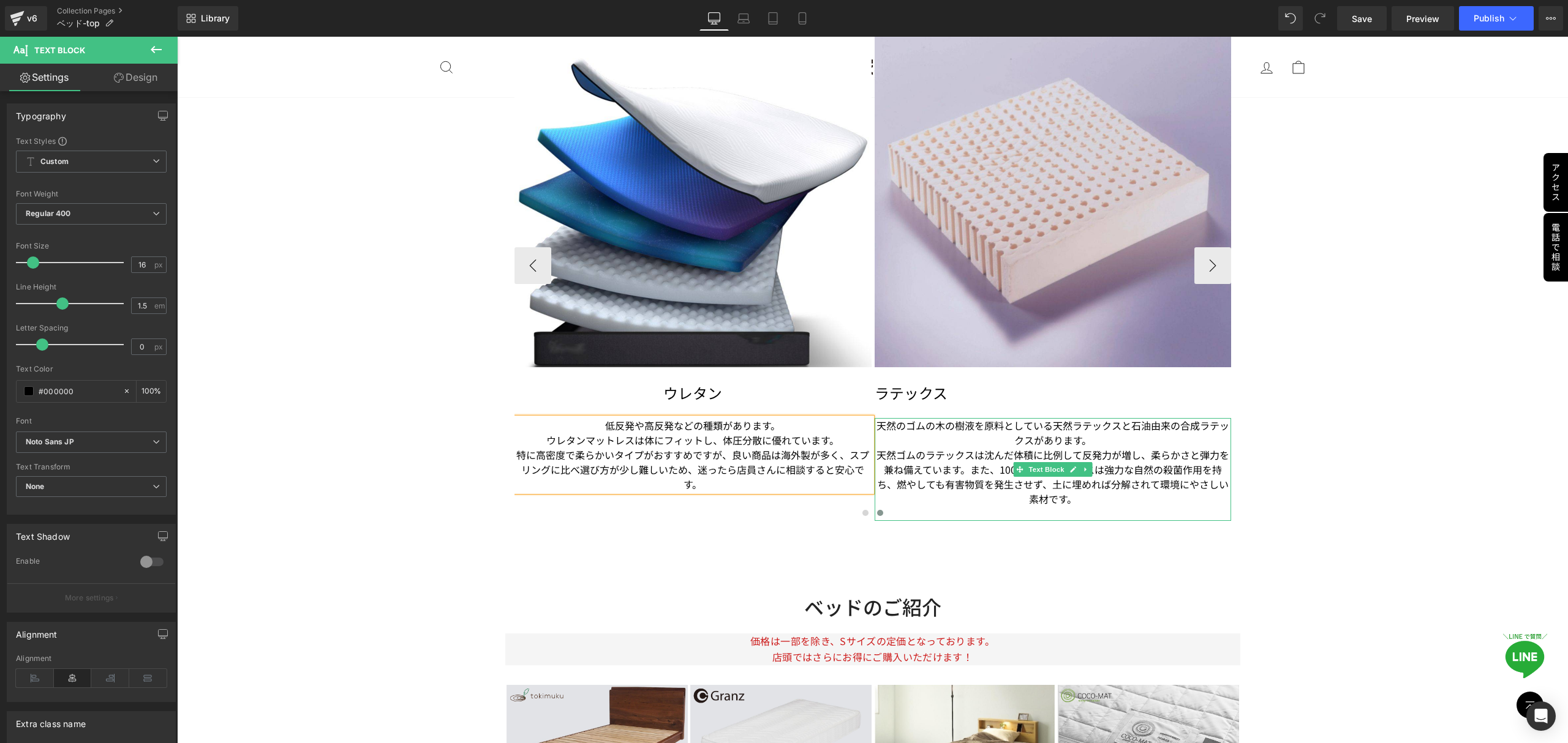
click at [1019, 451] on p "天然ゴムのラテックスは沈んだ体積に比例して反発力が増し、柔らかさと弾力を兼ね備えています。また、100％天然ラテックスは強力な自然の殺菌作用を持ち、燃やしても…" at bounding box center [1053, 476] width 357 height 58
click at [1071, 503] on p "天然ゴムのラテックスは沈んだ体積に比例して反発力が増し、柔らかさと弾力を兼ね備えています。また、100％天然ラテックスは強力な自然の殺菌作用を持ち、燃やしても…" at bounding box center [1053, 476] width 357 height 58
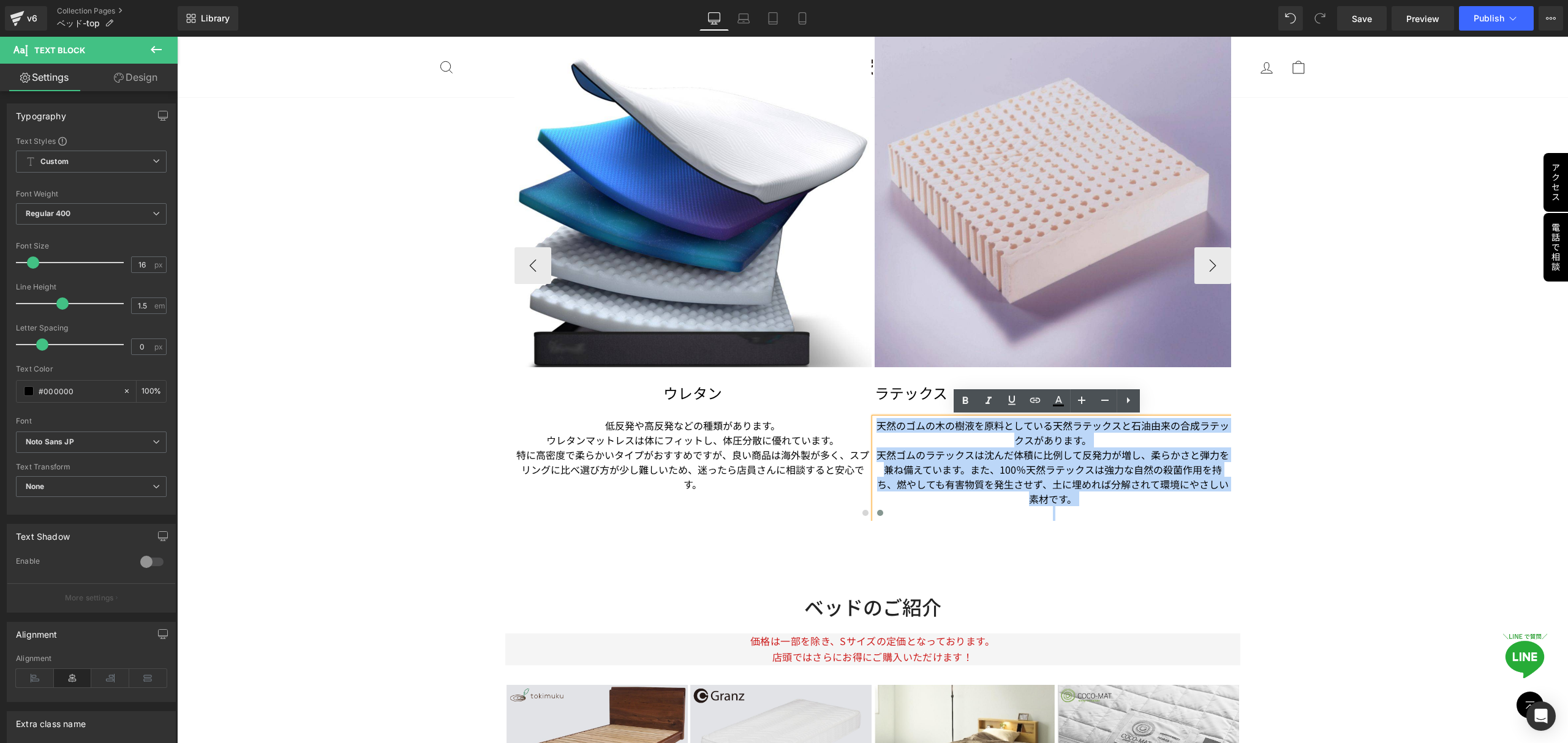
drag, startPoint x: 1071, startPoint y: 503, endPoint x: 874, endPoint y: 422, distance: 213.0
click at [875, 422] on div "天然のゴムの木の樹液を原料としている天然ラテックスと石油由来の合成ラテックスがあります。 天然ゴムのラテックスは沈んだ体積に比例して反発力が増し、柔らかさと弾…" at bounding box center [1053, 469] width 357 height 103
copy div "天然のゴムの木の樹液を原料としている天然ラテックスと石油由来の合成ラテックスがあります。 天然ゴムのラテックスは沈んだ体積に比例して反発力が増し、柔らかさと弾…"
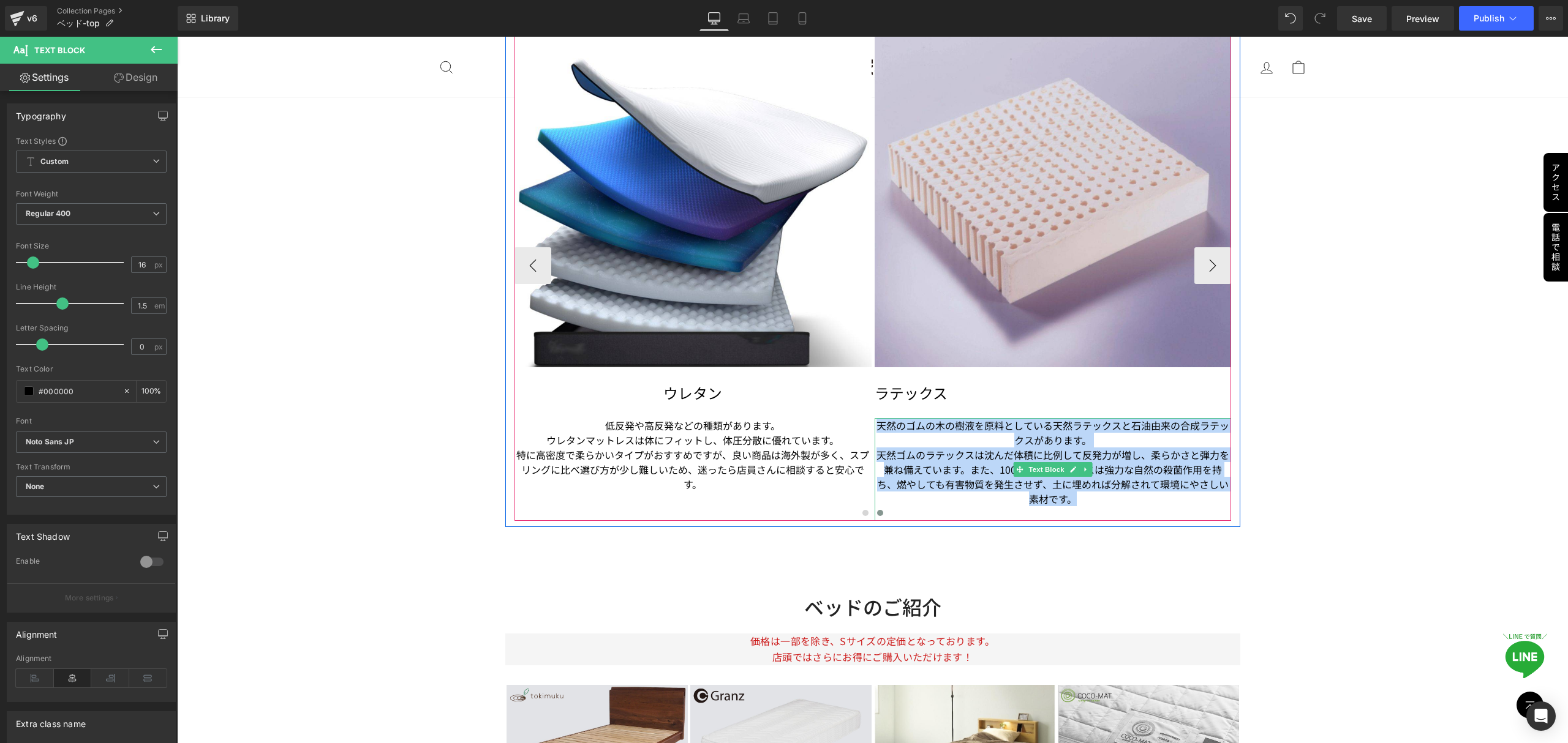
drag, startPoint x: 1084, startPoint y: 500, endPoint x: 873, endPoint y: 426, distance: 223.6
click at [875, 426] on div "天然のゴムの木の樹液を原料としている天然ラテックスと石油由来の合成ラテックスがあります。 天然ゴムのラテックスは沈んだ体積に比例して反発力が増し、柔らかさと弾…" at bounding box center [1053, 469] width 357 height 103
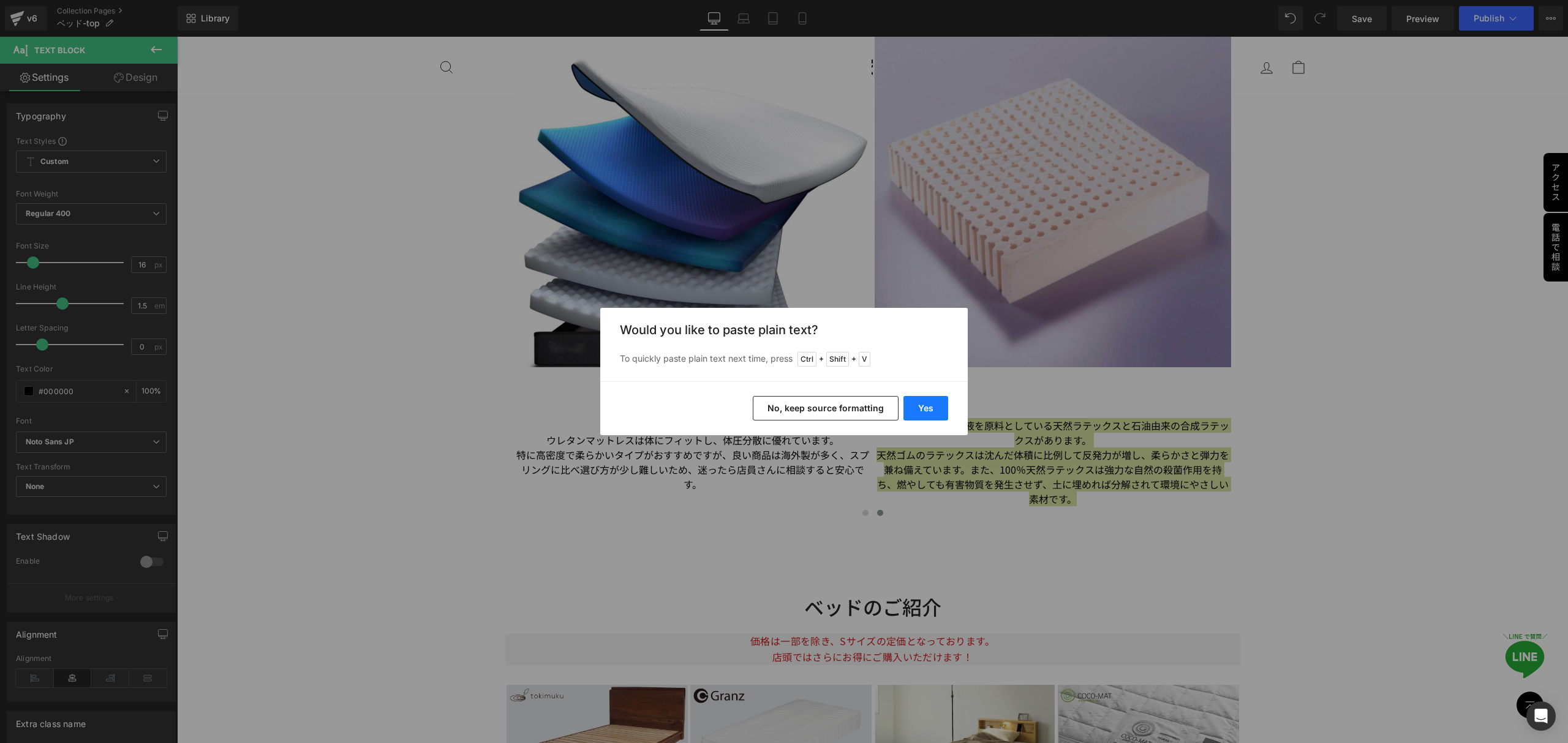
click at [935, 408] on button "Yes" at bounding box center [925, 408] width 45 height 25
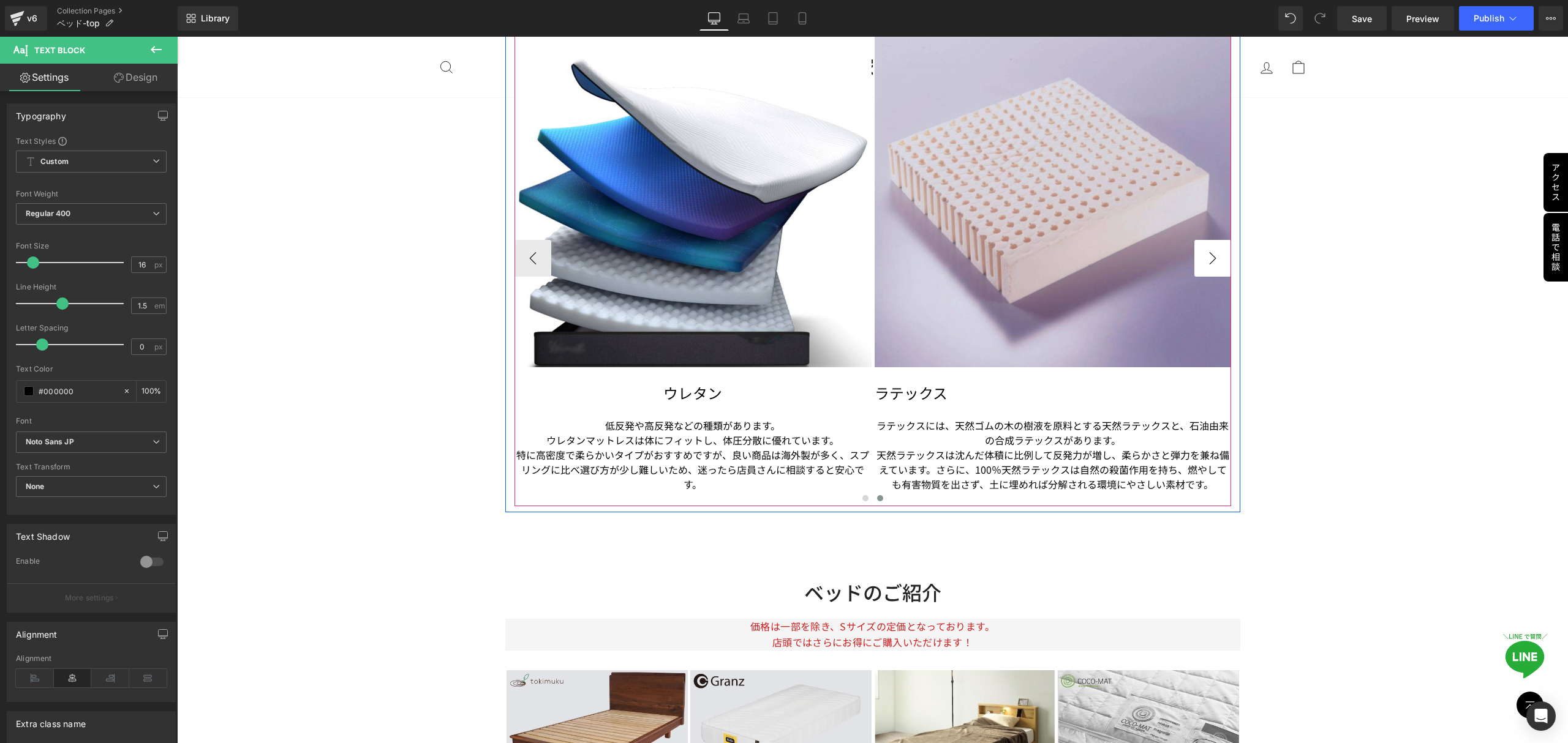
click at [1209, 259] on button "›" at bounding box center [1213, 258] width 37 height 37
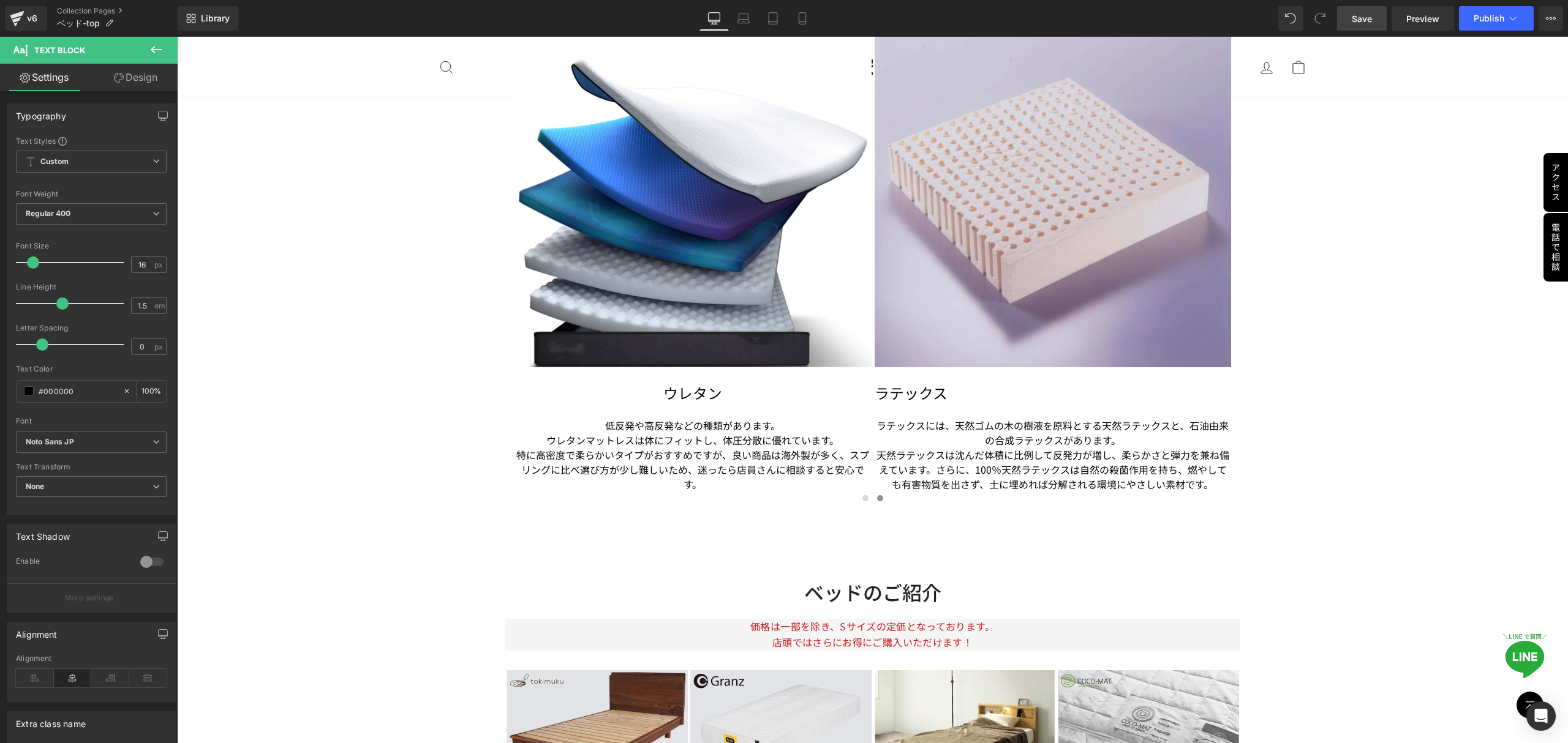
click at [1359, 19] on span "Save" at bounding box center [1363, 18] width 20 height 13
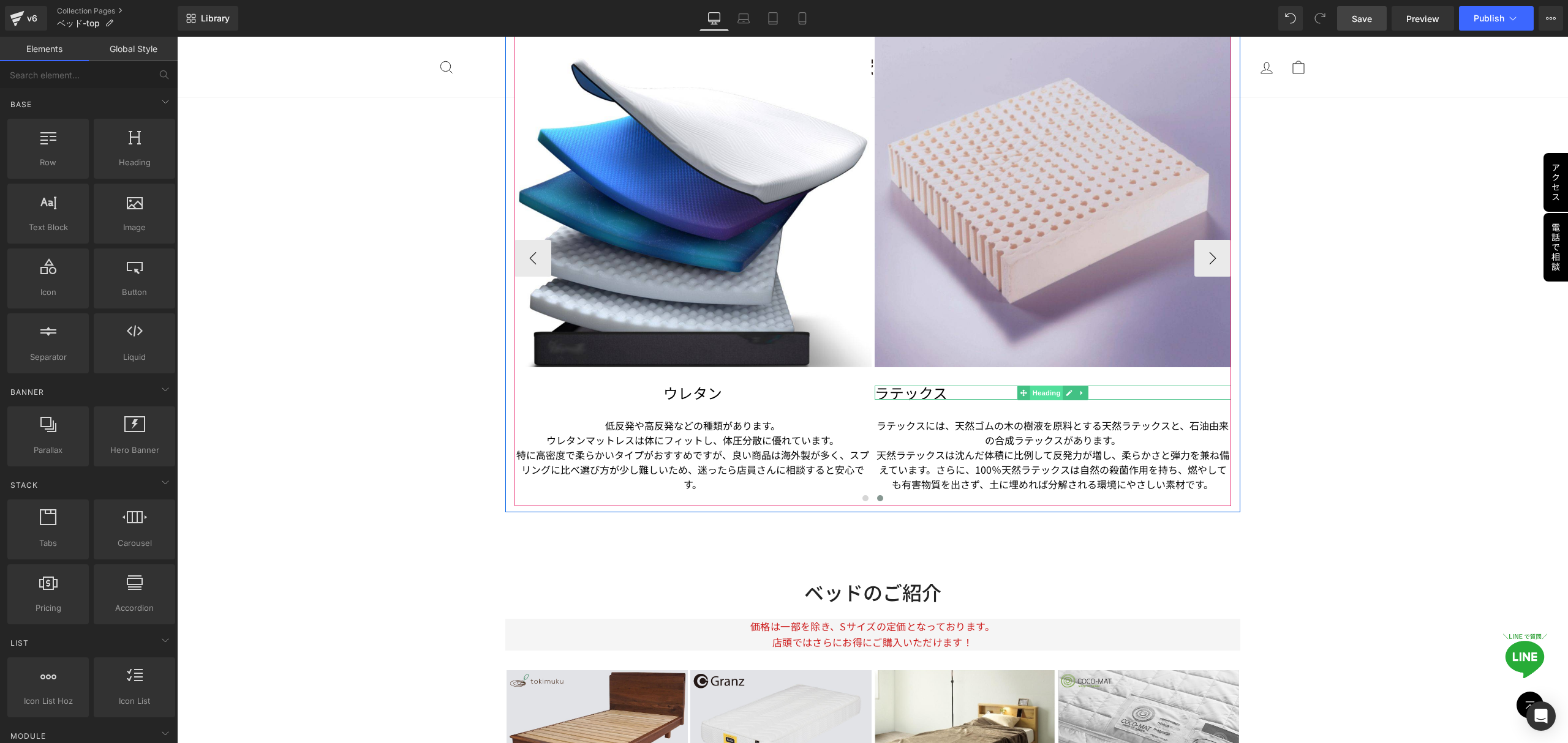
click at [1044, 390] on span "Heading" at bounding box center [1047, 393] width 33 height 15
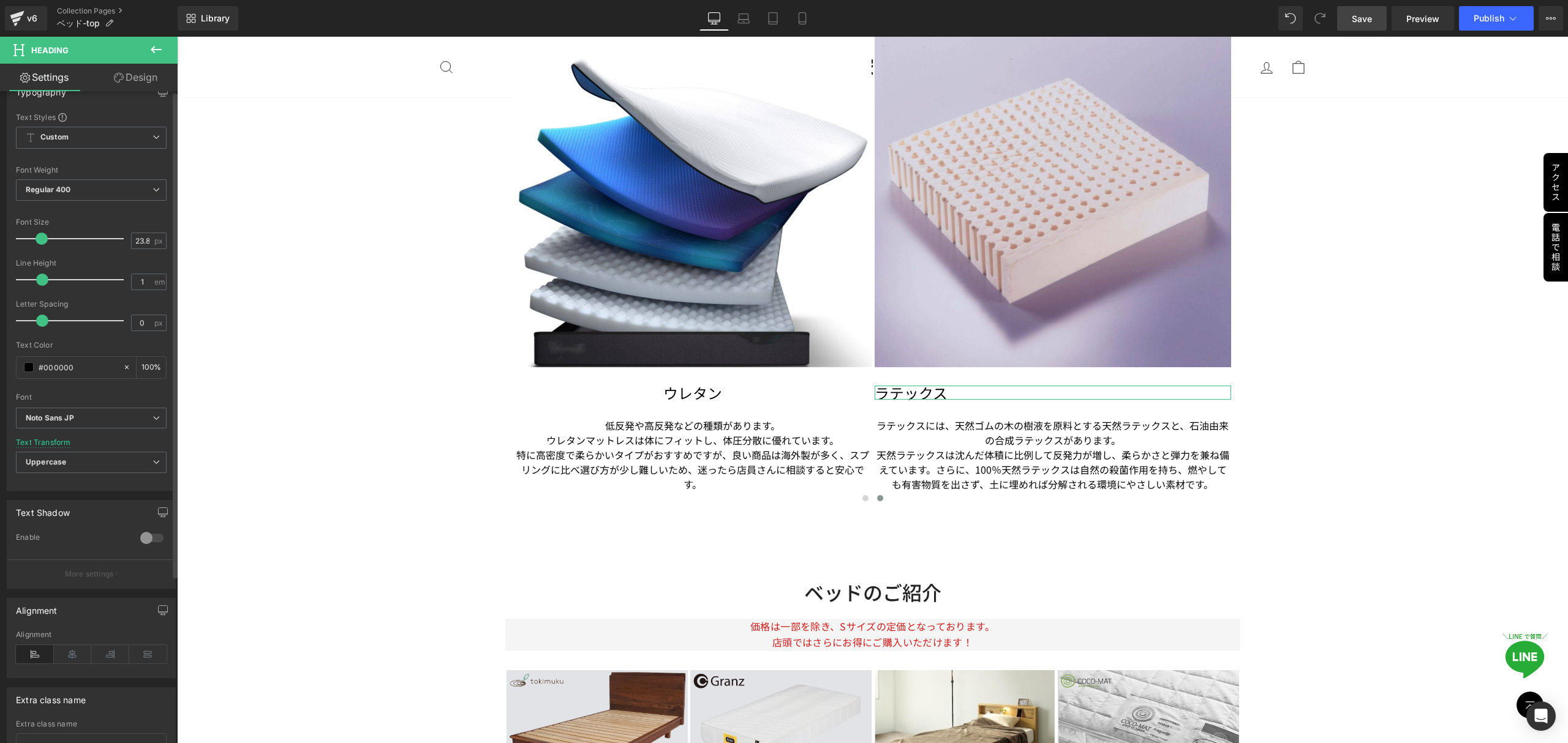
scroll to position [224, 0]
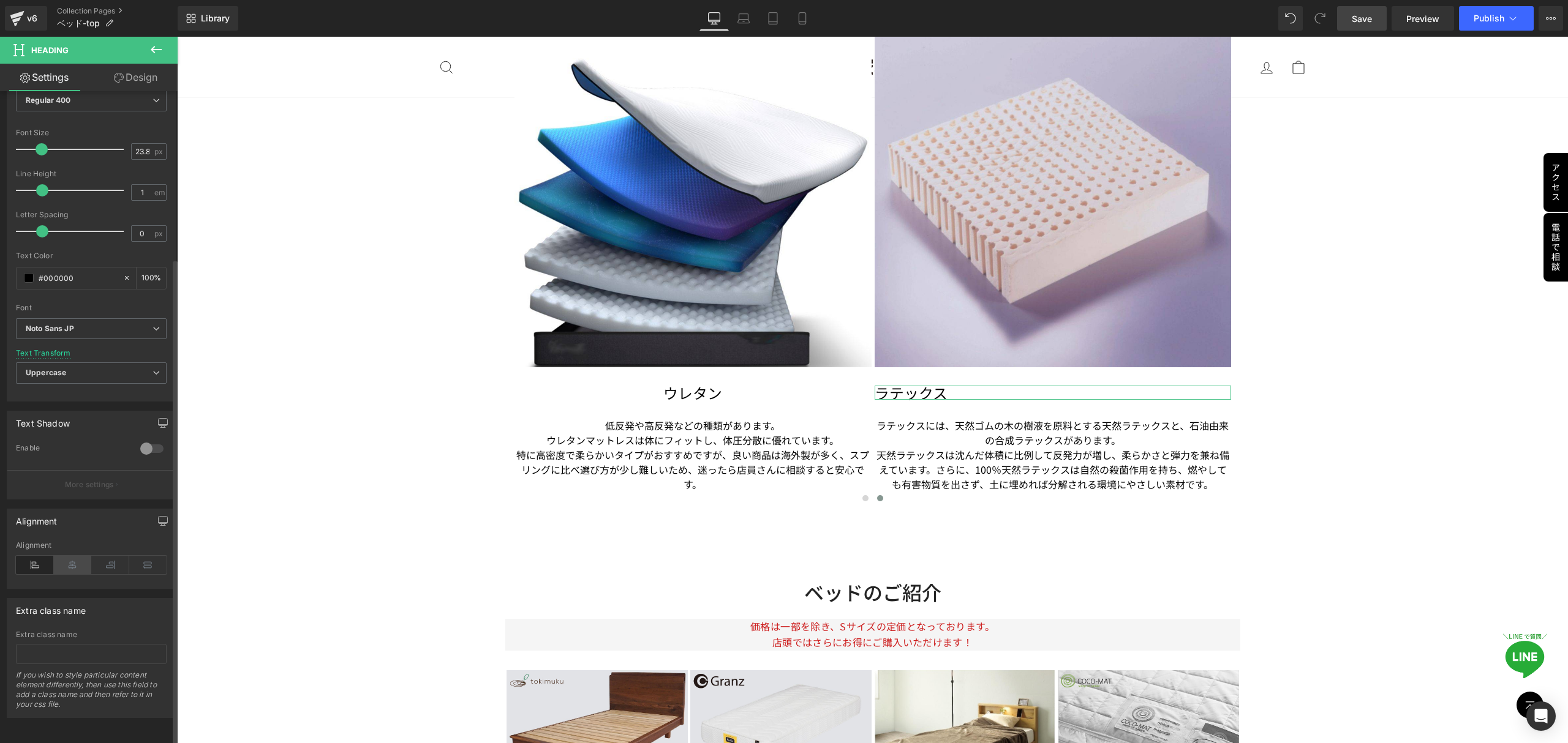
click at [68, 556] on icon at bounding box center [73, 565] width 38 height 18
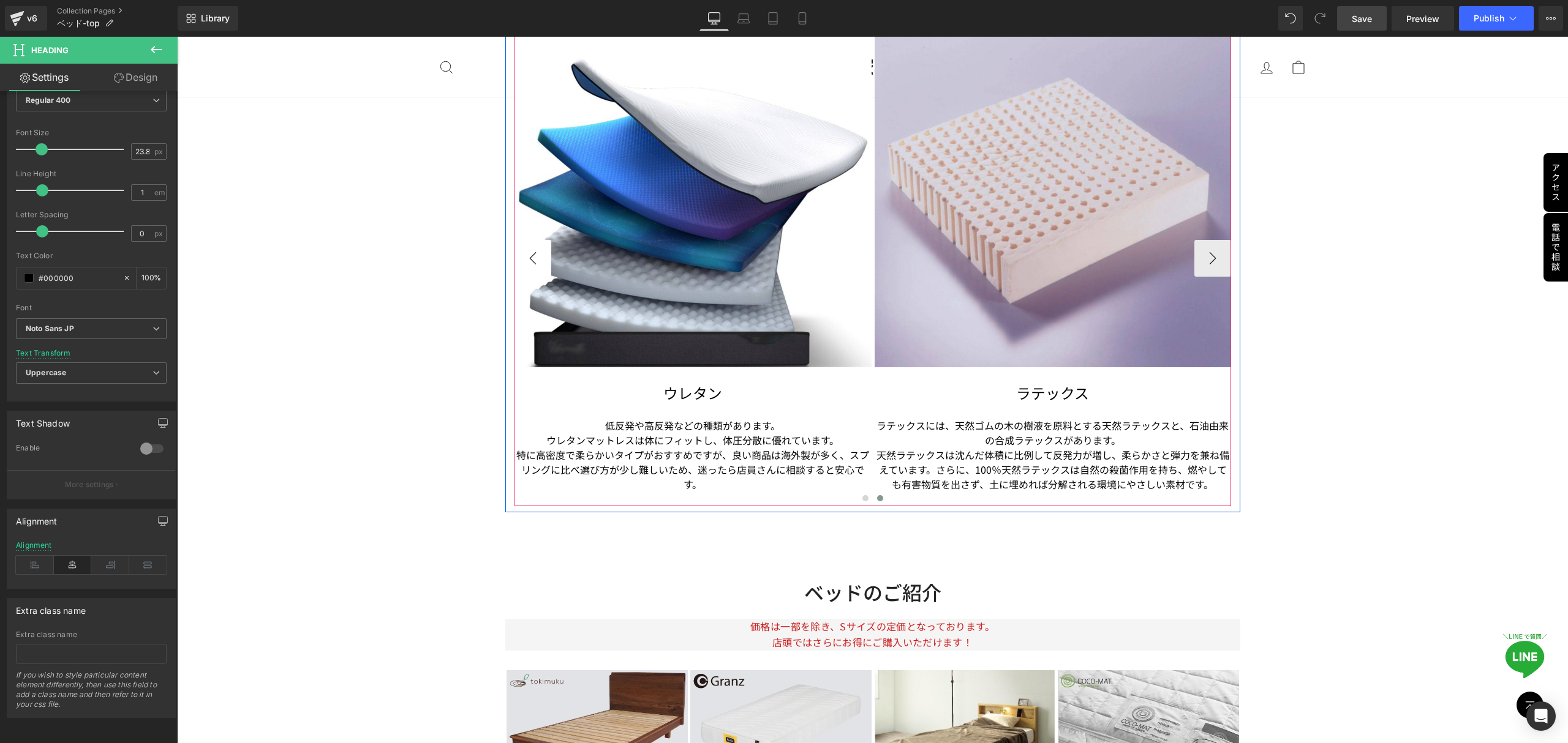
click at [526, 262] on button "‹" at bounding box center [533, 258] width 37 height 37
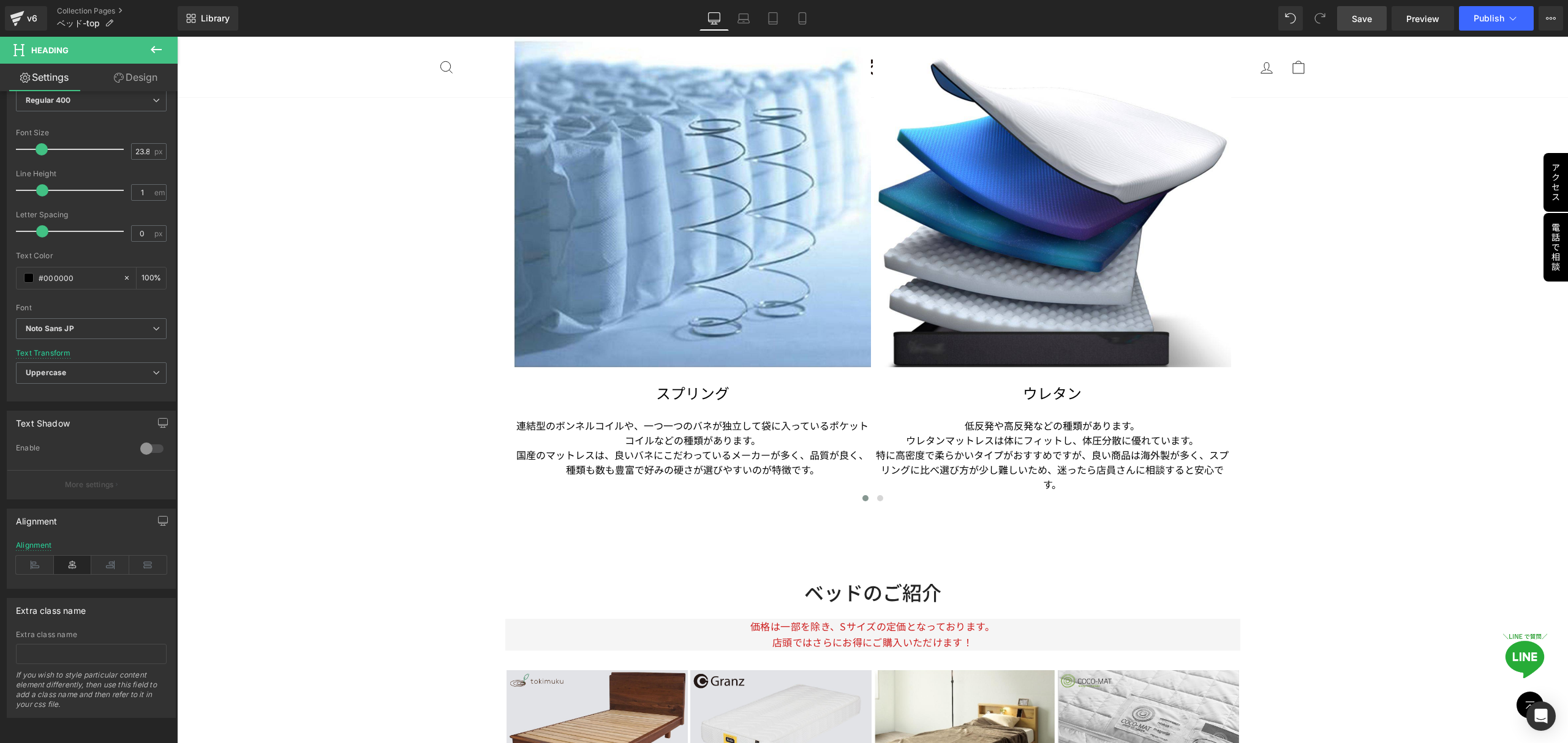
click at [1363, 16] on span "Save" at bounding box center [1363, 18] width 20 height 13
click at [1469, 11] on button "Publish" at bounding box center [1497, 18] width 75 height 25
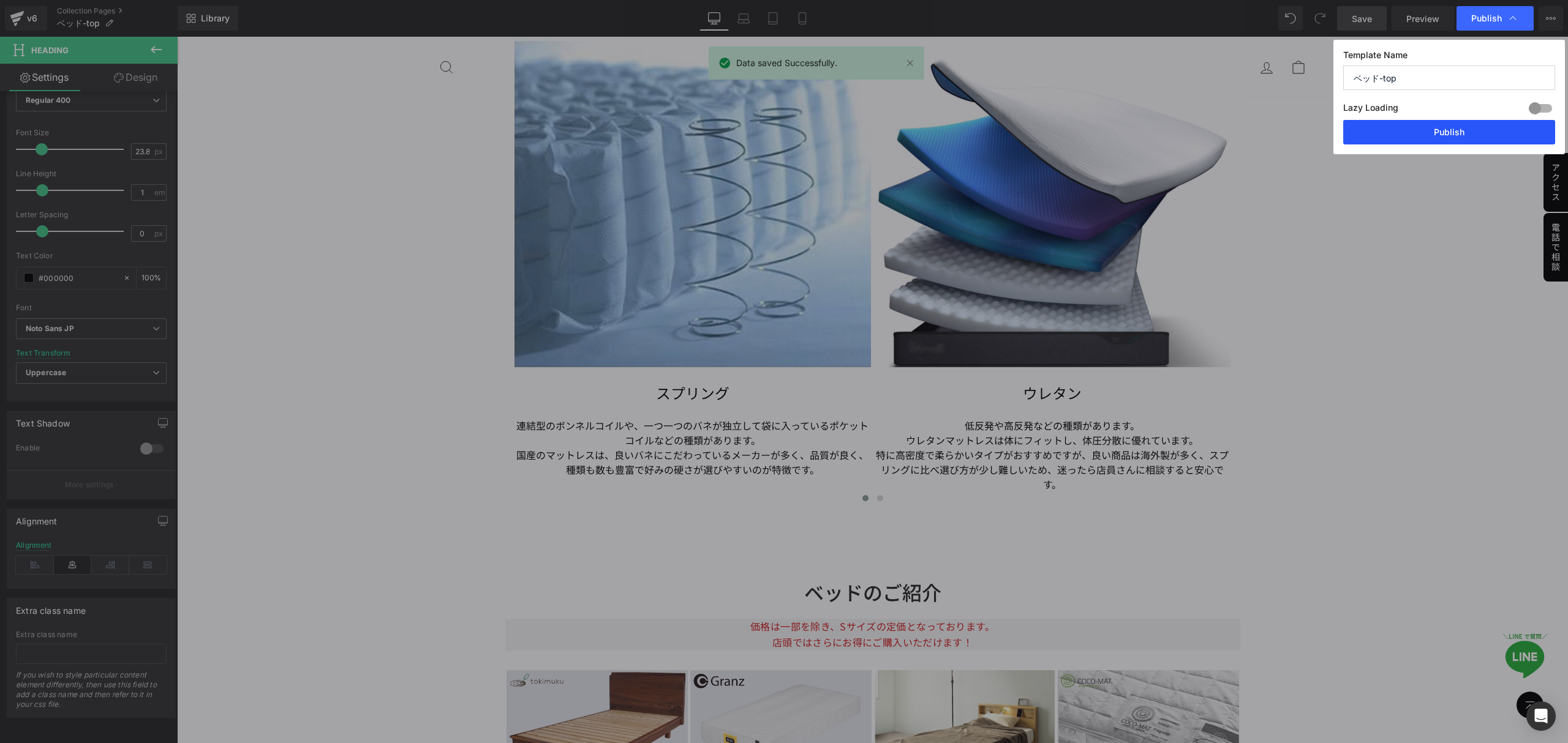
click at [1446, 128] on button "Publish" at bounding box center [1449, 131] width 212 height 25
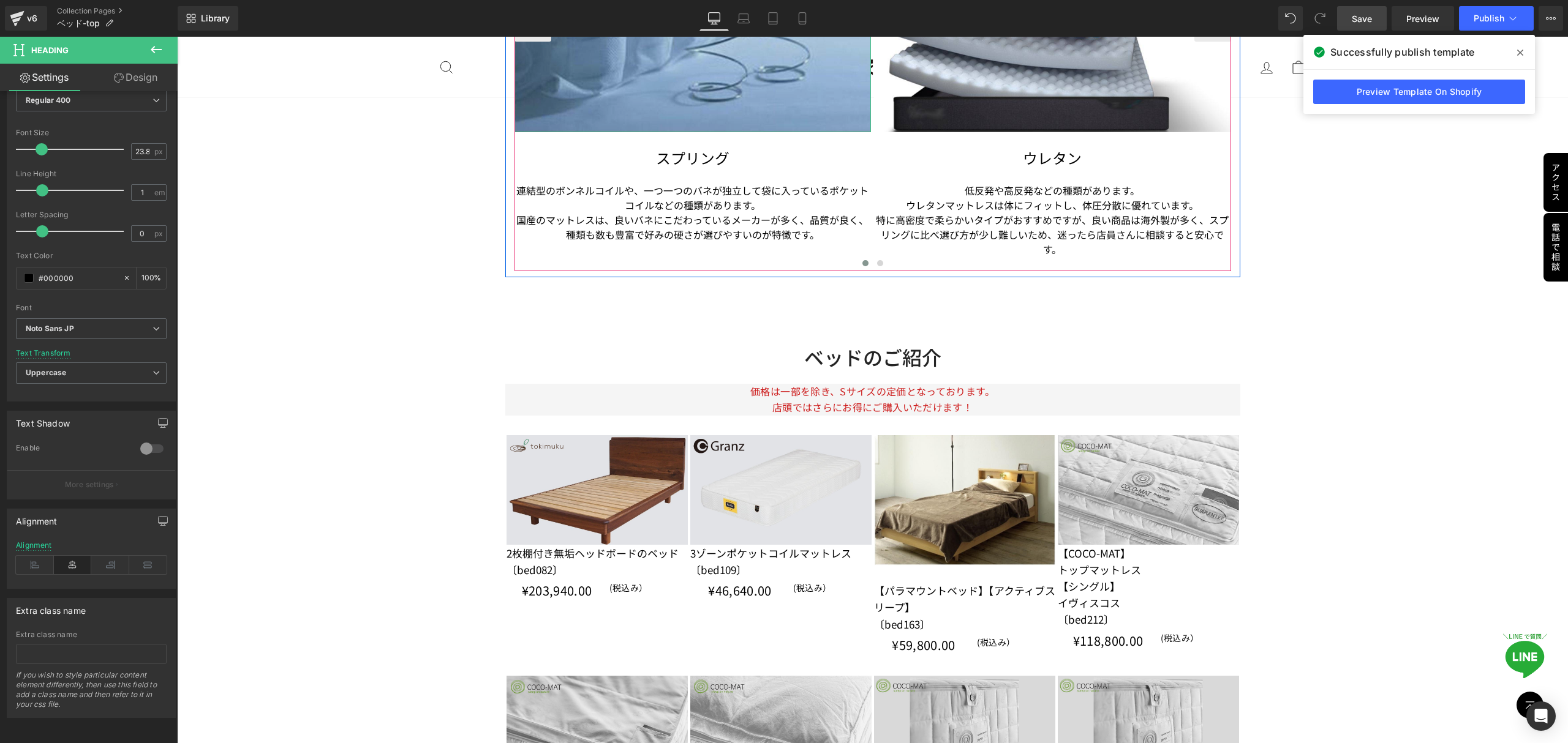
scroll to position [3438, 0]
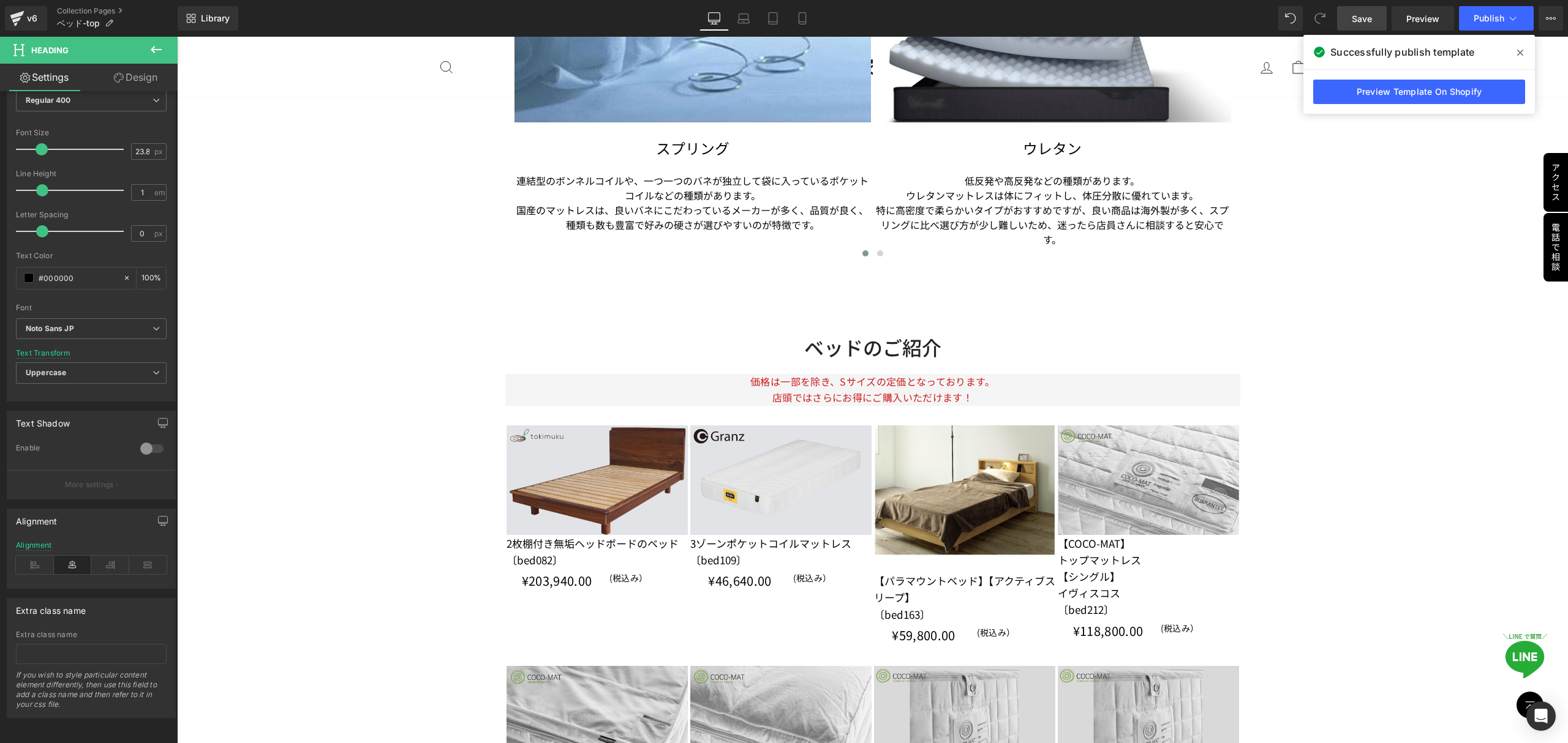
click at [1355, 21] on span "Save" at bounding box center [1363, 18] width 20 height 13
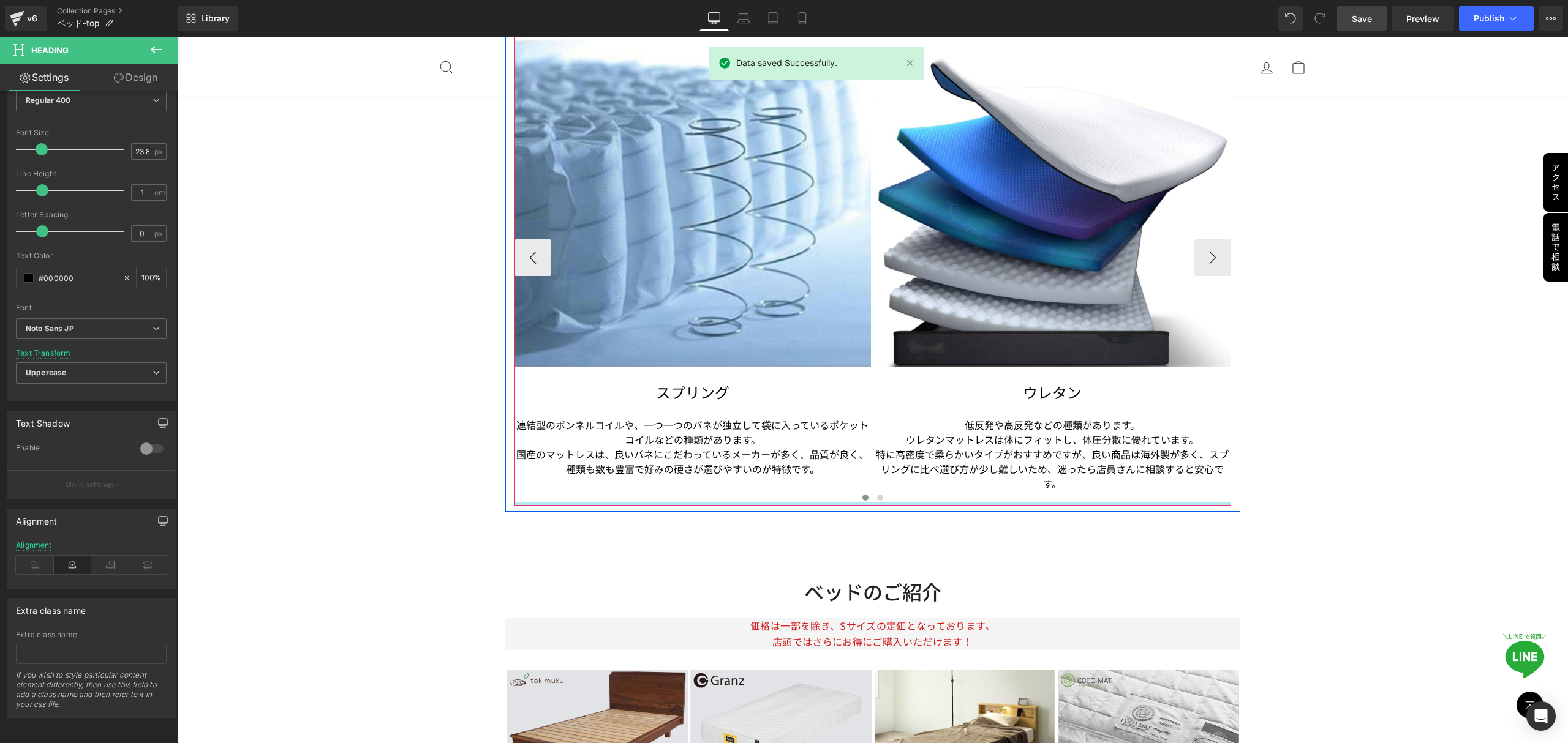
scroll to position [3194, 0]
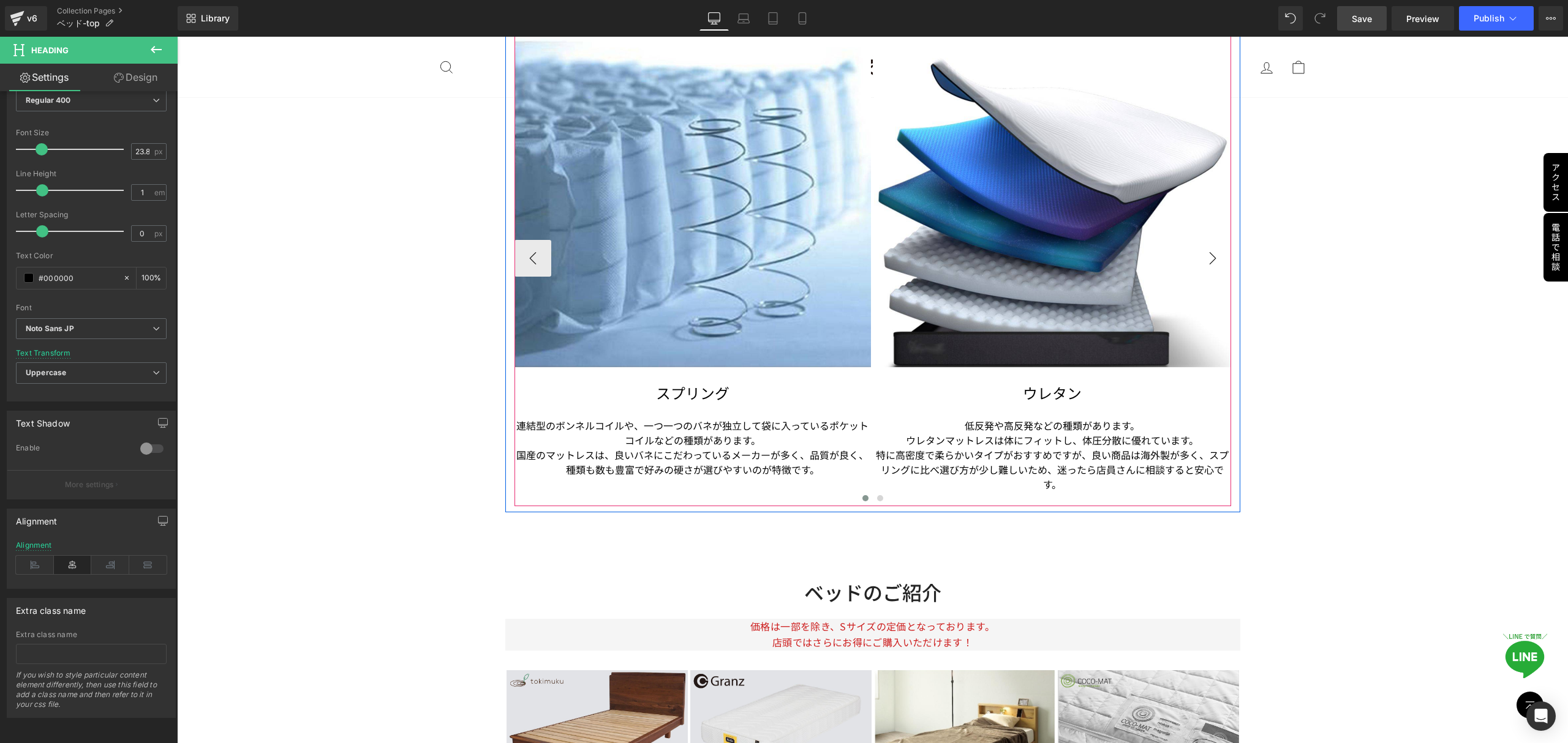
click at [1215, 255] on button "›" at bounding box center [1213, 258] width 37 height 37
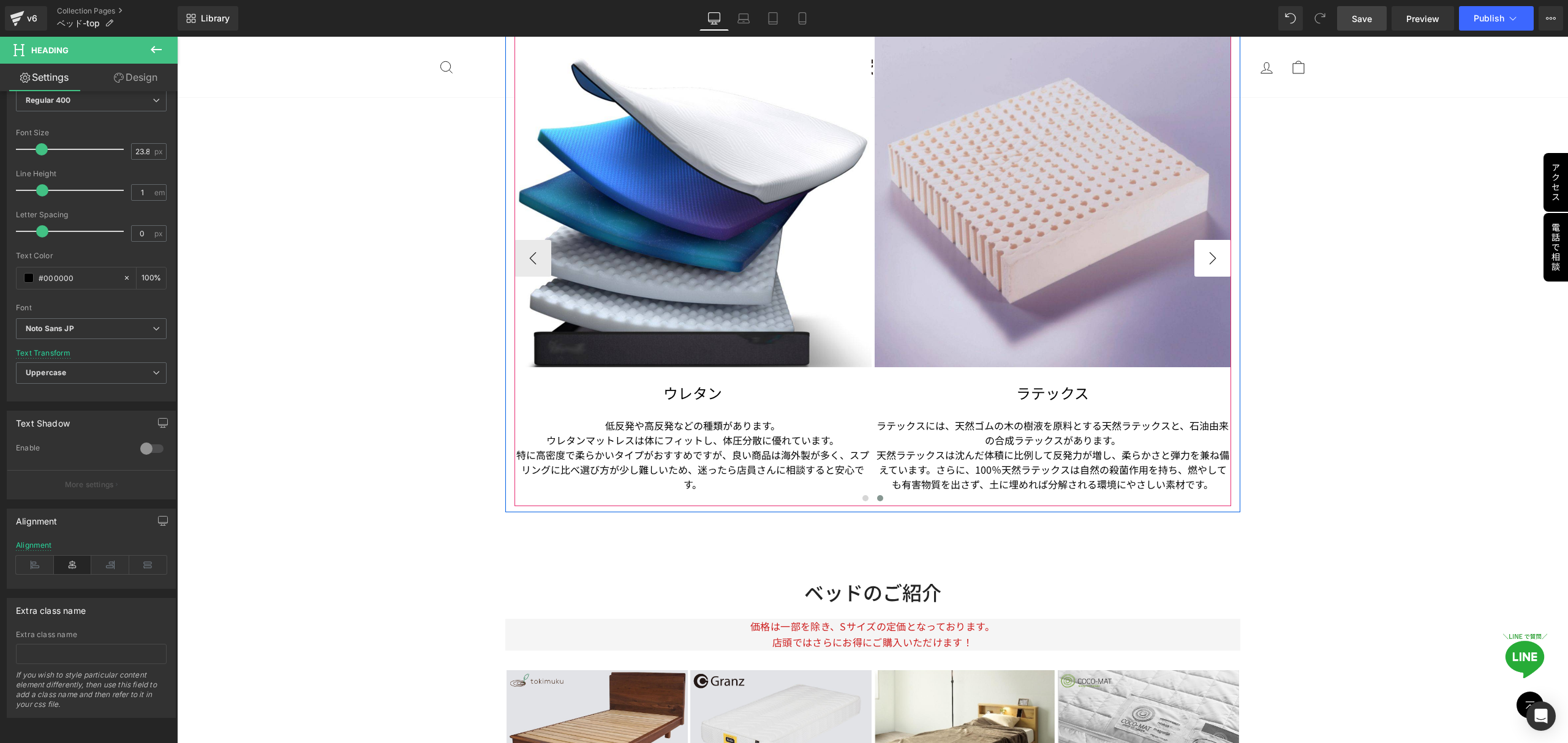
click at [1215, 255] on button "›" at bounding box center [1213, 258] width 37 height 37
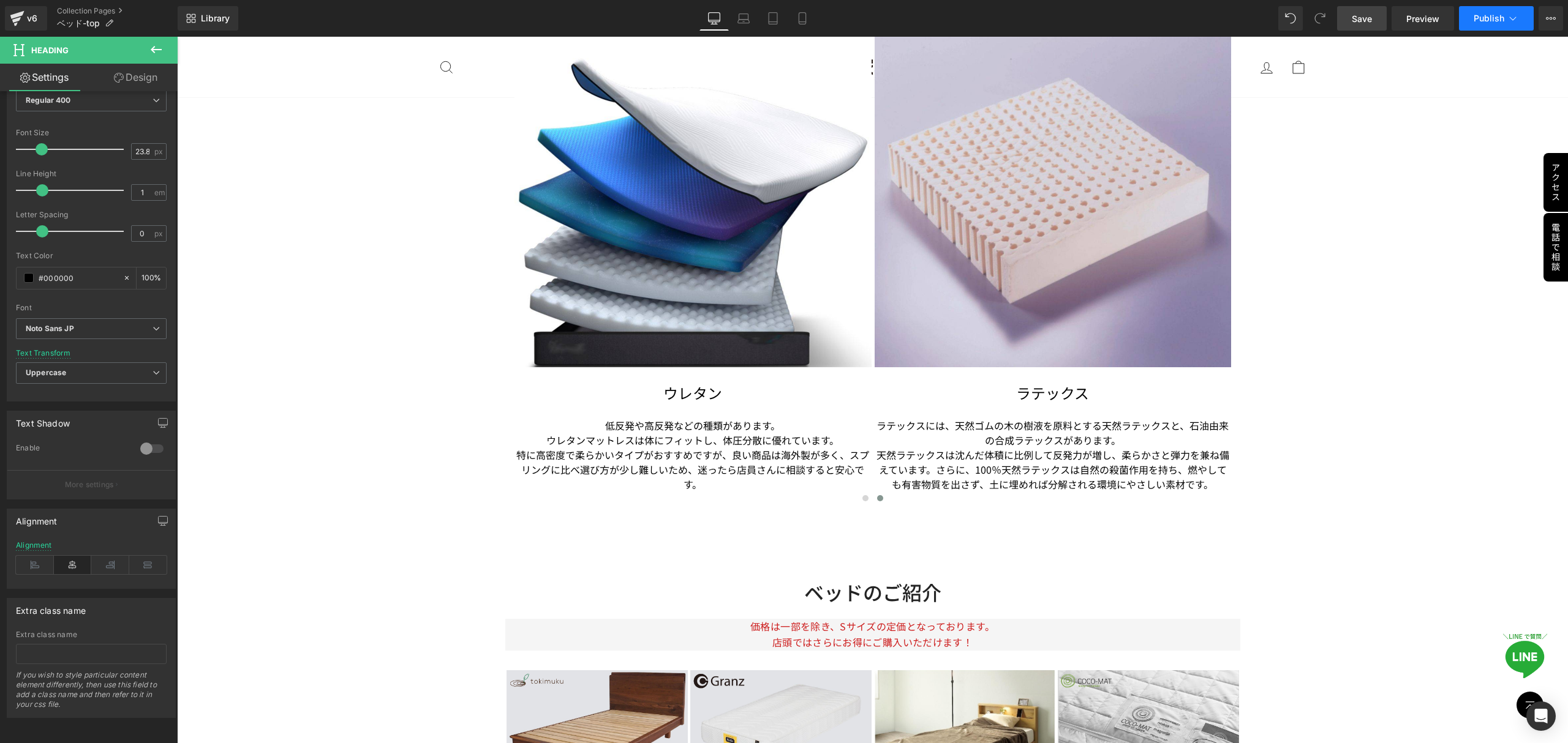
click at [1469, 18] on span "Publish" at bounding box center [1489, 18] width 31 height 10
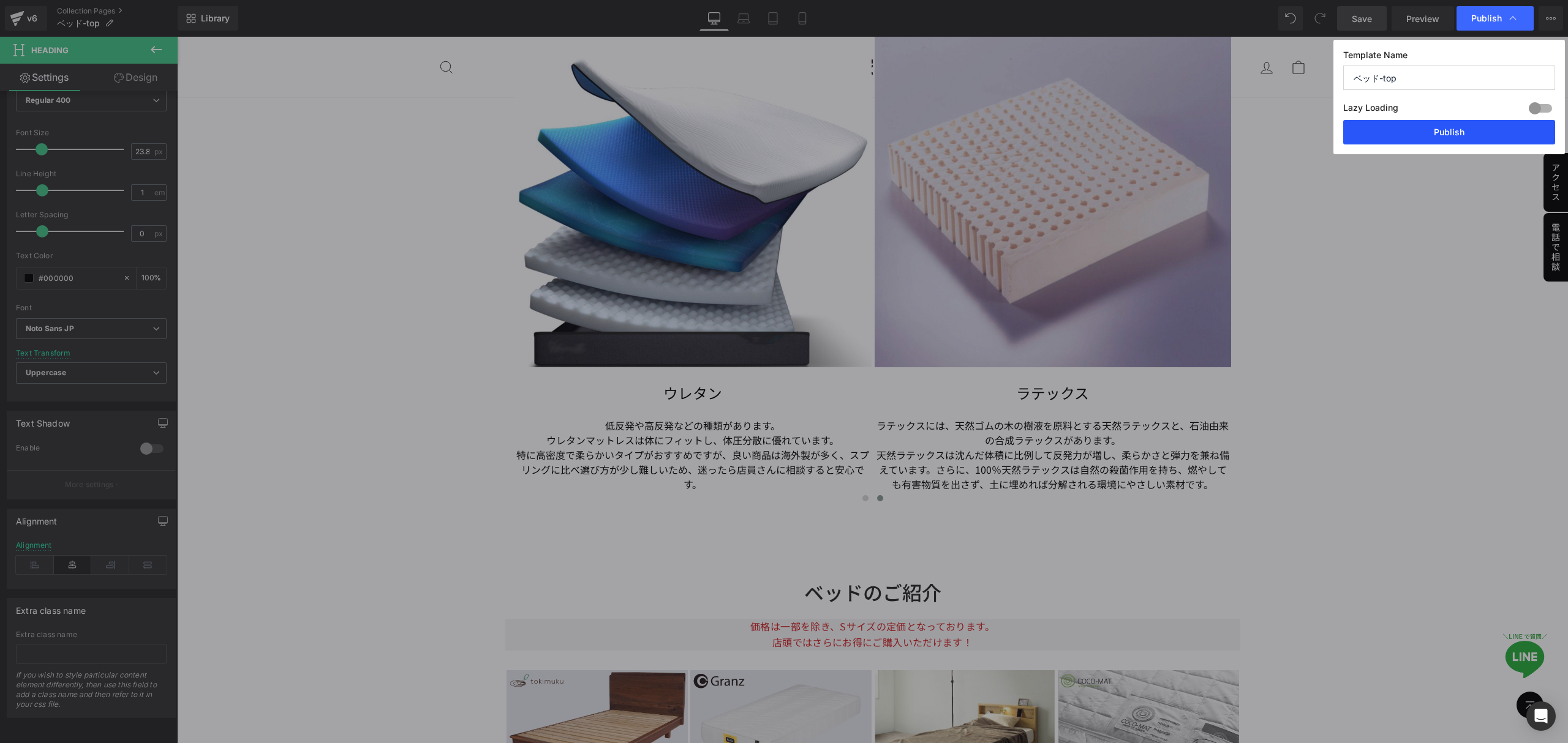
click at [1373, 136] on button "Publish" at bounding box center [1449, 131] width 212 height 25
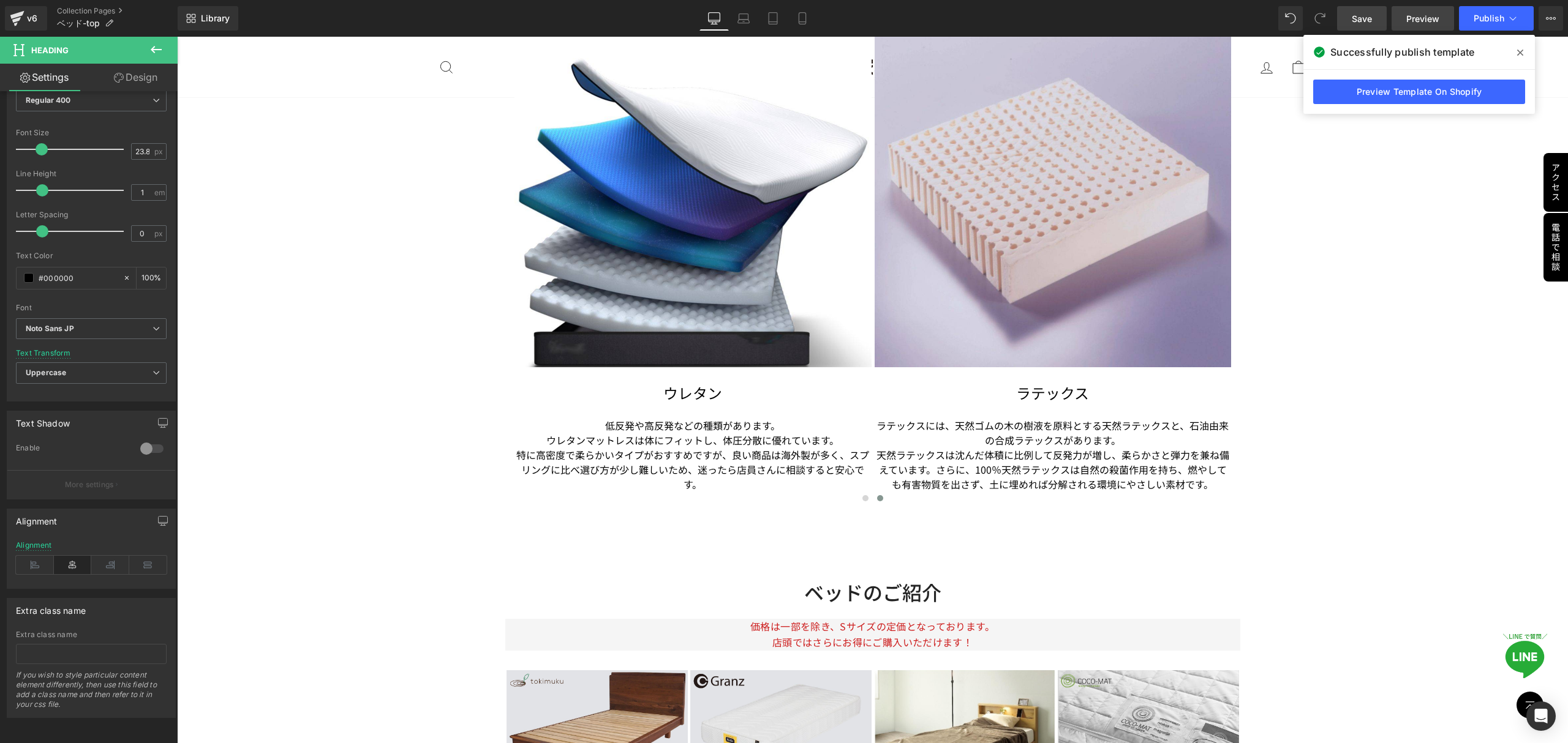
click at [1415, 19] on span "Preview" at bounding box center [1423, 18] width 33 height 13
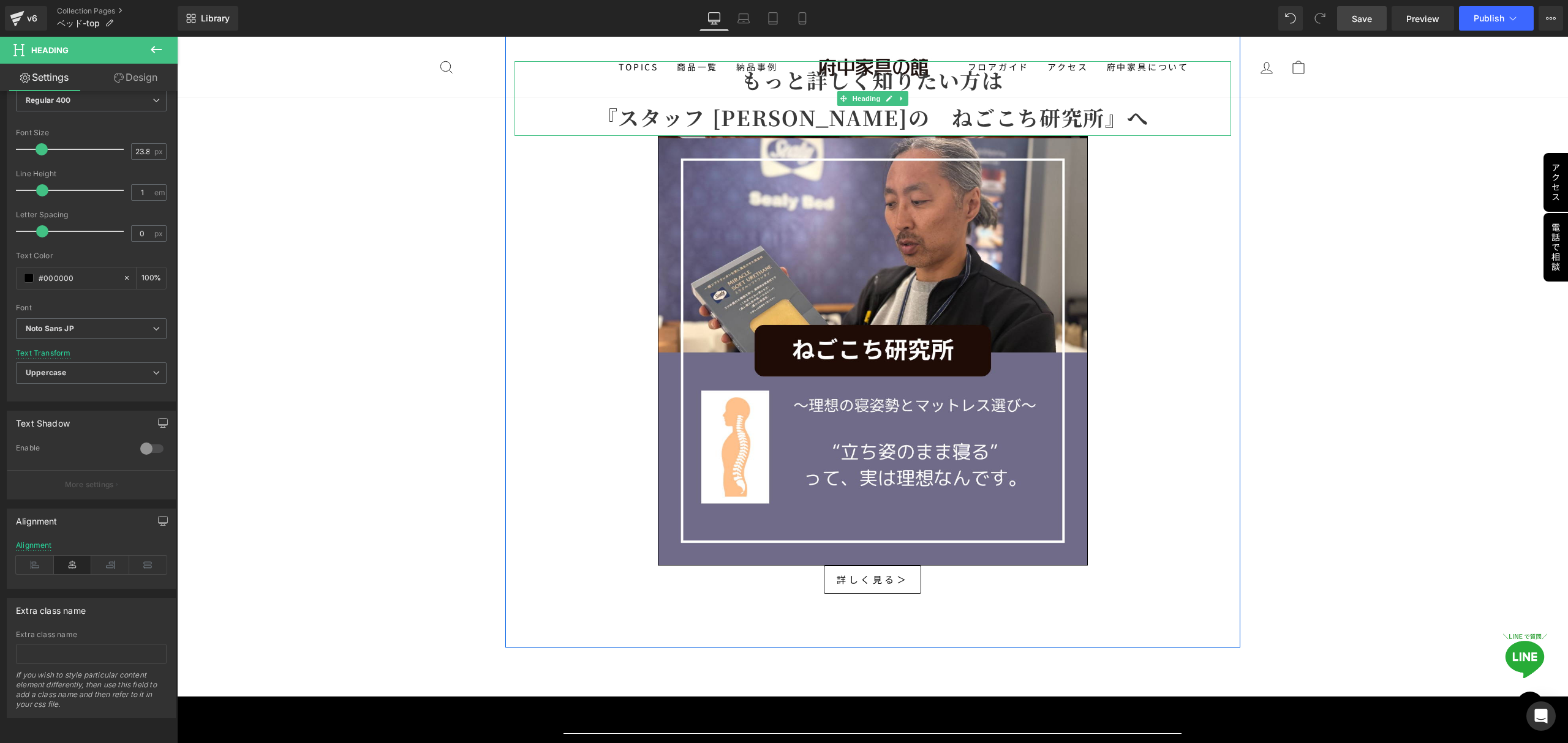
scroll to position [6460, 0]
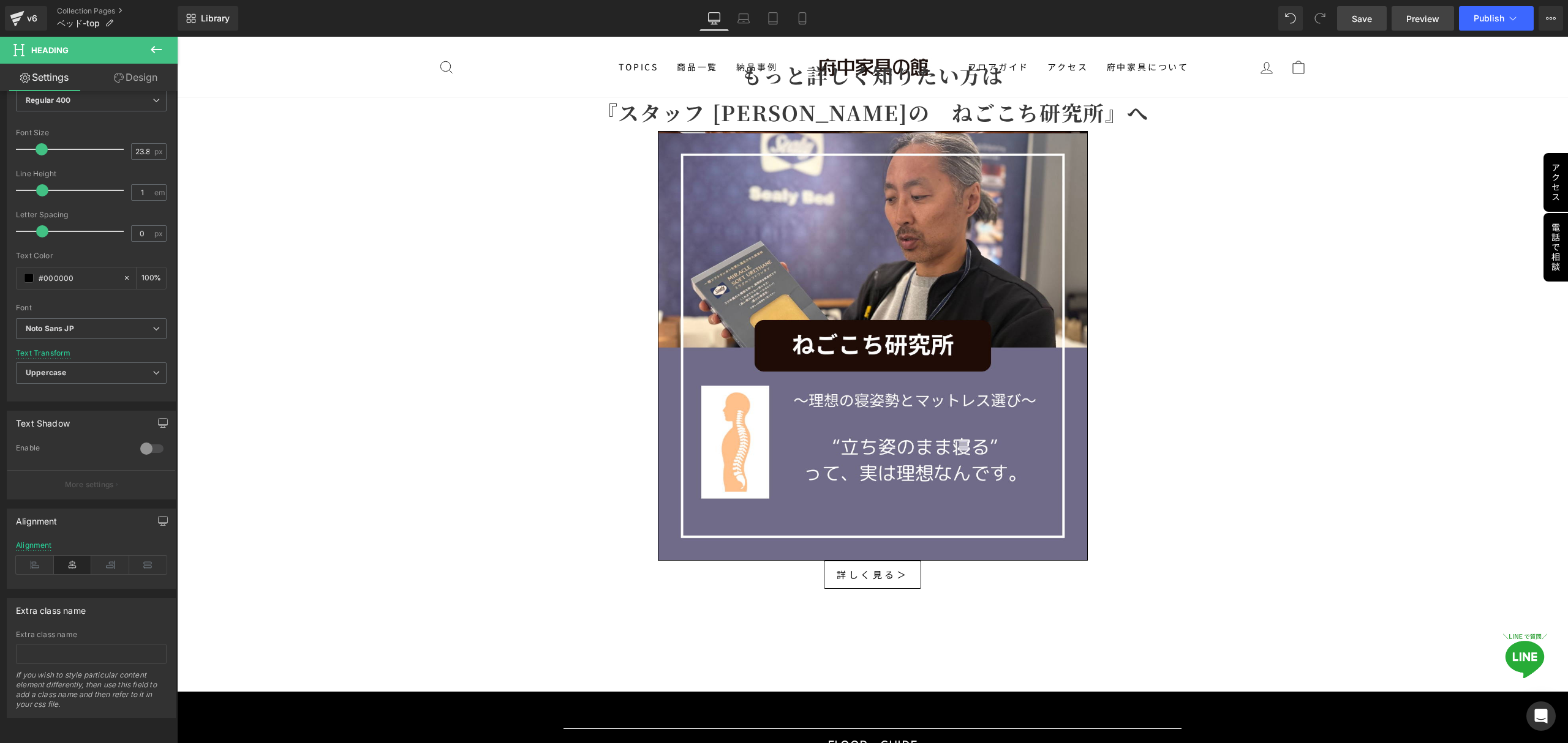
drag, startPoint x: 1204, startPoint y: 1, endPoint x: 1419, endPoint y: 26, distance: 216.4
click at [1419, 26] on link "Preview" at bounding box center [1423, 18] width 62 height 25
